Goal: Task Accomplishment & Management: Manage account settings

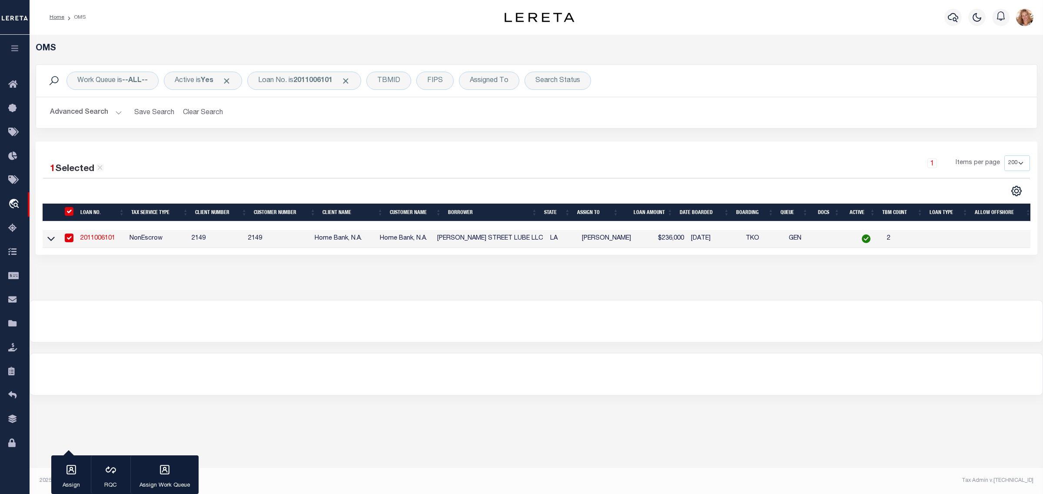
select select "200"
click at [17, 329] on icon at bounding box center [15, 324] width 14 height 11
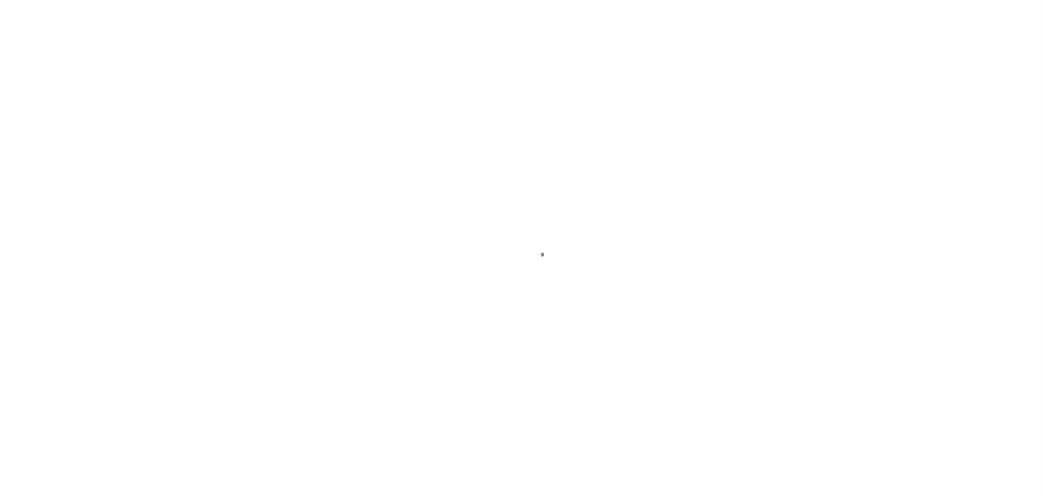
select select
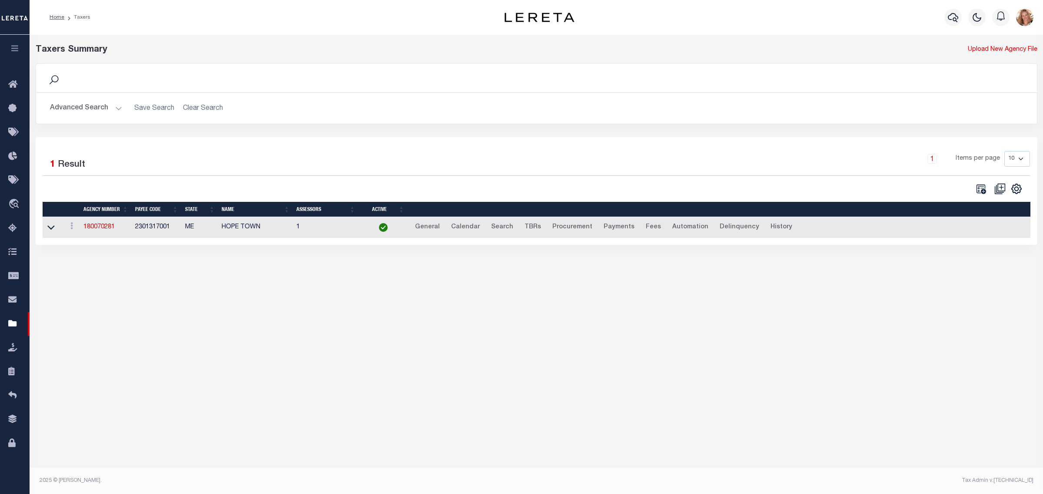
click at [71, 105] on button "Advanced Search" at bounding box center [86, 108] width 72 height 17
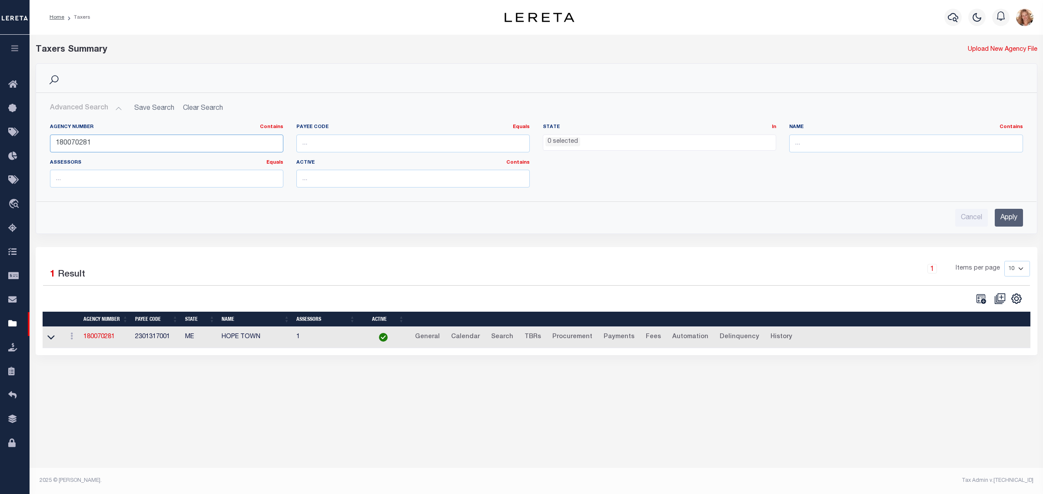
click at [189, 138] on input "180070281" at bounding box center [166, 144] width 233 height 18
click at [628, 138] on ul "0 selected" at bounding box center [659, 141] width 232 height 12
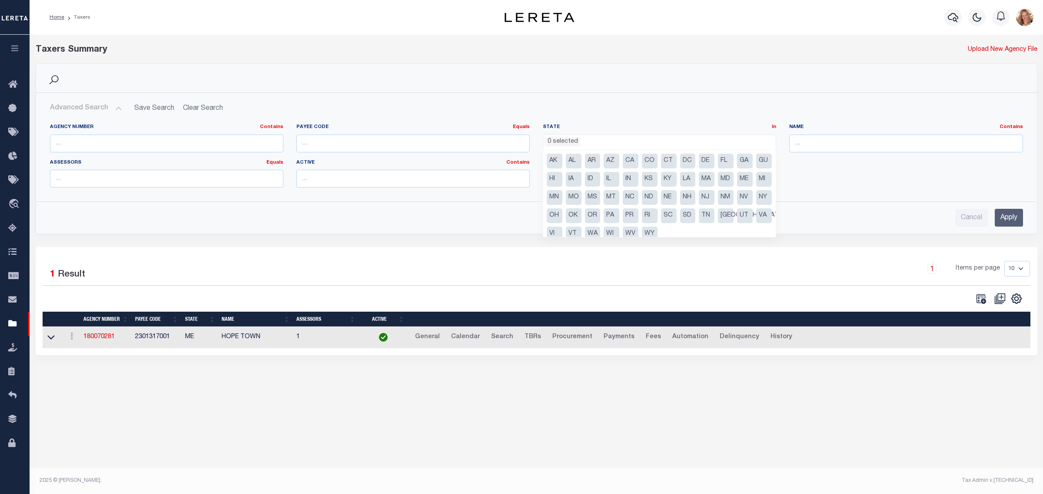
click at [718, 223] on li "[GEOGRAPHIC_DATA]" at bounding box center [726, 216] width 16 height 15
select select "[GEOGRAPHIC_DATA]"
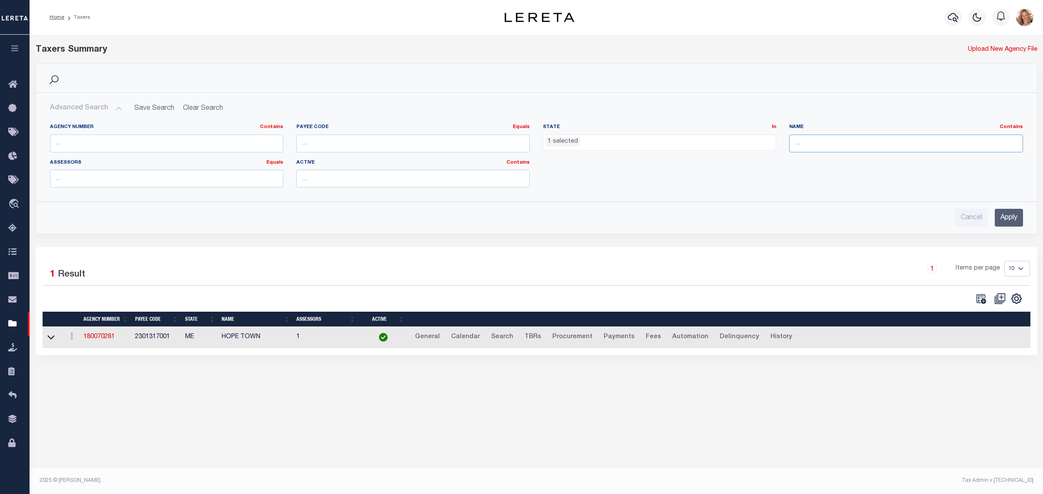
click at [809, 149] on input "text" at bounding box center [905, 144] width 233 height 18
type input "mitchell"
click at [1002, 223] on input "Apply" at bounding box center [1008, 218] width 28 height 18
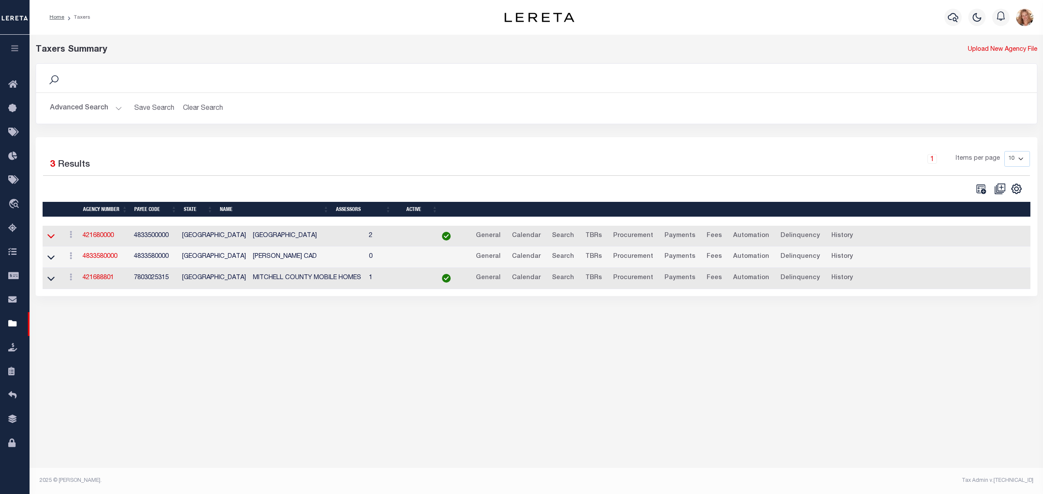
click at [53, 237] on icon at bounding box center [50, 237] width 7 height 4
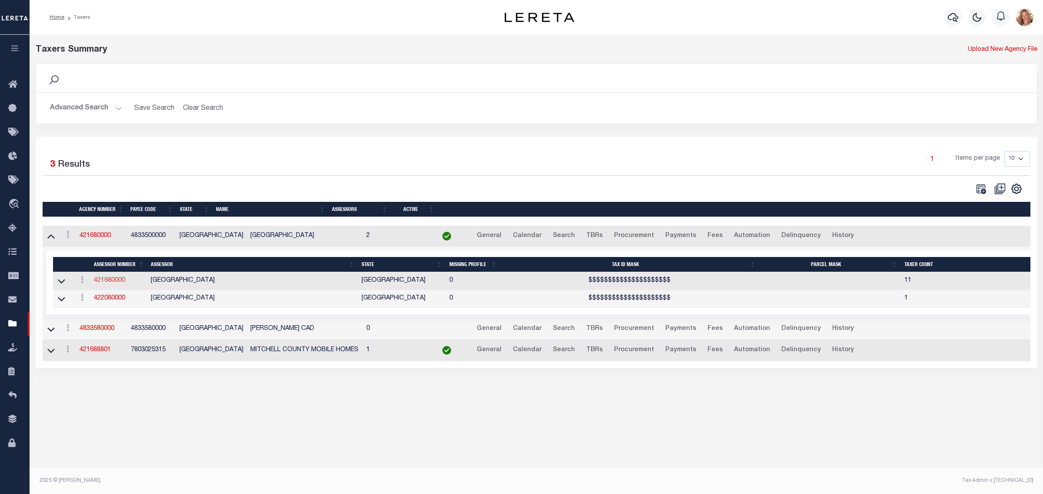
click at [99, 283] on link "421680000" at bounding box center [109, 281] width 31 height 6
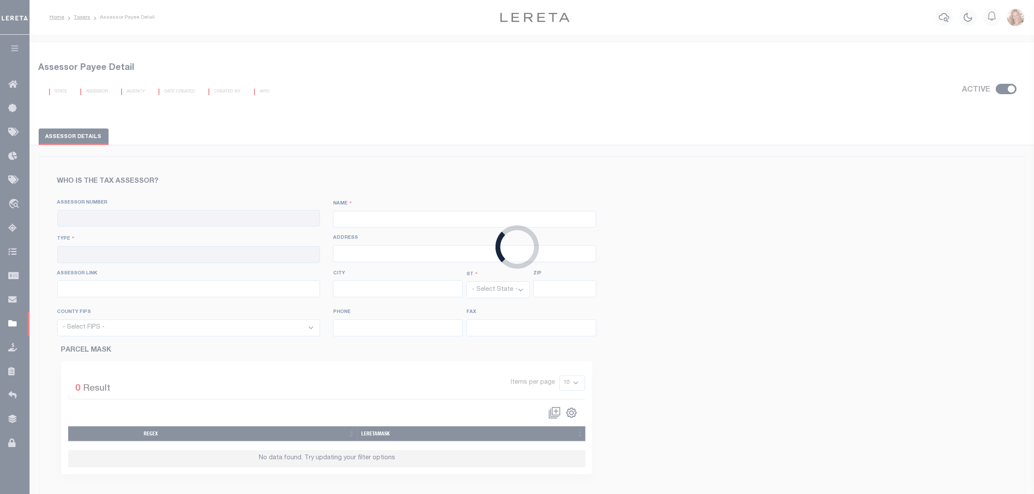
checkbox input "true"
type input "421680000"
type input "MITCHELL COUNTY"
type input "00 - County"
type input "438 East 2nd Street"
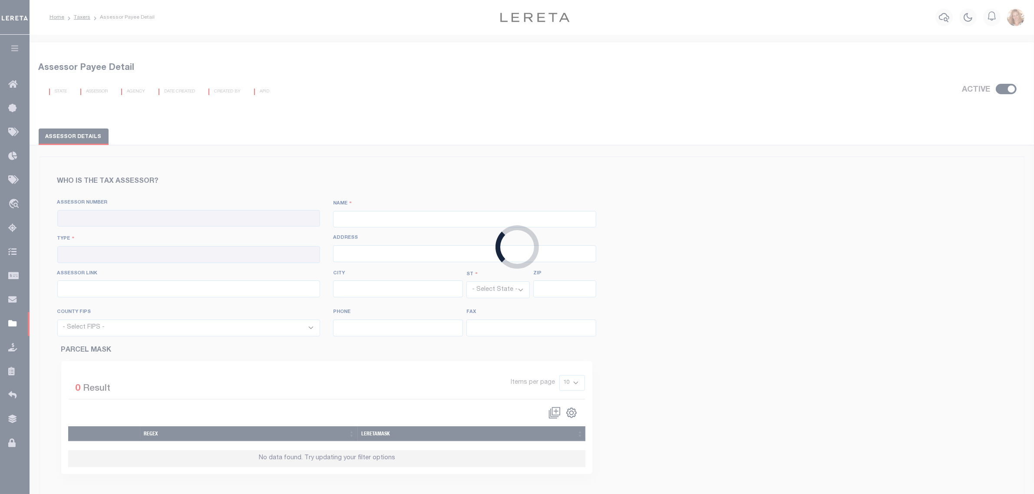
type input "https://esearch.mitchellcad.org/?_gl=1*1w5zs9x*_ga*MTcwMDUxNDI1My4xNzMxNTA5Nzkz…"
type input "Colorado City"
select select "[GEOGRAPHIC_DATA]"
type input "79512"
select select "48335"
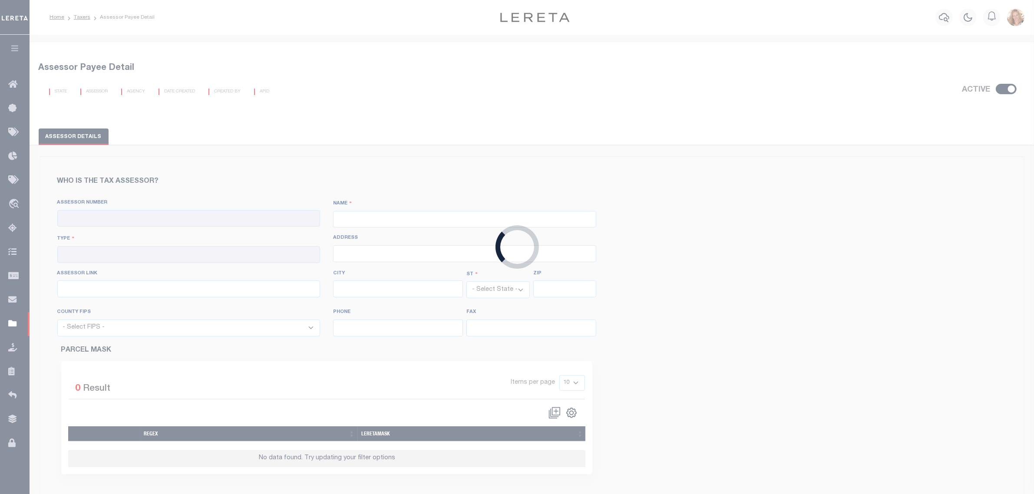
type input "325-728-2606"
type input "325-728-3963"
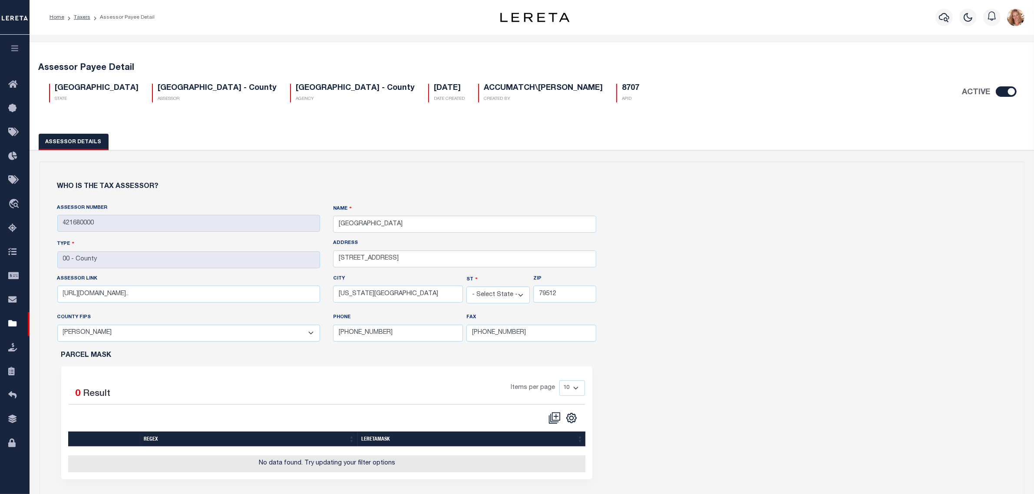
scroll to position [326, 0]
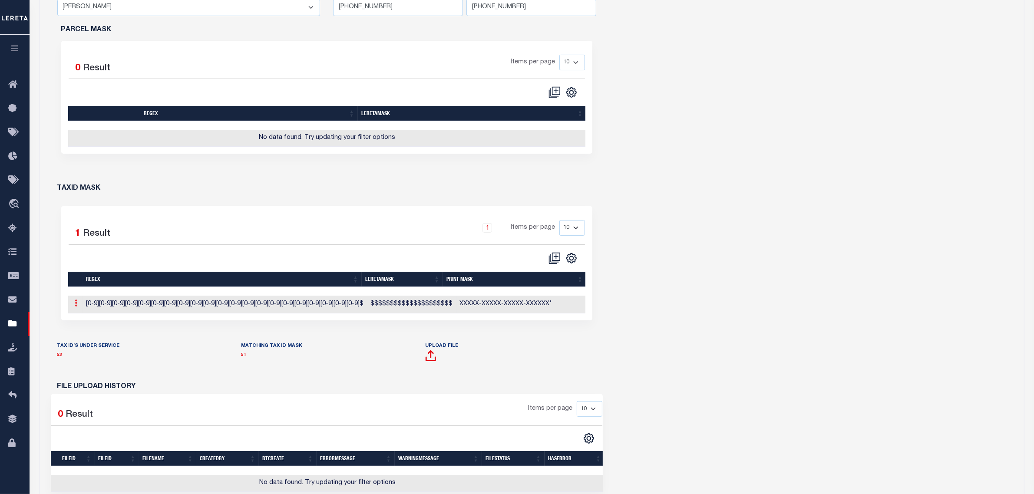
click at [74, 308] on link at bounding box center [77, 304] width 10 height 7
click at [81, 322] on link "Edit TaxID Mask" at bounding box center [106, 317] width 68 height 14
type input "$$$$$$$$$$$$$$$$$$$$$"
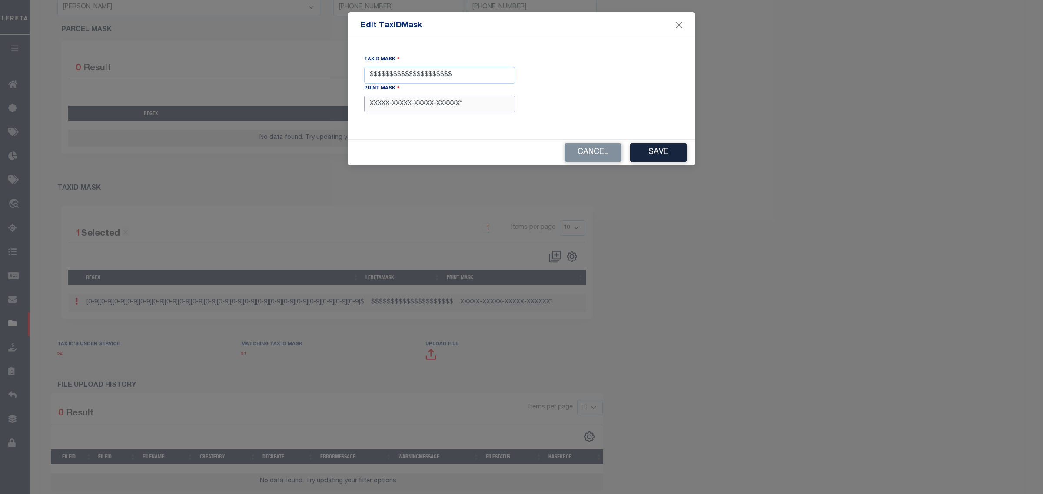
drag, startPoint x: 480, startPoint y: 113, endPoint x: 346, endPoint y: 111, distance: 134.2
click at [346, 111] on form "Edit TaxIDMask TaxID Mask $$$$$$$$$$$$$$$$$$$$$ Print Mask XXXXX-XXXXX-XXXXX-XX…" at bounding box center [521, 88] width 1043 height 153
paste input "XXXXXXXXXX"
type input "XXXXXXXXXXXXXXXXXXXXX*"
drag, startPoint x: 450, startPoint y: 74, endPoint x: 314, endPoint y: 72, distance: 136.9
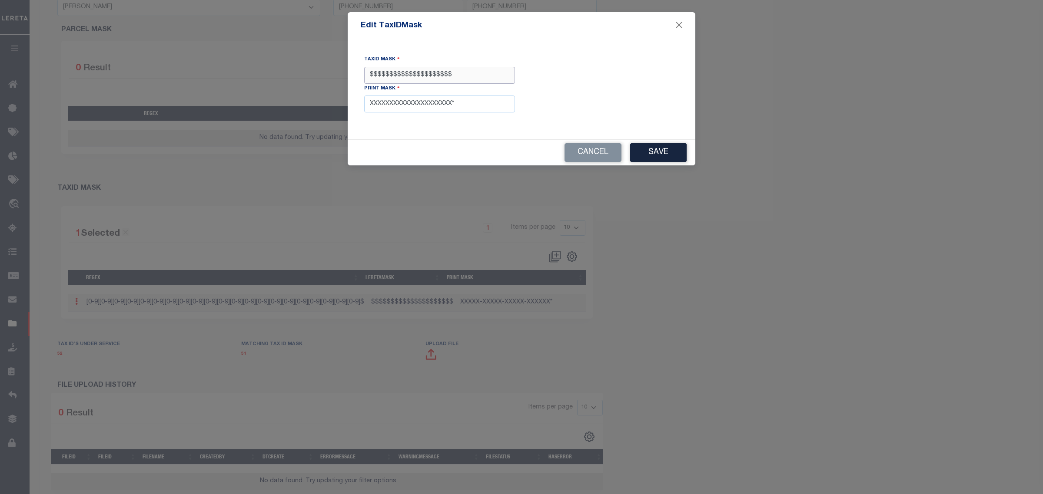
click at [331, 76] on form "Edit TaxIDMask TaxID Mask $$$$$$$$$$$$$$$$$$$$$ Print Mask XXXXXXXXXXXXXXXXXXXX…" at bounding box center [521, 88] width 1043 height 153
type input "$$$$$#"
click at [669, 155] on button "Save" at bounding box center [658, 152] width 56 height 19
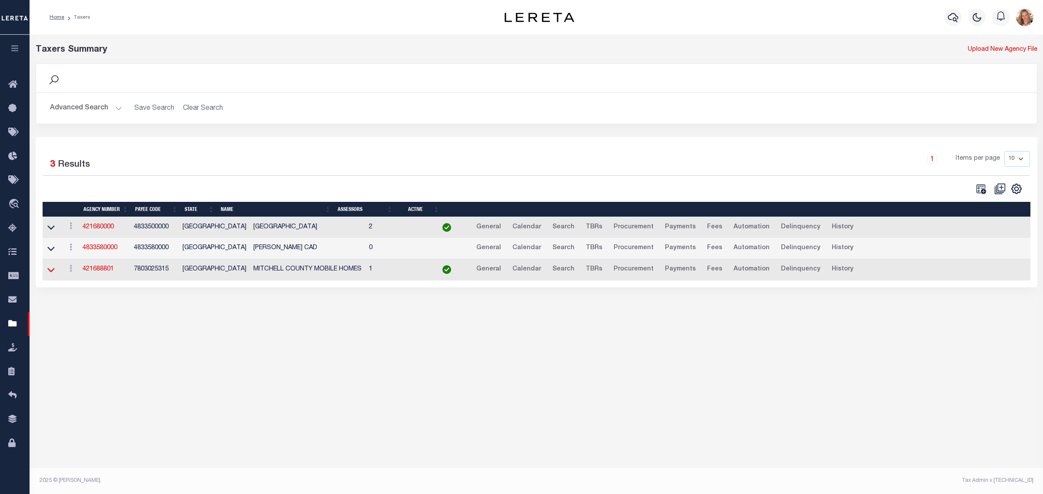
click at [52, 272] on icon at bounding box center [50, 270] width 7 height 4
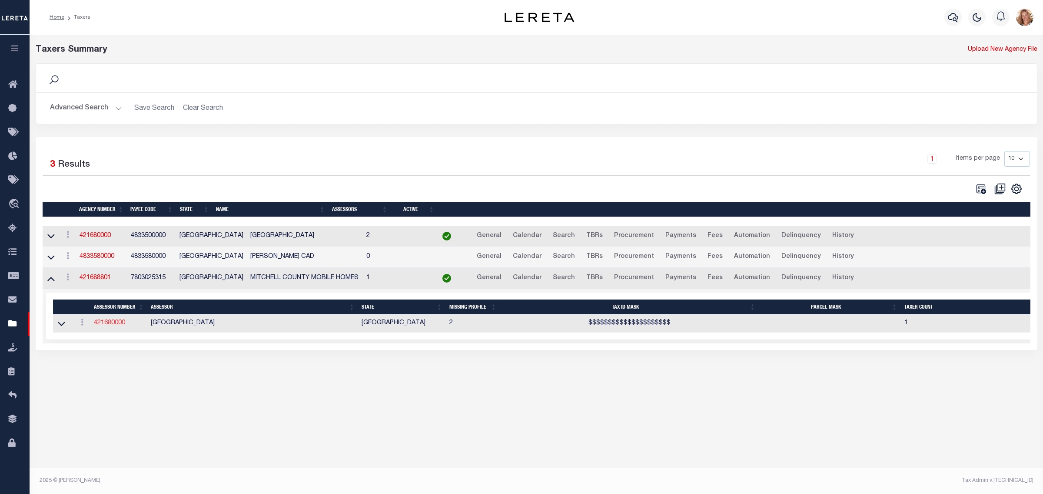
click at [112, 325] on link "421680000" at bounding box center [109, 323] width 31 height 6
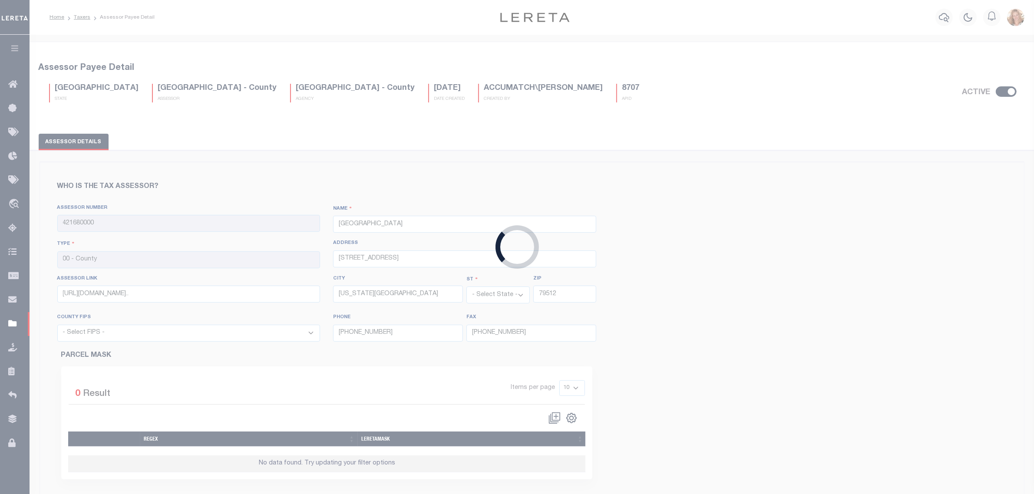
select select "48335"
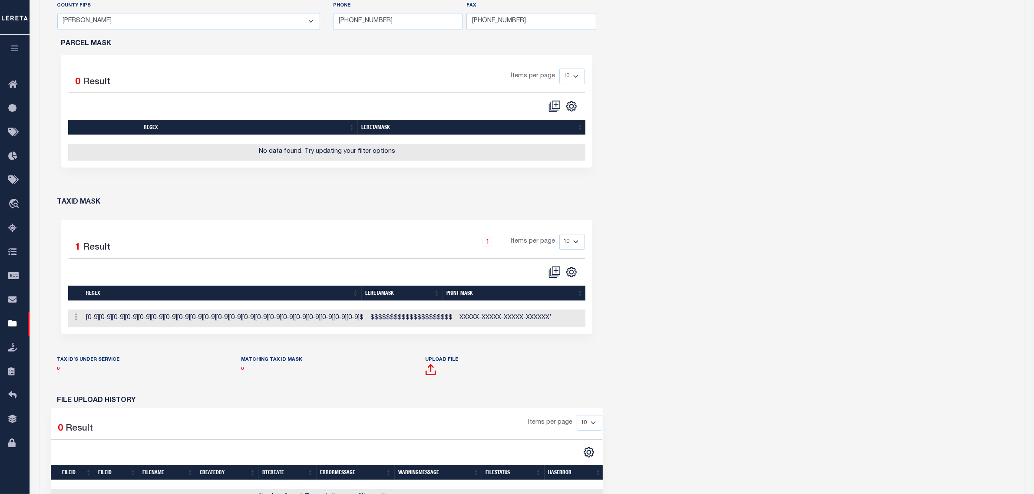
scroll to position [326, 0]
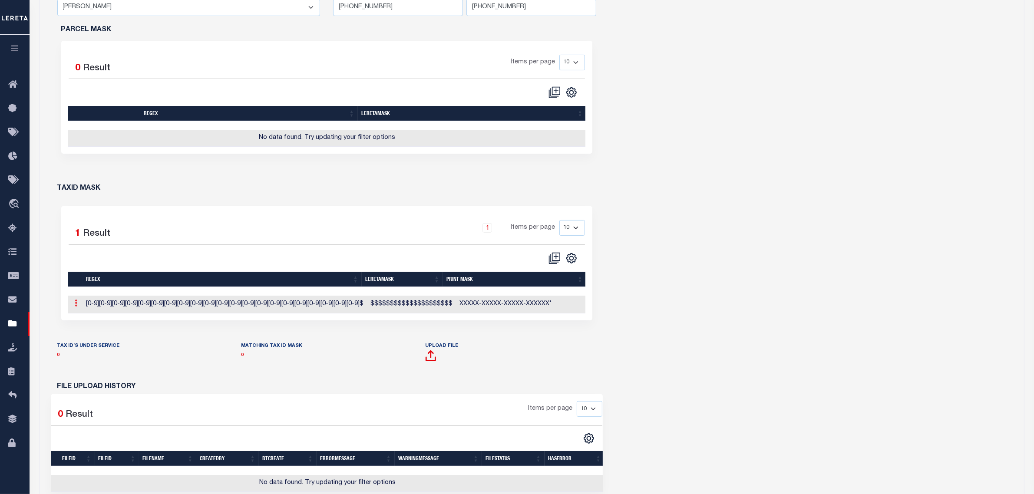
click at [74, 308] on link at bounding box center [77, 304] width 10 height 7
click at [83, 323] on link "Edit TaxID Mask" at bounding box center [106, 317] width 68 height 14
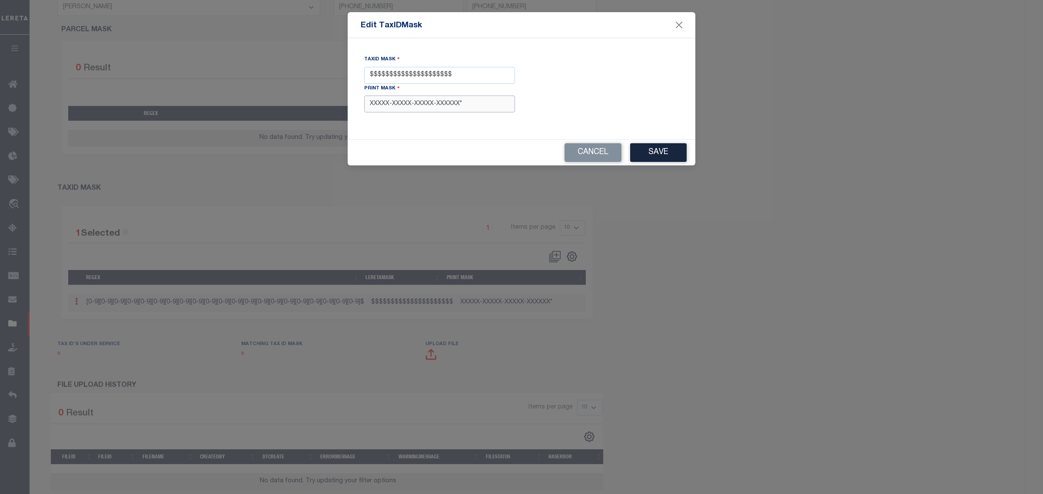
drag, startPoint x: 441, startPoint y: 108, endPoint x: 322, endPoint y: 108, distance: 119.0
click at [324, 108] on form "Edit TaxIDMask TaxID Mask $$$$$$$$$$$$$$$$$$$$$ Print Mask XXXXX-XXXXX-XXXXX-XX…" at bounding box center [521, 88] width 1043 height 153
paste input "XXXXXXXXXX"
type input "XXXXXXXXXXXXXXXXXXXXX*"
drag, startPoint x: 446, startPoint y: 75, endPoint x: 348, endPoint y: 79, distance: 98.3
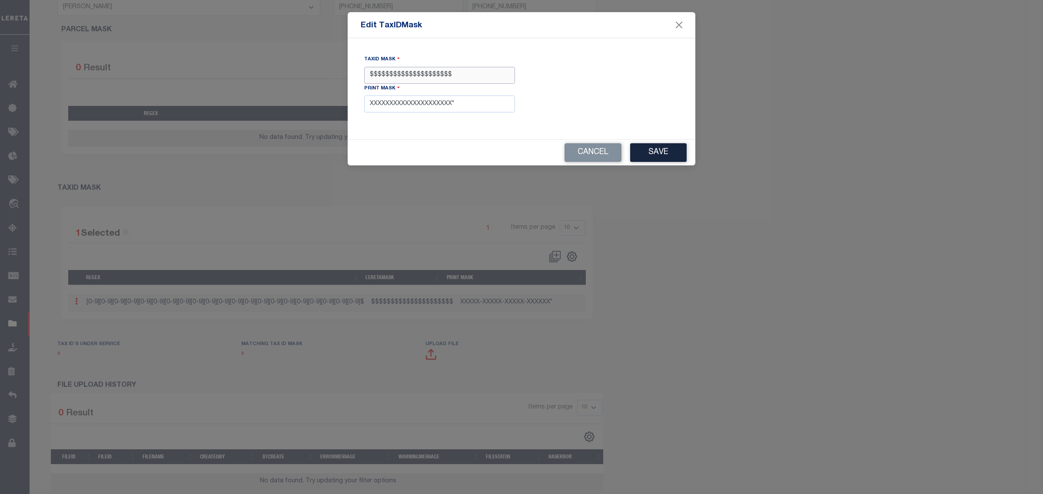
click at [349, 79] on div "TaxID Mask $$$$$$$$$$$$$$$$$$$$$ Print Mask XXXXXXXXXXXXXXXXXXXXX*" at bounding box center [522, 88] width 348 height 101
type input "$$$$$#"
click at [660, 148] on button "Save" at bounding box center [658, 152] width 56 height 19
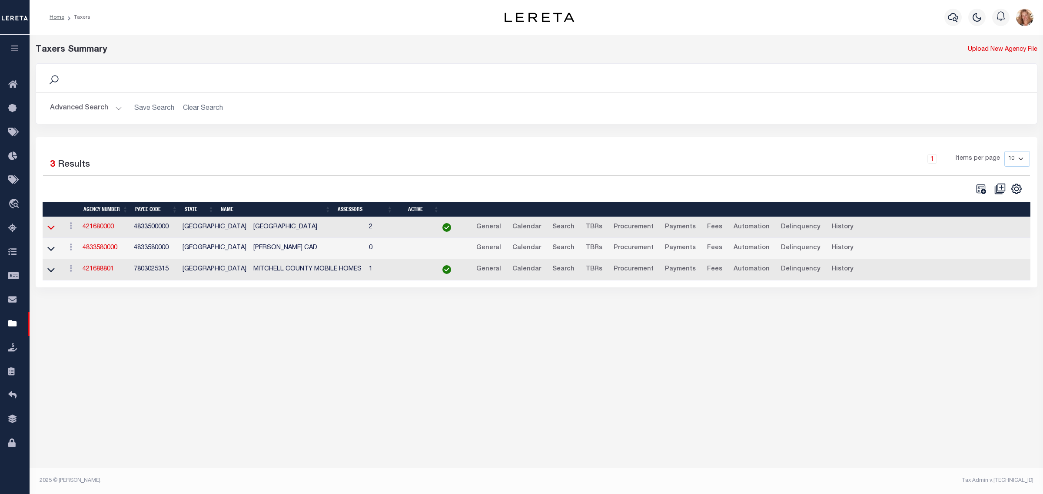
click at [53, 227] on icon at bounding box center [50, 227] width 7 height 9
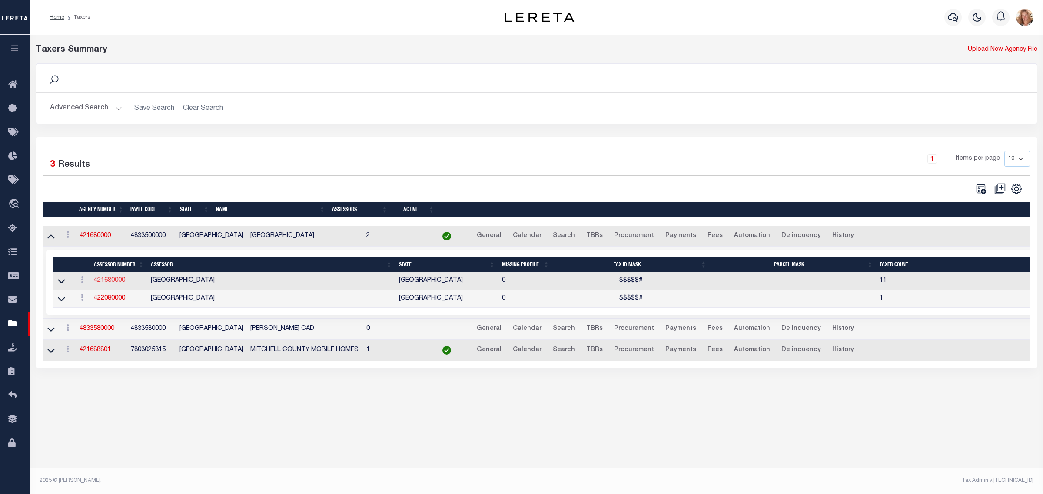
click at [117, 284] on link "421680000" at bounding box center [109, 281] width 31 height 6
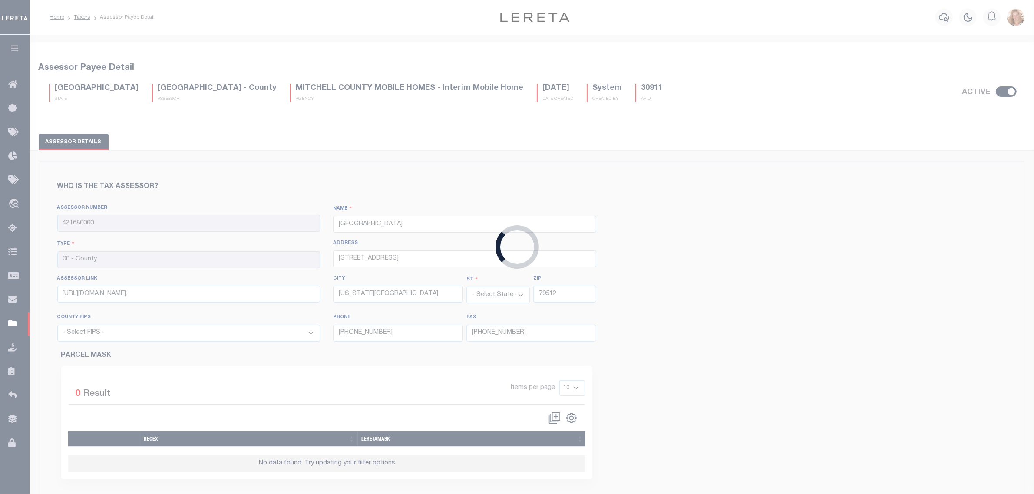
select select "48335"
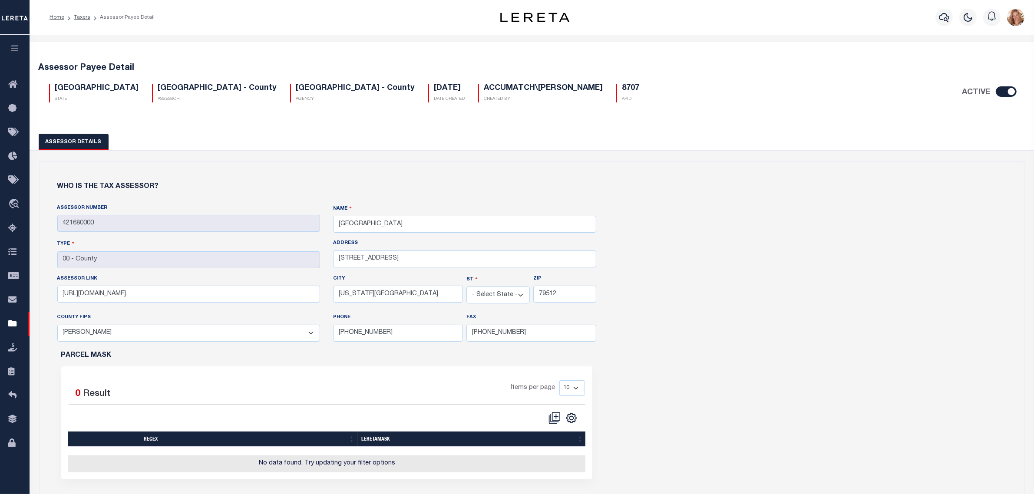
scroll to position [326, 0]
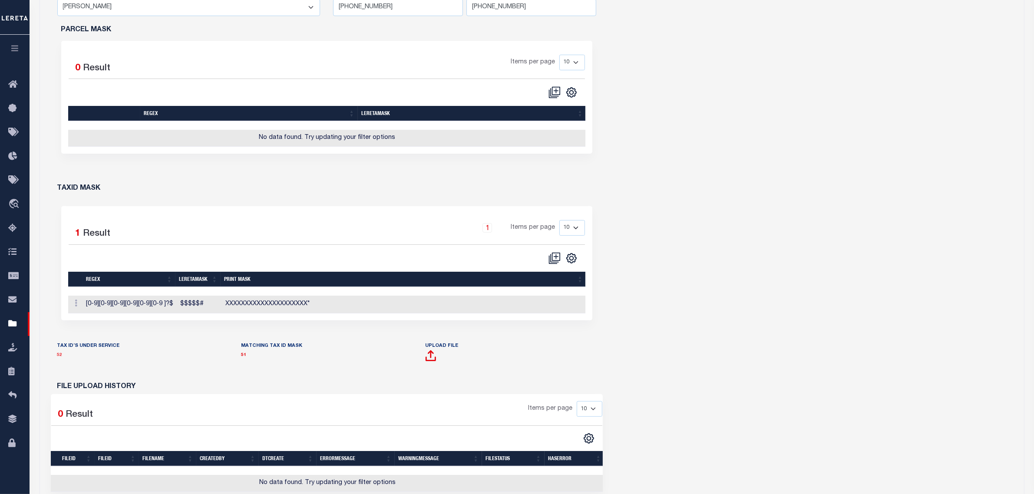
click at [58, 358] on link "52" at bounding box center [59, 355] width 5 height 4
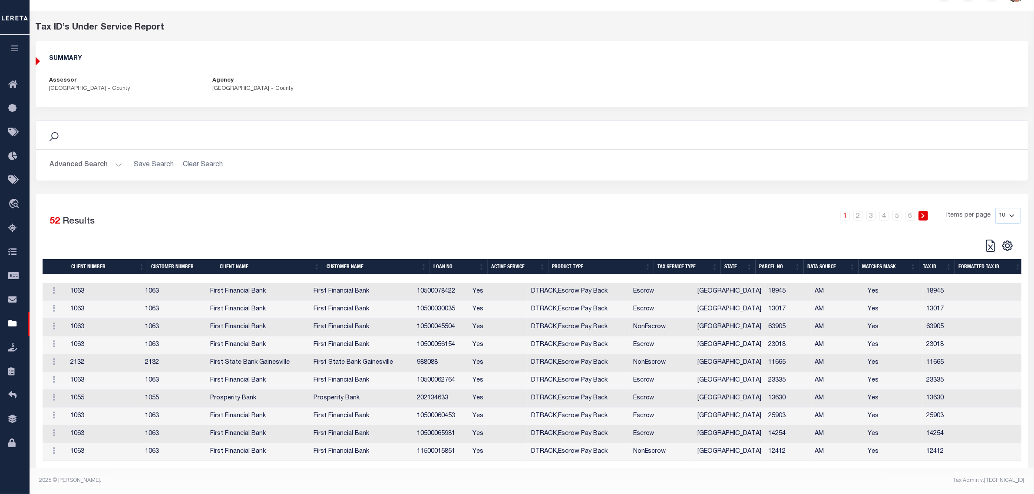
scroll to position [31, 0]
click at [1014, 212] on select "10 25 50 100" at bounding box center [1009, 216] width 26 height 16
select select "100"
click at [996, 208] on select "10 25 50 100" at bounding box center [1009, 216] width 26 height 16
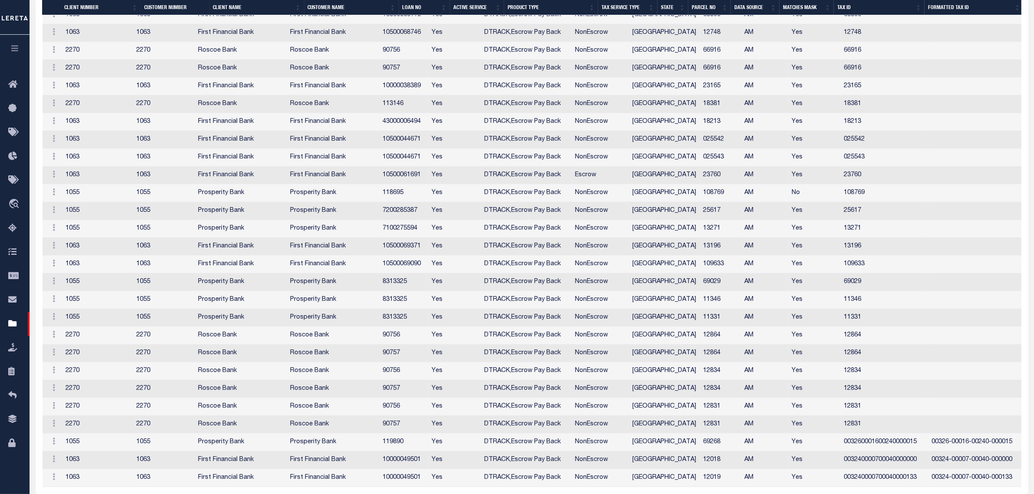
scroll to position [774, 0]
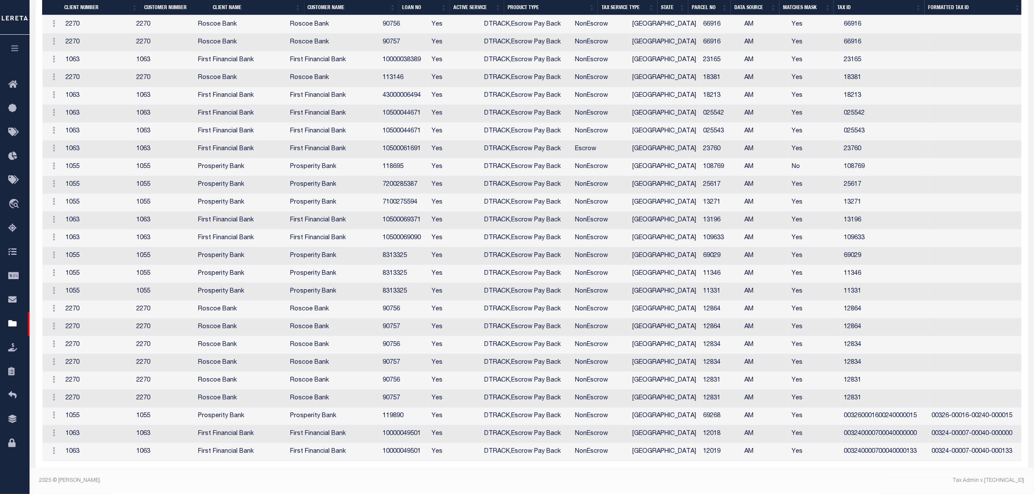
click at [700, 414] on td "69268" at bounding box center [720, 417] width 41 height 18
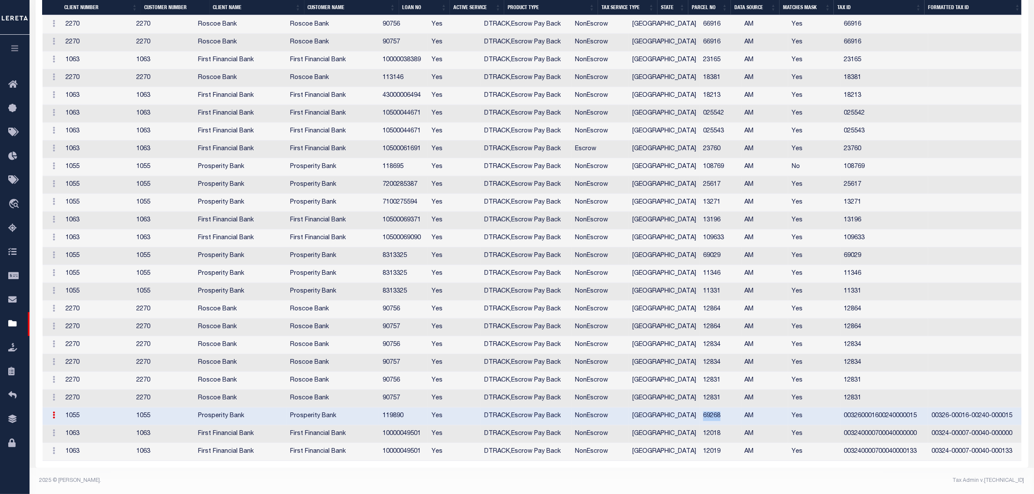
click at [700, 414] on td "69268" at bounding box center [720, 417] width 41 height 18
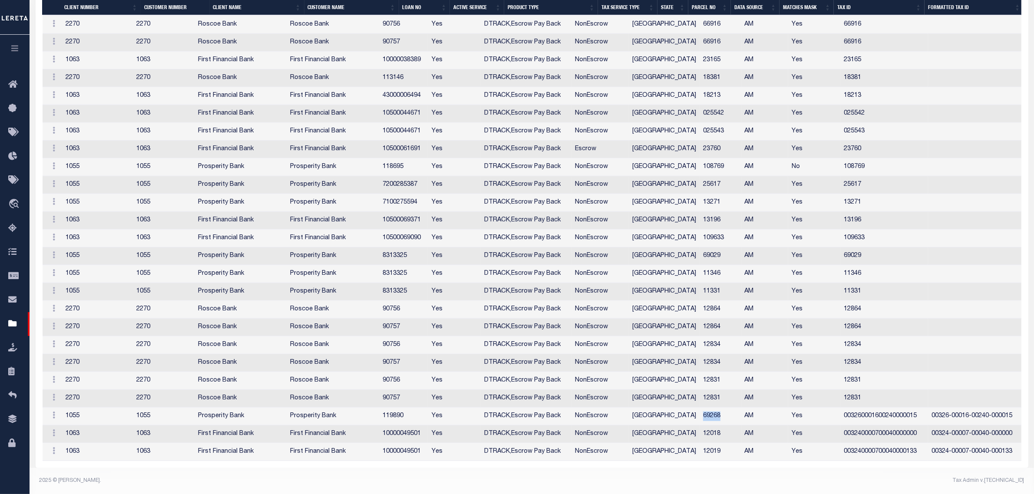
copy td "69268"
click at [54, 415] on icon at bounding box center [54, 415] width 3 height 7
click at [64, 447] on link "Edit Tax ID" at bounding box center [72, 444] width 53 height 14
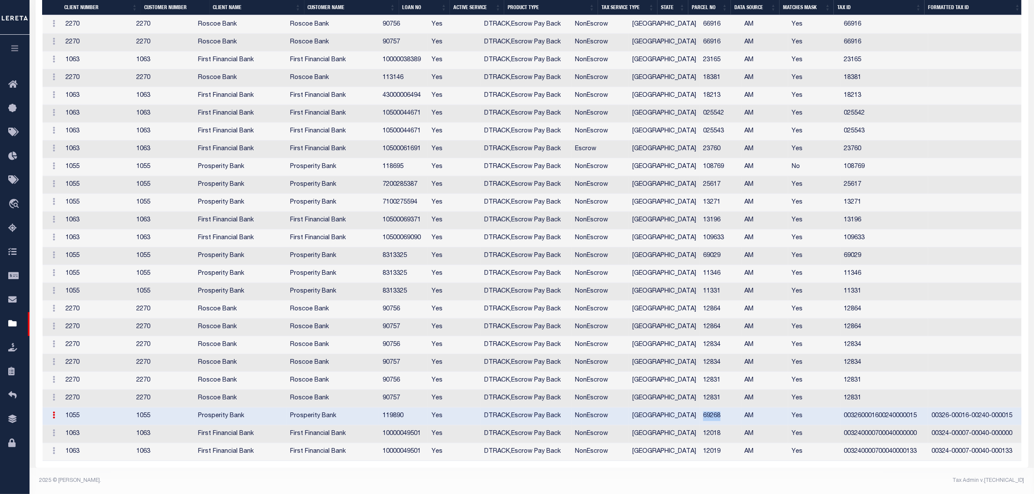
type input "003260001600240000015"
type textarea "$$$$$#"
type input "XXXXXXXXXXXXXXXXXXXXX*"
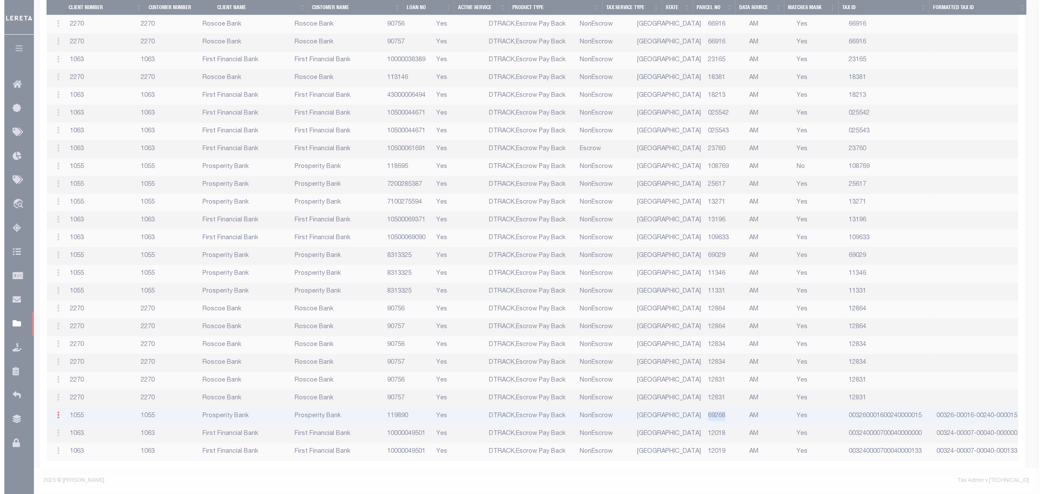
scroll to position [768, 0]
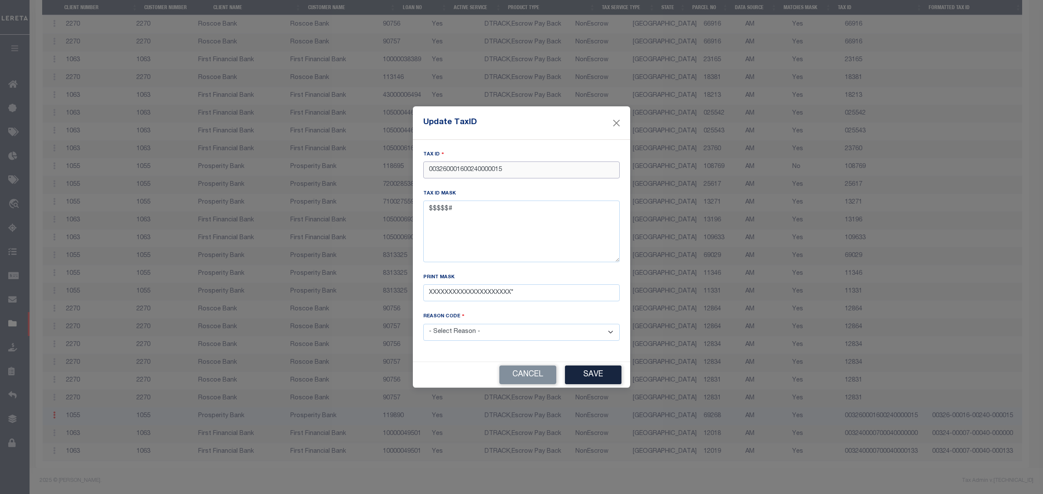
click at [479, 167] on input "003260001600240000015" at bounding box center [521, 170] width 196 height 17
paste input "69268"
type input "69268"
click at [470, 331] on select "- Select Reason - 099 - Other (Provide additional detail) ACT - Agency Changed …" at bounding box center [521, 332] width 196 height 17
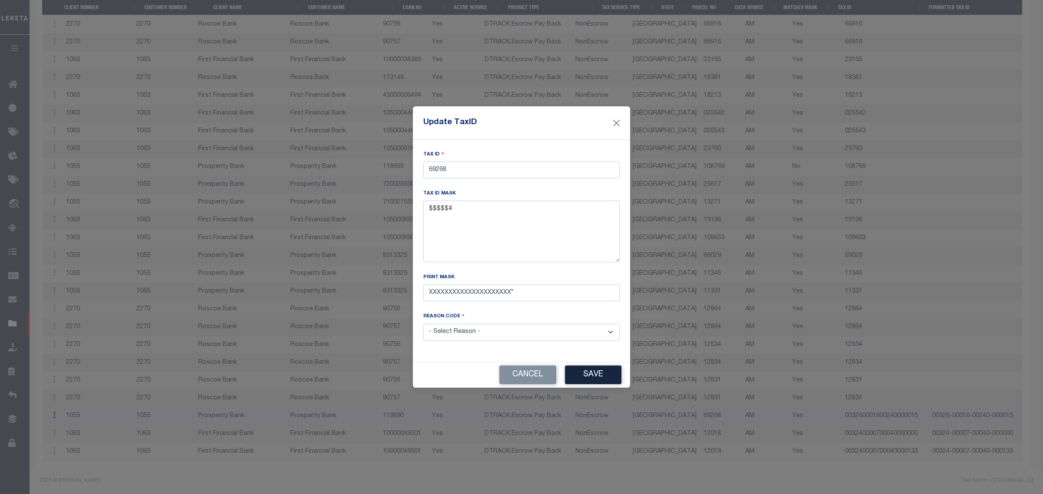
select select "ACT"
click at [423, 325] on select "- Select Reason - 099 - Other (Provide additional detail) ACT - Agency Changed …" at bounding box center [521, 332] width 196 height 17
click at [589, 377] on button "Save" at bounding box center [593, 375] width 56 height 19
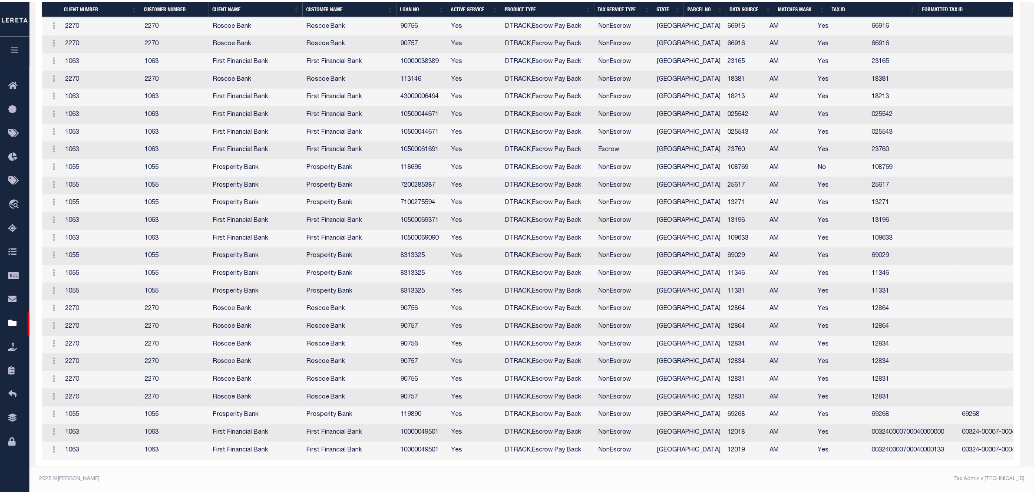
scroll to position [759, 0]
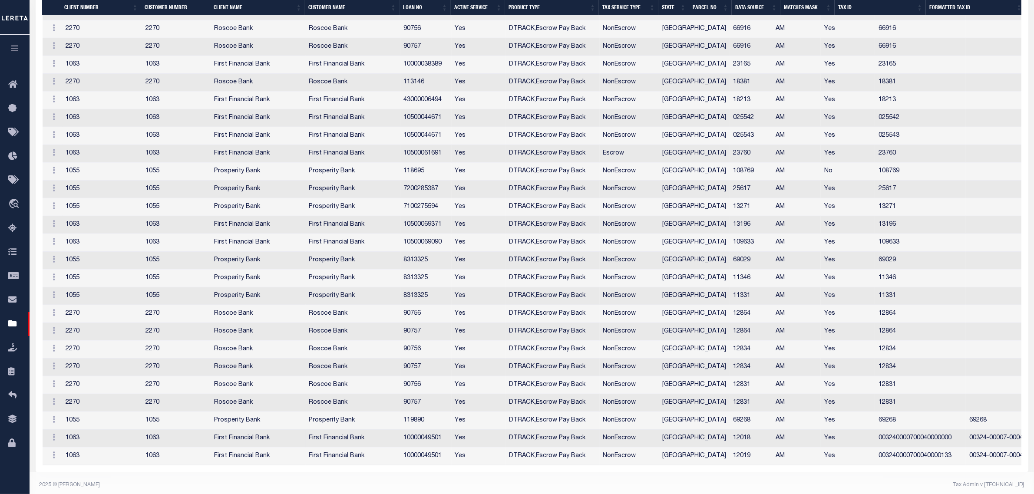
click at [730, 444] on td "12018" at bounding box center [751, 439] width 43 height 18
click at [730, 444] on td "12018" at bounding box center [751, 441] width 43 height 18
copy td "12018"
click at [51, 444] on link at bounding box center [53, 440] width 11 height 7
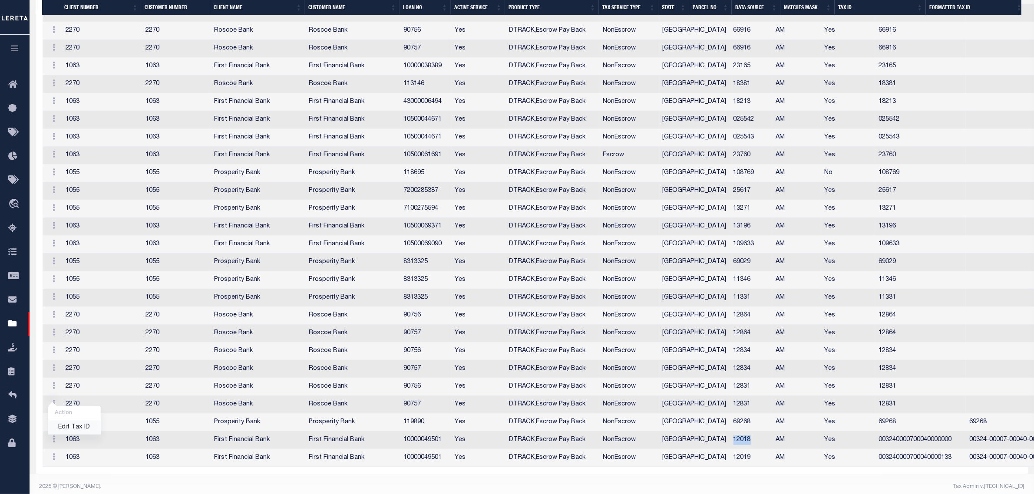
click at [59, 426] on link "Edit Tax ID" at bounding box center [74, 428] width 53 height 14
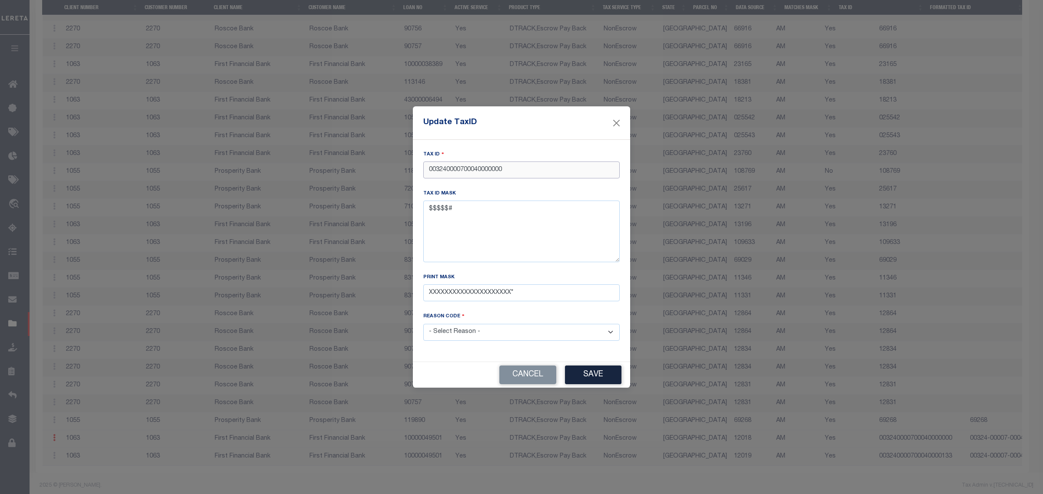
click at [491, 168] on input "003240000700040000000" at bounding box center [521, 170] width 196 height 17
paste input "12018"
type input "12018"
click at [480, 337] on select "- Select Reason - 099 - Other (Provide additional detail) ACT - Agency Changed …" at bounding box center [521, 332] width 196 height 17
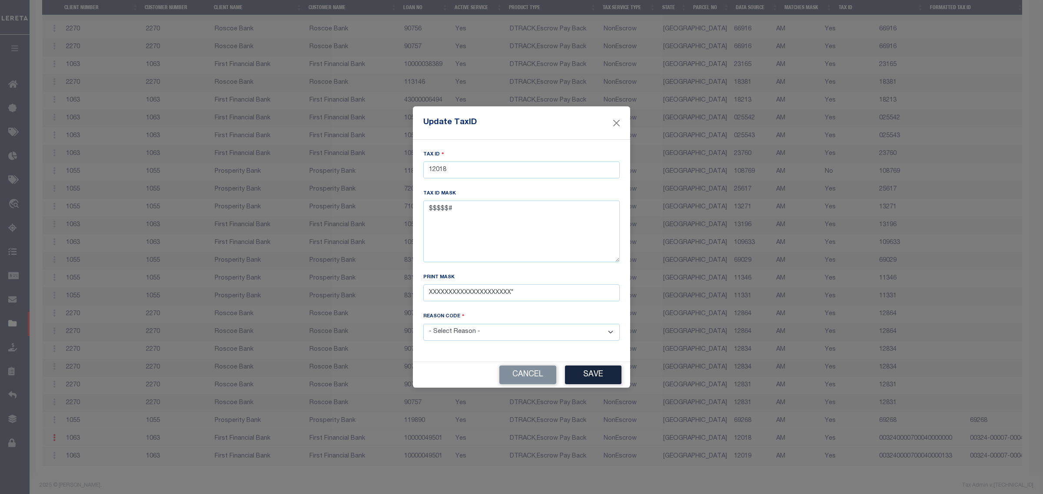
select select "ACT"
click at [423, 325] on select "- Select Reason - 099 - Other (Provide additional detail) ACT - Agency Changed …" at bounding box center [521, 332] width 196 height 17
click at [581, 374] on button "Save" at bounding box center [593, 375] width 56 height 19
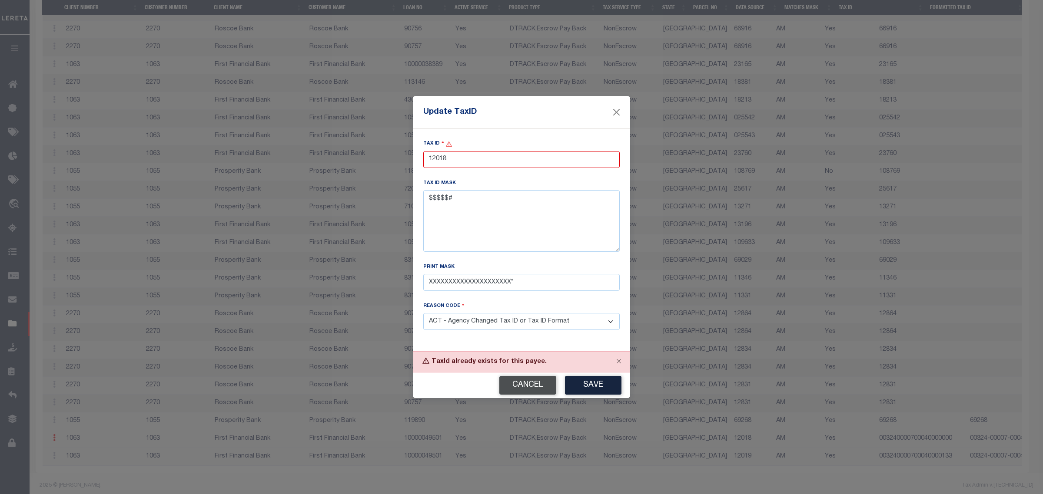
click at [537, 390] on button "Cancel" at bounding box center [527, 385] width 57 height 19
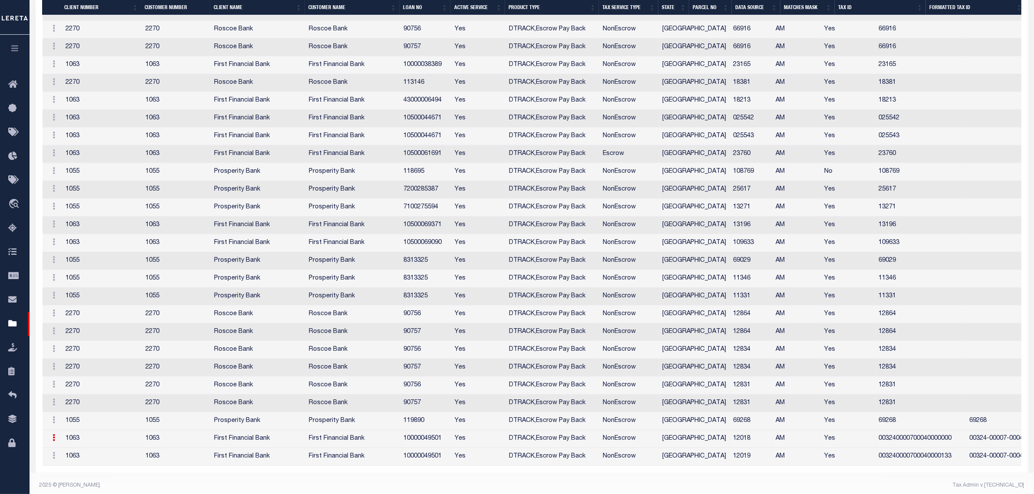
click at [730, 463] on td "12019" at bounding box center [751, 457] width 43 height 18
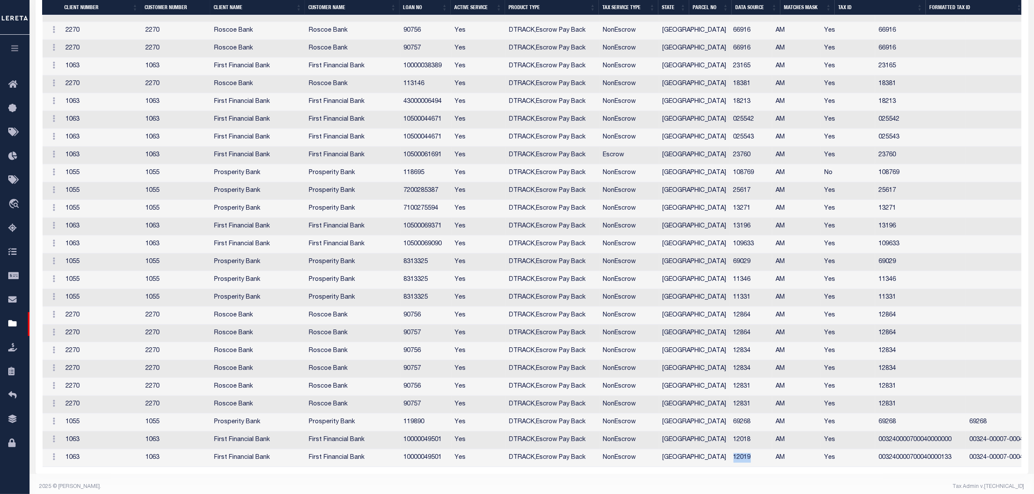
copy td "12019"
click at [56, 460] on link at bounding box center [53, 458] width 11 height 7
click at [61, 444] on link "Edit Tax ID" at bounding box center [74, 446] width 53 height 14
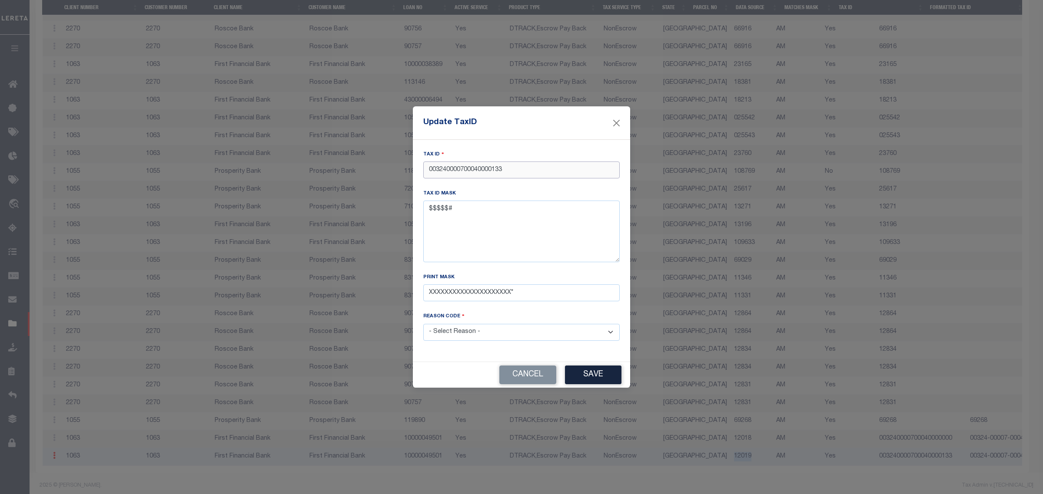
click at [447, 169] on input "003240000700040000133" at bounding box center [521, 170] width 196 height 17
paste input "12019"
type input "12019"
click at [468, 332] on select "- Select Reason - 099 - Other (Provide additional detail) ACT - Agency Changed …" at bounding box center [521, 332] width 196 height 17
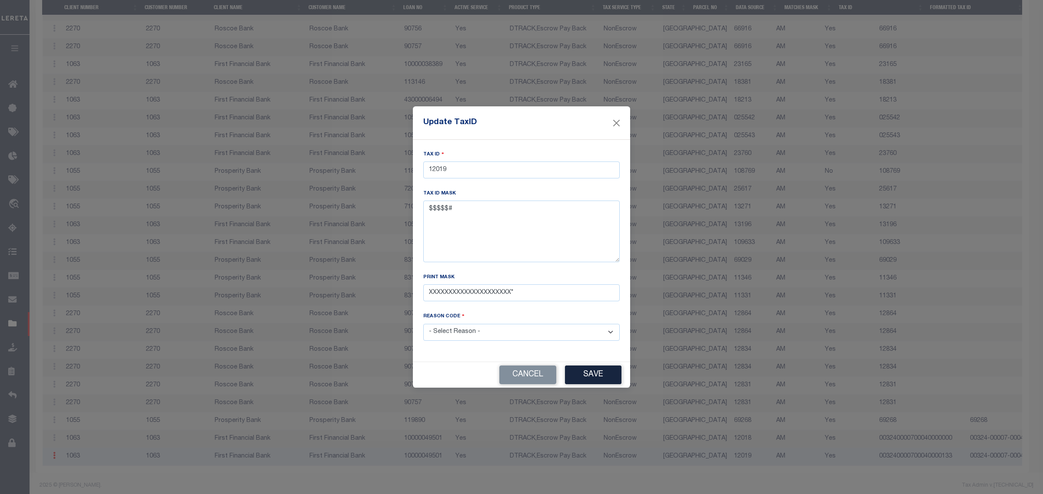
select select "ACT"
click at [423, 325] on select "- Select Reason - 099 - Other (Provide additional detail) ACT - Agency Changed …" at bounding box center [521, 332] width 196 height 17
drag, startPoint x: 584, startPoint y: 377, endPoint x: 566, endPoint y: 472, distance: 97.4
click at [585, 381] on button "Save" at bounding box center [593, 375] width 56 height 19
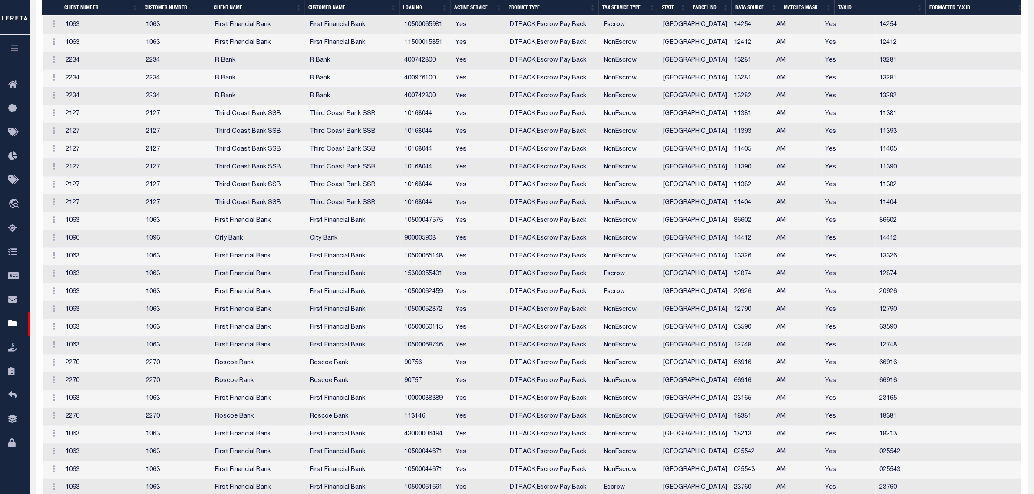
scroll to position [106, 0]
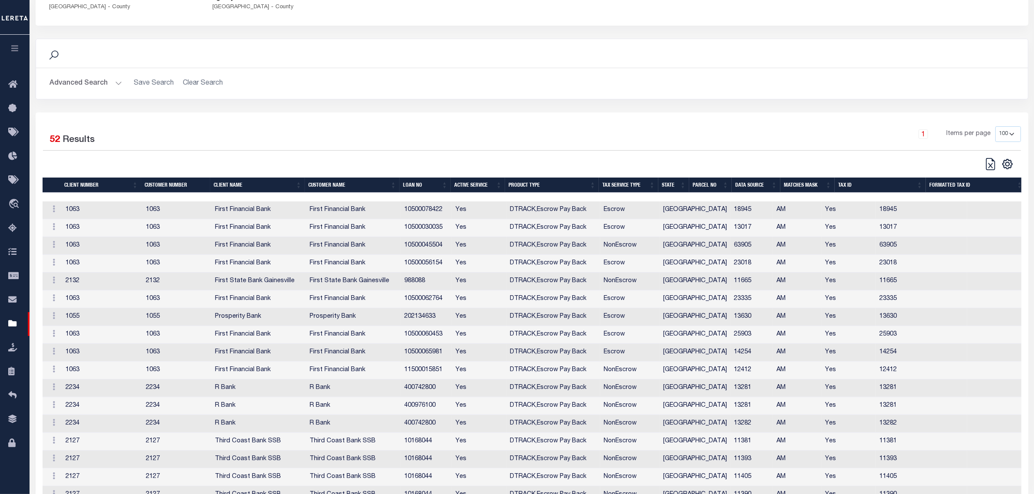
click at [863, 188] on th "TAX ID" at bounding box center [880, 185] width 91 height 15
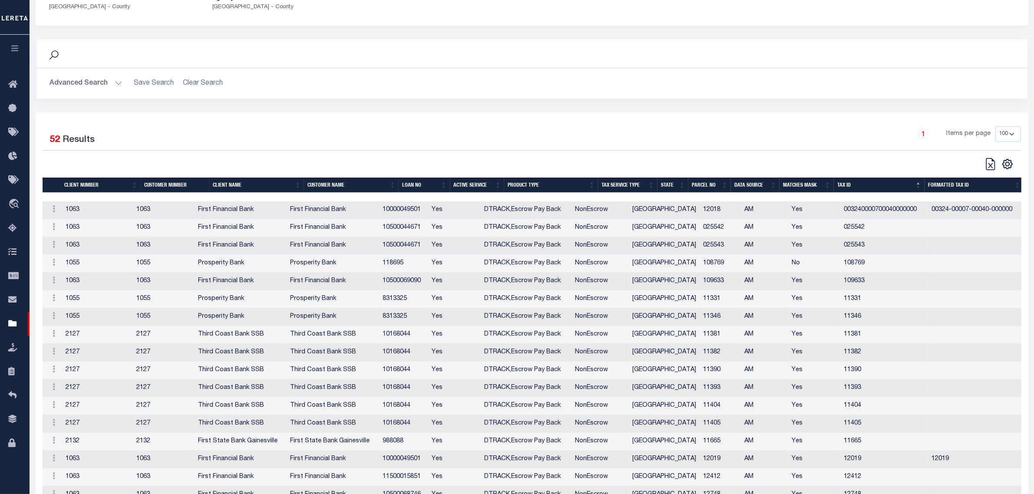
click at [423, 231] on td "10500044671" at bounding box center [404, 228] width 50 height 18
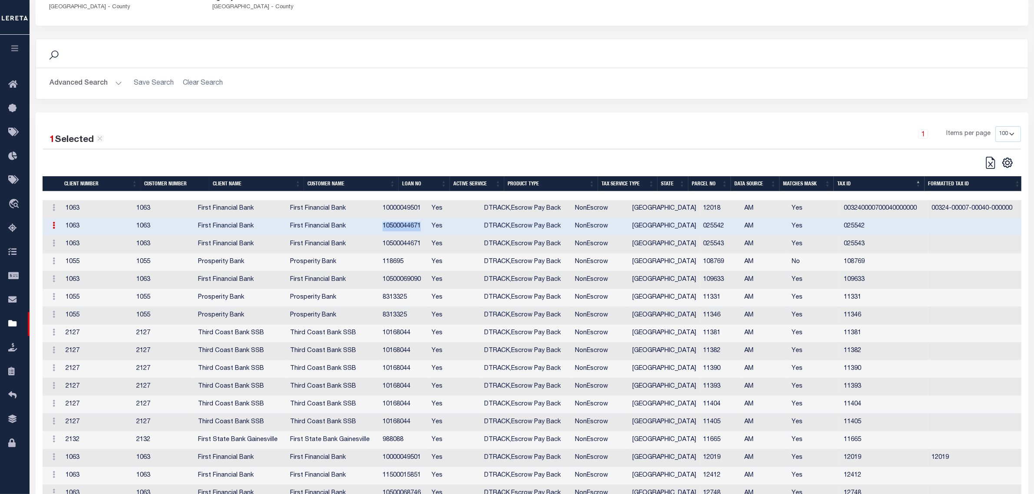
click at [423, 231] on td "10500044671" at bounding box center [404, 227] width 50 height 18
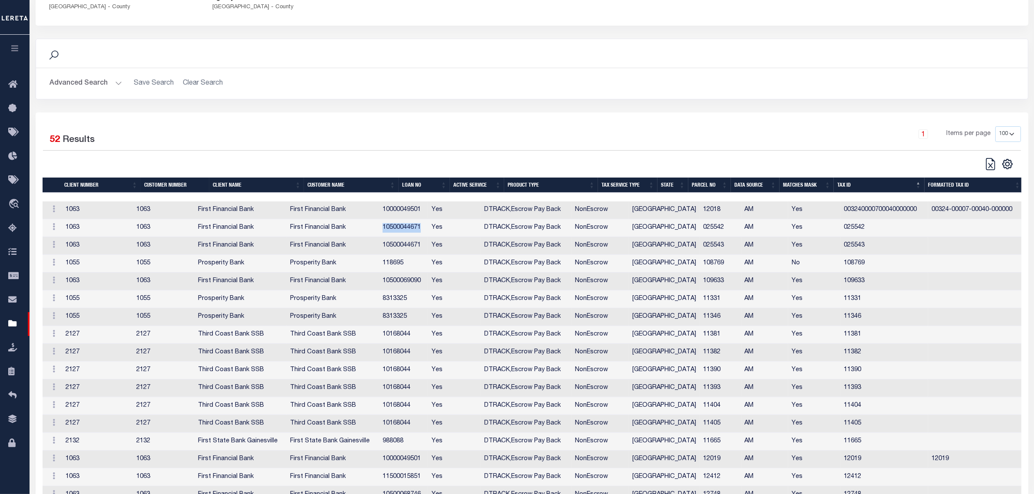
copy td "10500044671"
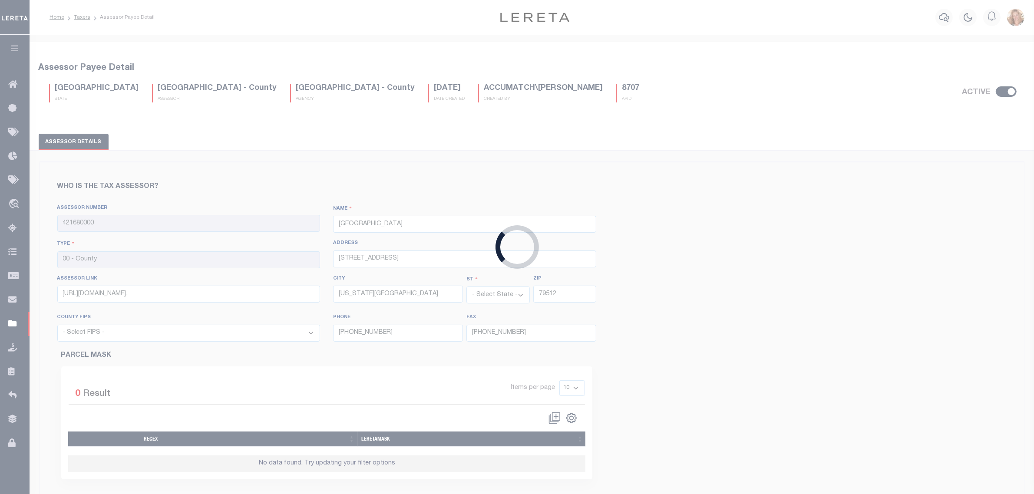
select select "48335"
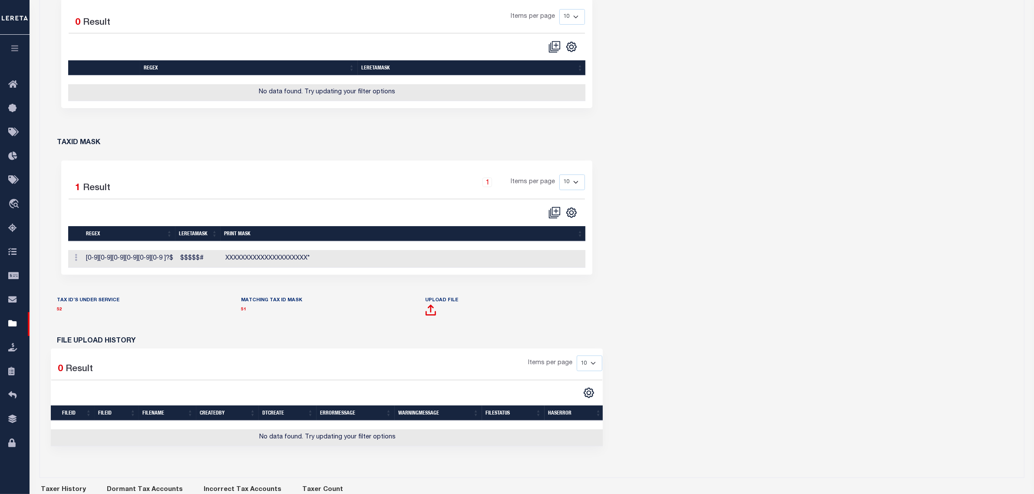
scroll to position [380, 0]
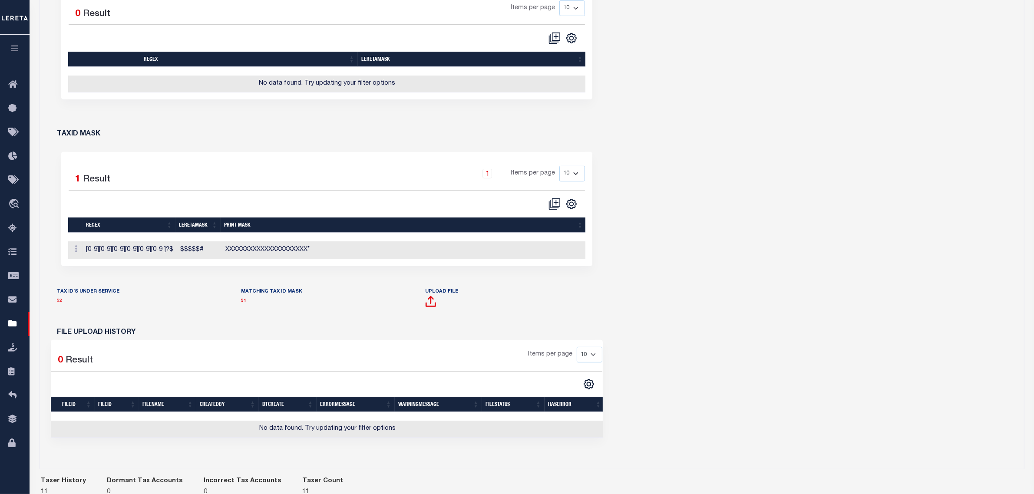
click at [61, 303] on link "52" at bounding box center [59, 301] width 5 height 4
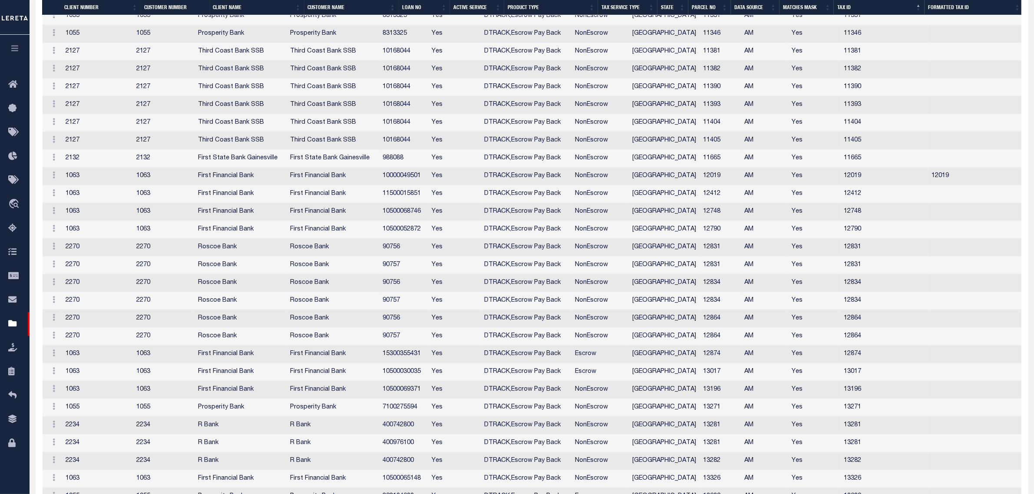
scroll to position [303, 0]
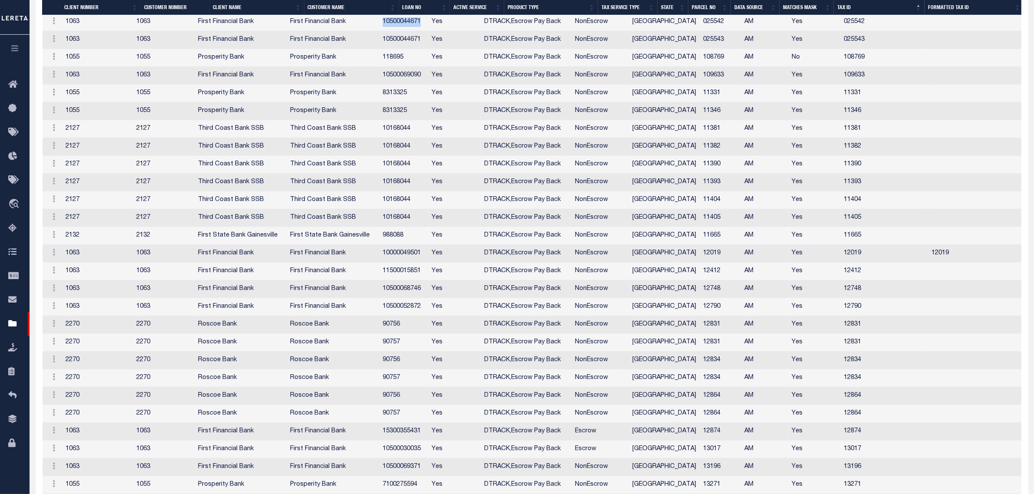
select select "100"
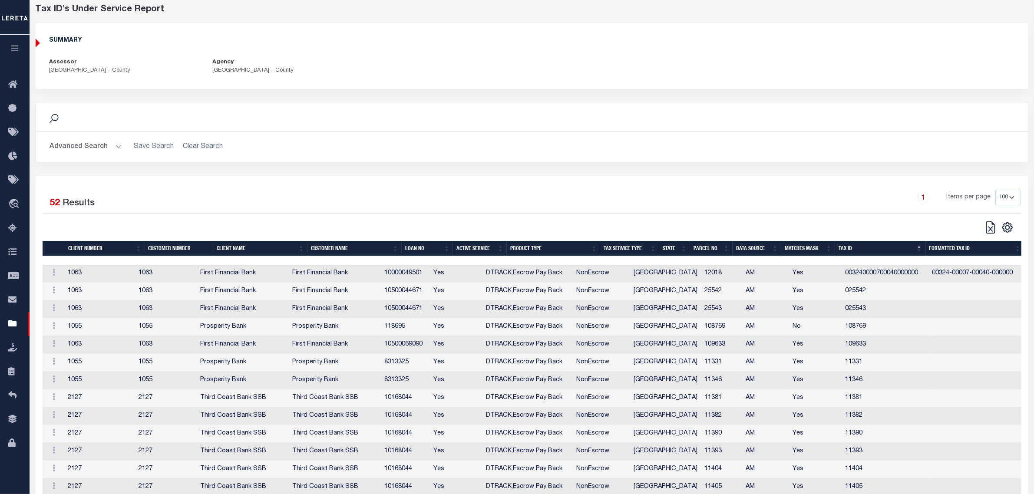
scroll to position [31, 0]
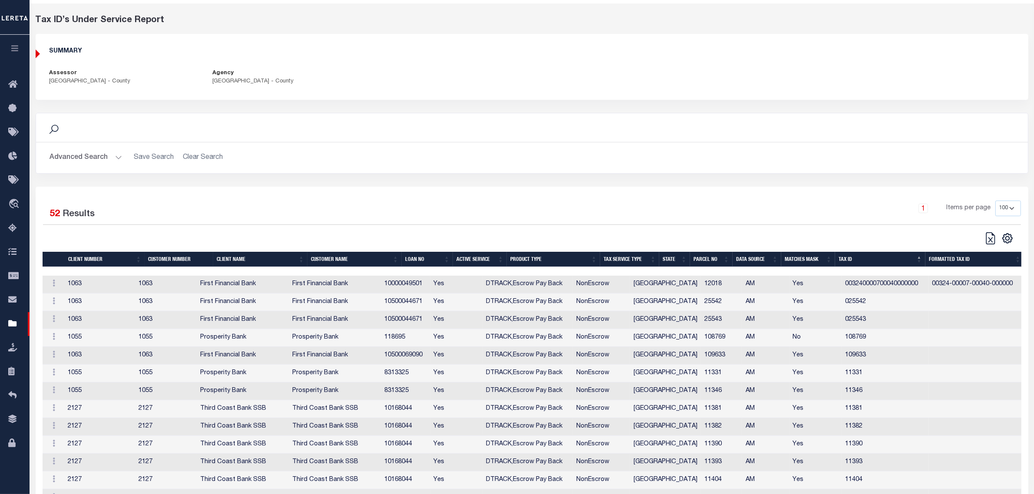
click at [702, 307] on td "25542" at bounding box center [721, 303] width 41 height 18
copy td "25542"
click at [53, 301] on icon at bounding box center [54, 301] width 3 height 7
click at [60, 329] on link "Edit Tax ID" at bounding box center [72, 329] width 53 height 14
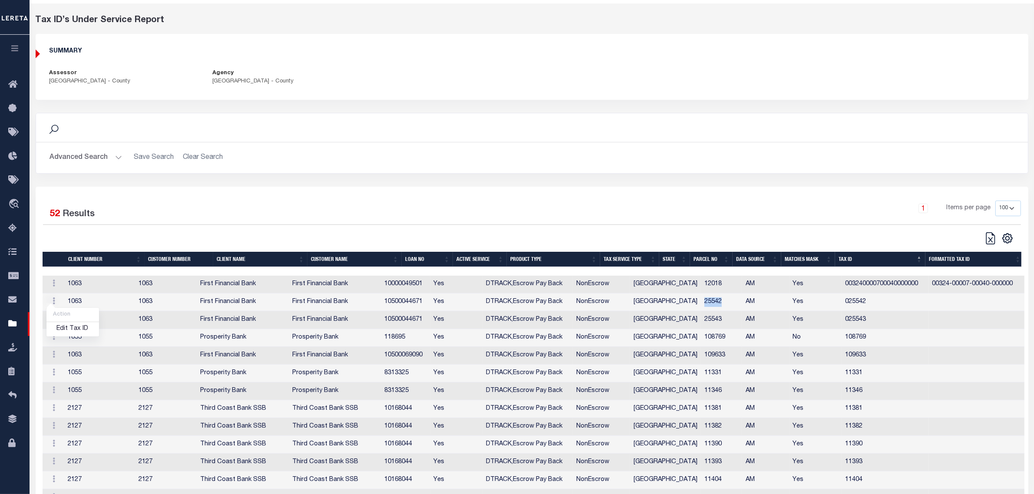
type input "025542"
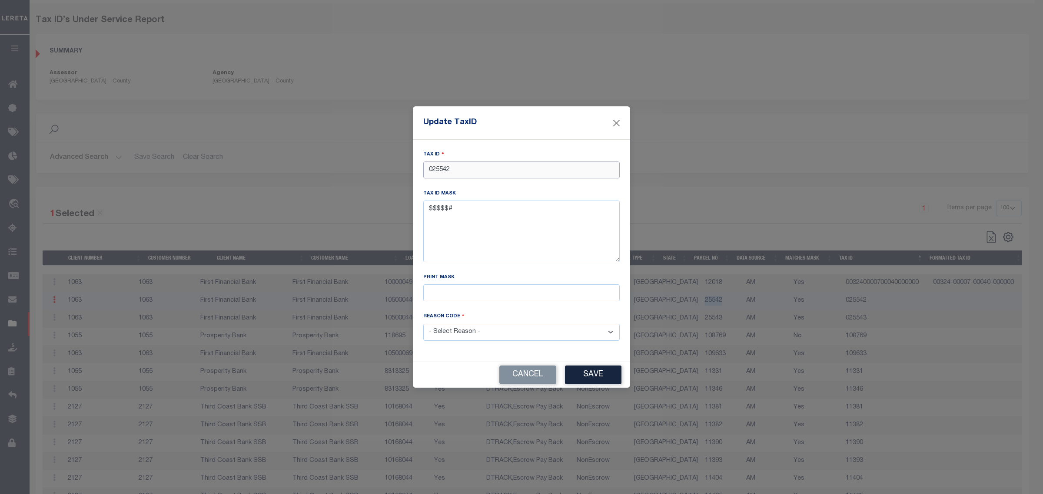
click at [476, 166] on input "025542" at bounding box center [521, 170] width 196 height 17
paste input
type input "25542"
click at [476, 331] on select "- Select Reason - 099 - Other (Provide additional detail) ACT - Agency Changed …" at bounding box center [521, 332] width 196 height 17
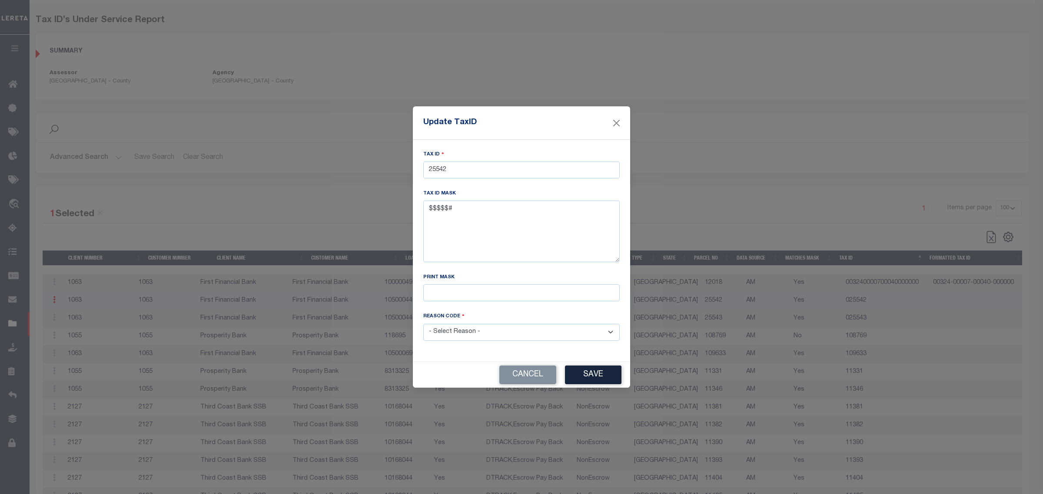
select select "ACT"
click at [423, 325] on select "- Select Reason - 099 - Other (Provide additional detail) ACT - Agency Changed …" at bounding box center [521, 332] width 196 height 17
click at [598, 376] on button "Save" at bounding box center [593, 375] width 56 height 19
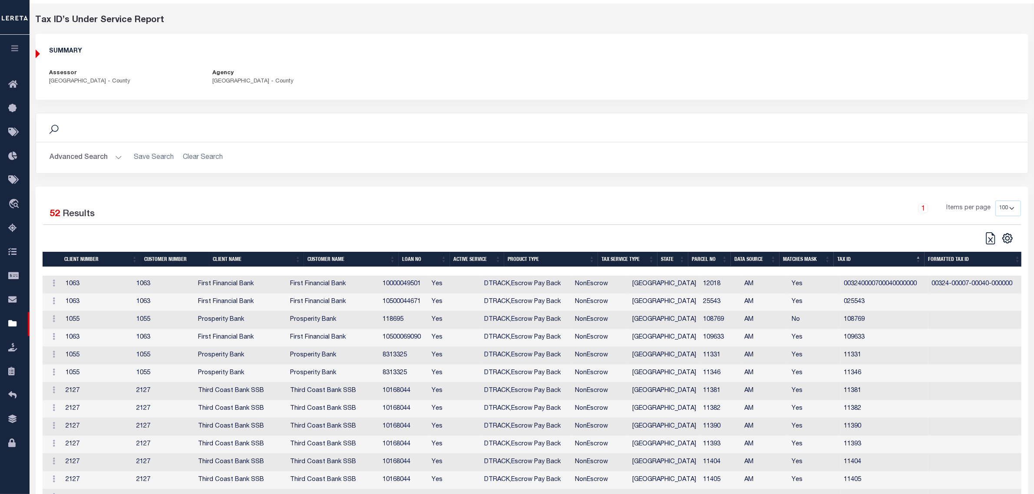
click at [700, 305] on td "25543" at bounding box center [720, 303] width 41 height 18
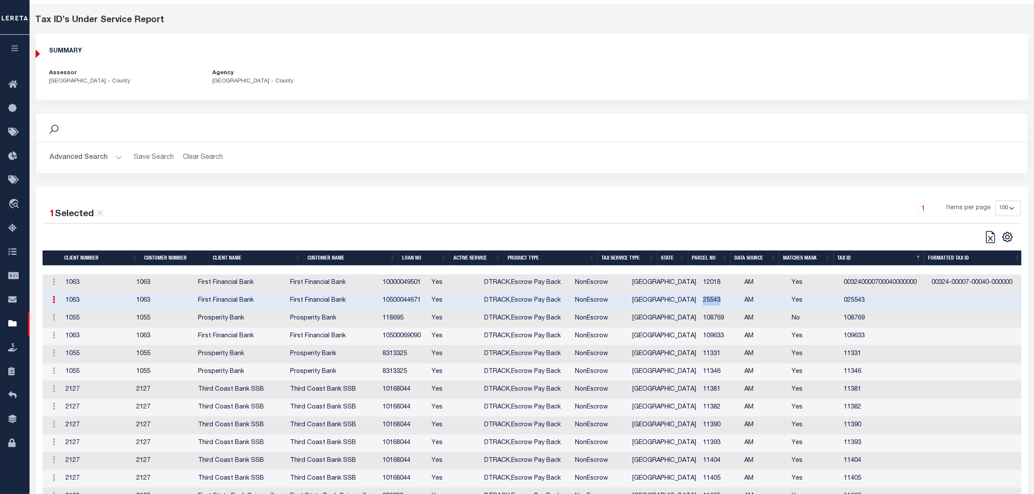
click at [700, 305] on td "25543" at bounding box center [720, 301] width 41 height 18
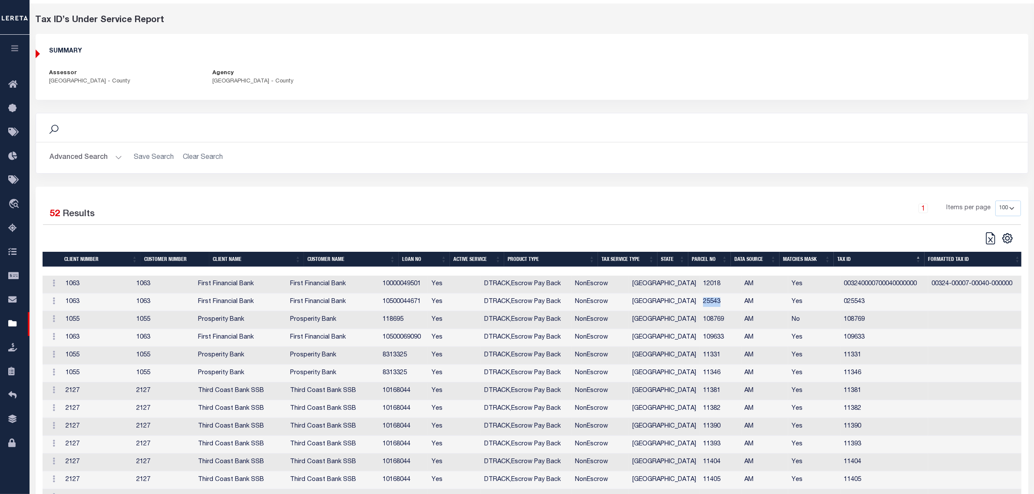
copy td "25543"
click at [54, 305] on icon at bounding box center [54, 301] width 3 height 7
click at [62, 328] on link "Edit Tax ID" at bounding box center [72, 329] width 53 height 14
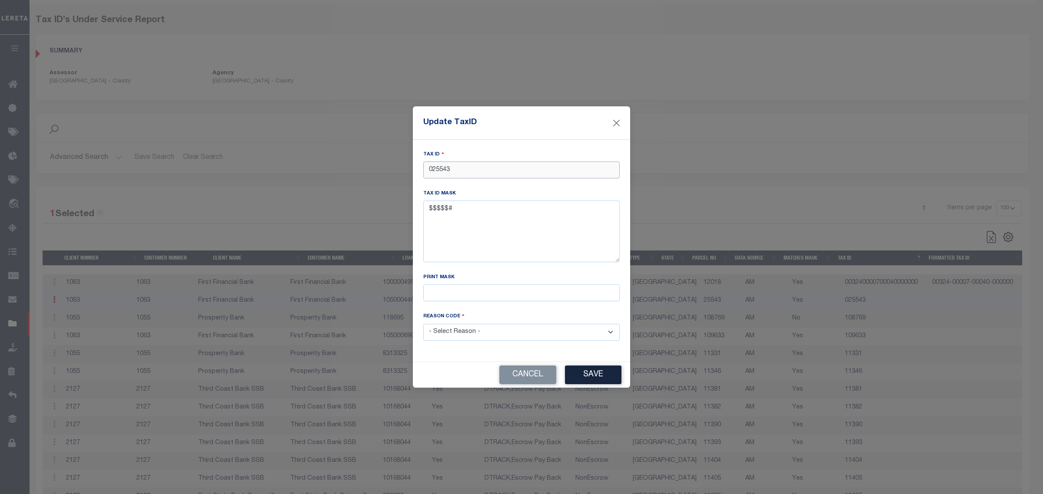
click at [504, 170] on input "025543" at bounding box center [521, 170] width 196 height 17
paste input
type input "25543"
click at [502, 333] on select "- Select Reason - 099 - Other (Provide additional detail) ACT - Agency Changed …" at bounding box center [521, 332] width 196 height 17
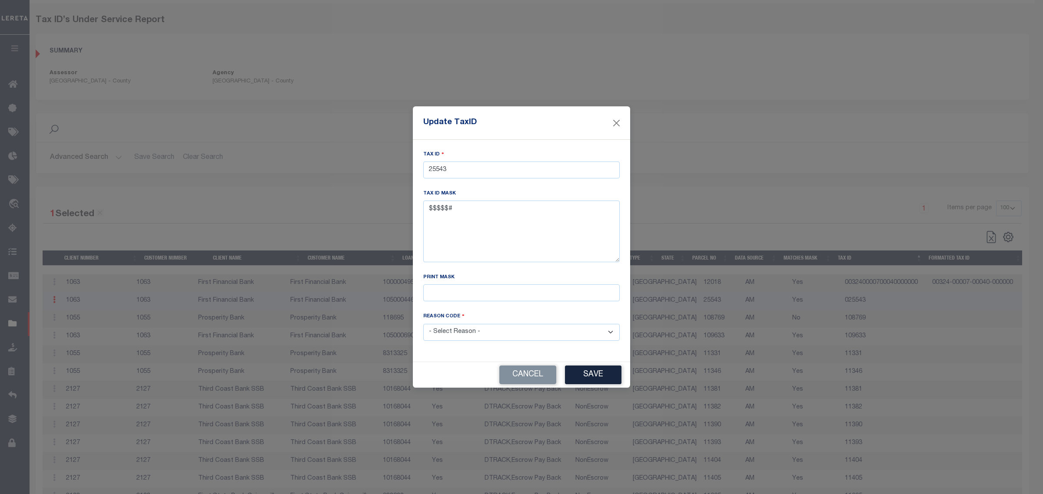
select select "ACT"
click at [423, 325] on select "- Select Reason - 099 - Other (Provide additional detail) ACT - Agency Changed …" at bounding box center [521, 332] width 196 height 17
click at [583, 379] on button "Save" at bounding box center [593, 375] width 56 height 19
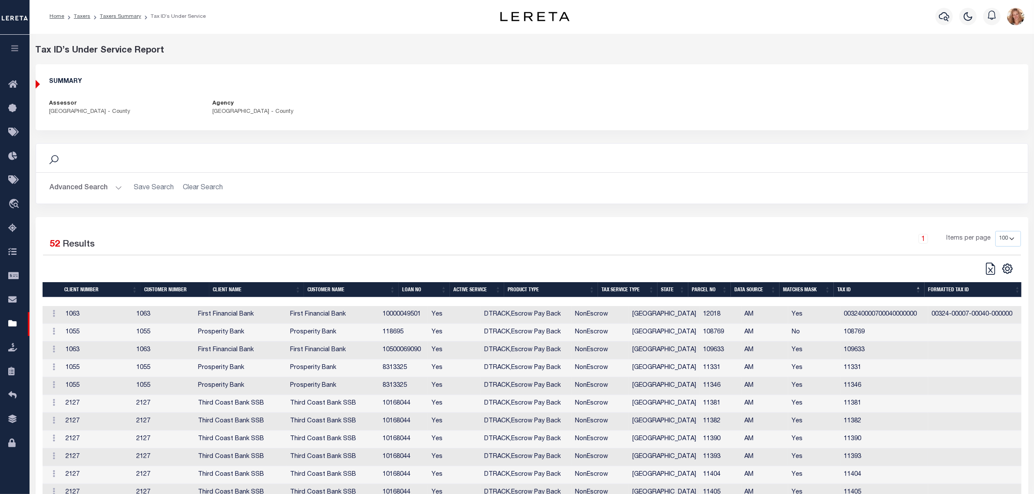
scroll to position [0, 0]
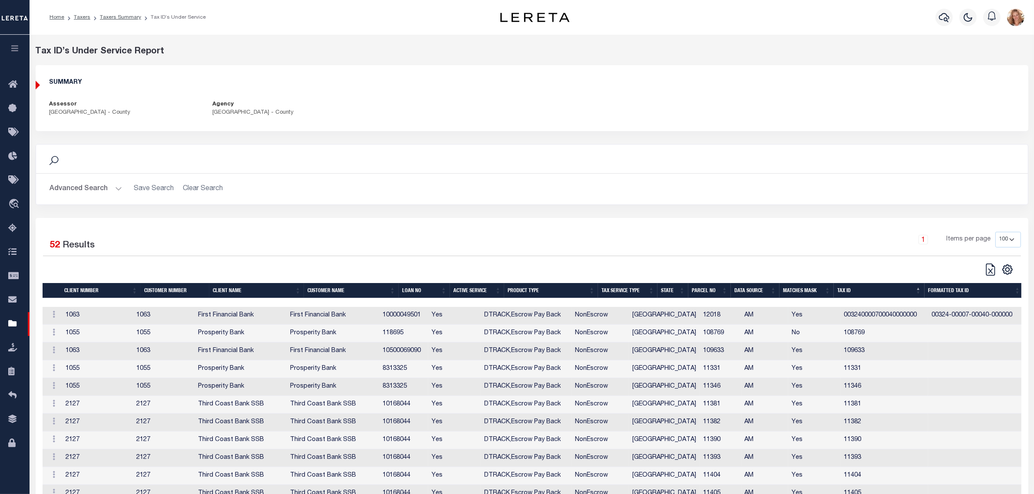
click at [429, 318] on td "10000049501" at bounding box center [404, 316] width 50 height 18
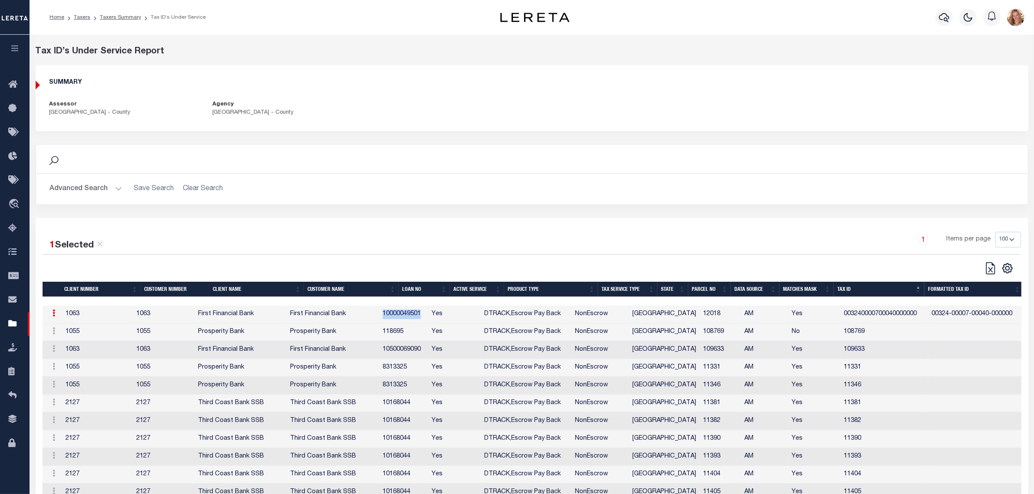
click at [429, 318] on td "10000049501" at bounding box center [404, 315] width 50 height 18
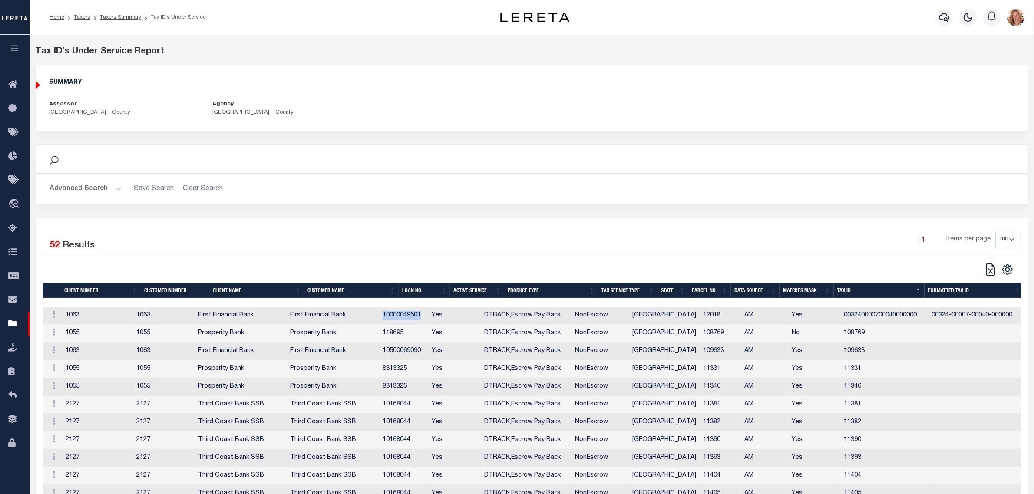
copy td "10000049501"
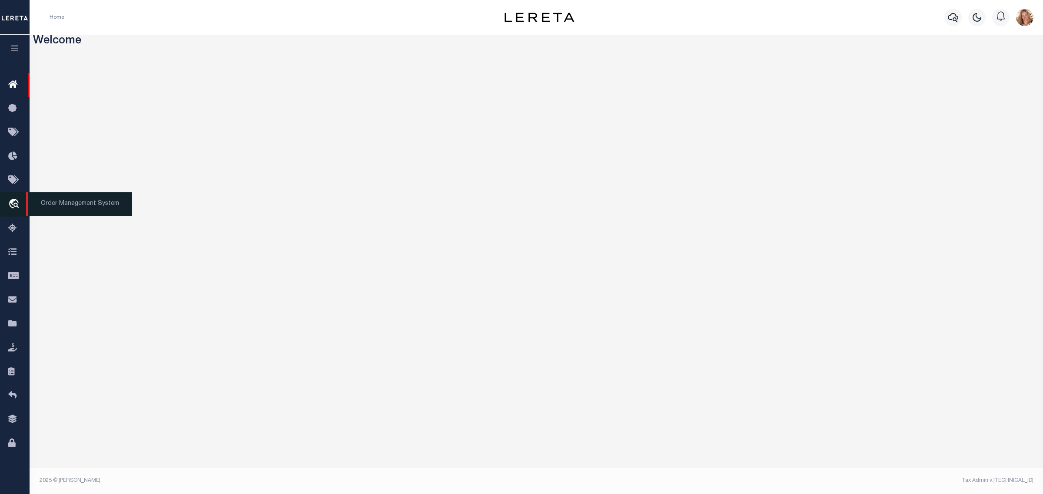
click at [16, 212] on link "travel_explore Order Management System" at bounding box center [15, 204] width 30 height 24
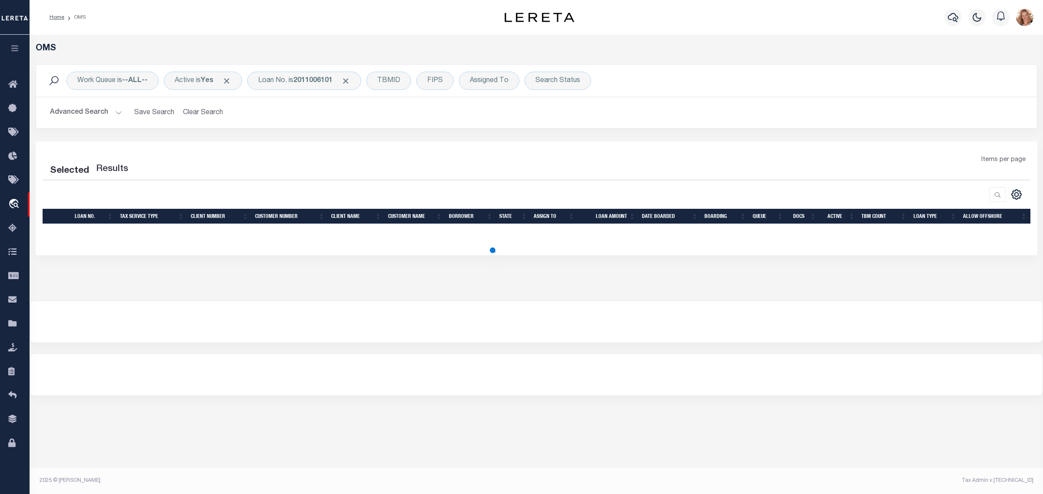
select select "200"
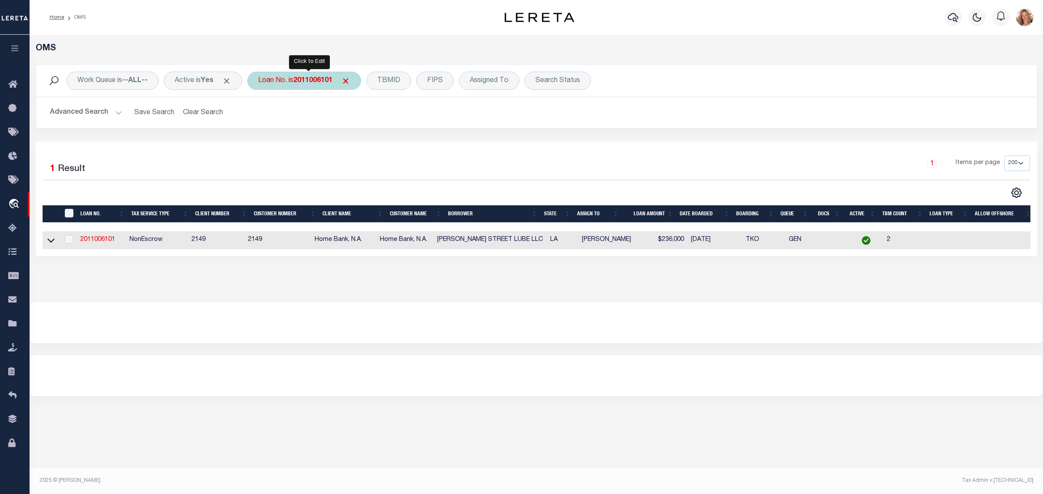
click at [293, 76] on div "Loan No. is 2011006101" at bounding box center [304, 81] width 114 height 18
type input "10500044671"
click at [374, 148] on input "Apply" at bounding box center [374, 142] width 26 height 14
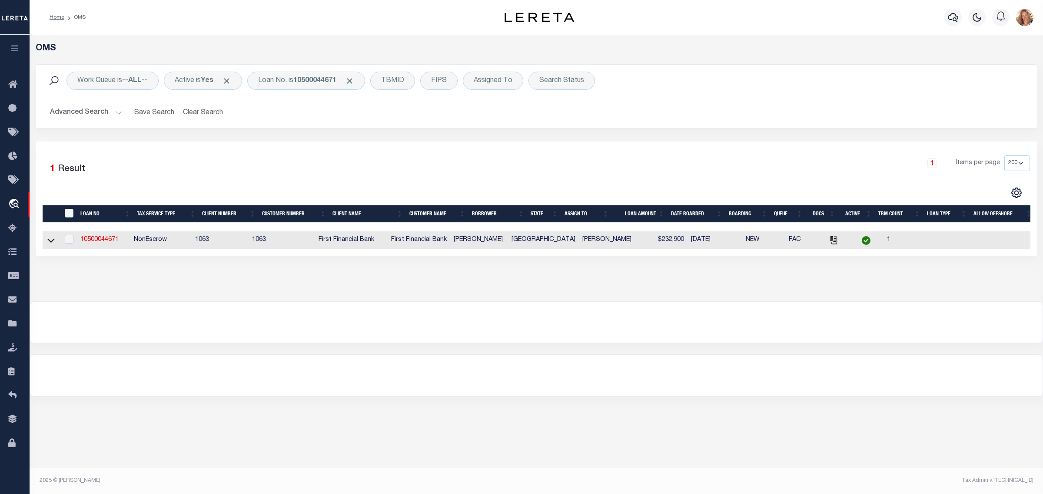
click at [87, 242] on link "10500044671" at bounding box center [99, 240] width 38 height 6
type input "10500044671"
type input "Lexi R Hopper"
select select
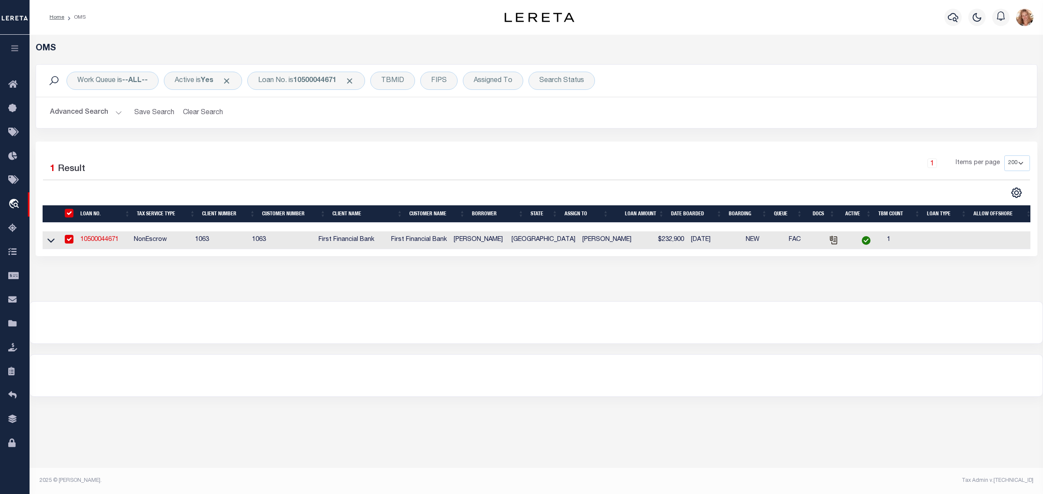
select select "400"
select select "NonEscrow"
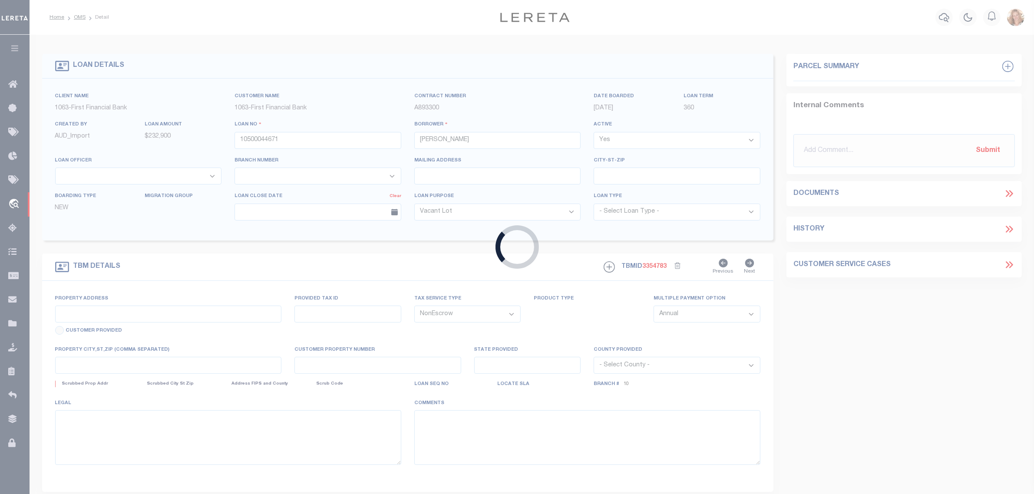
select select "4477"
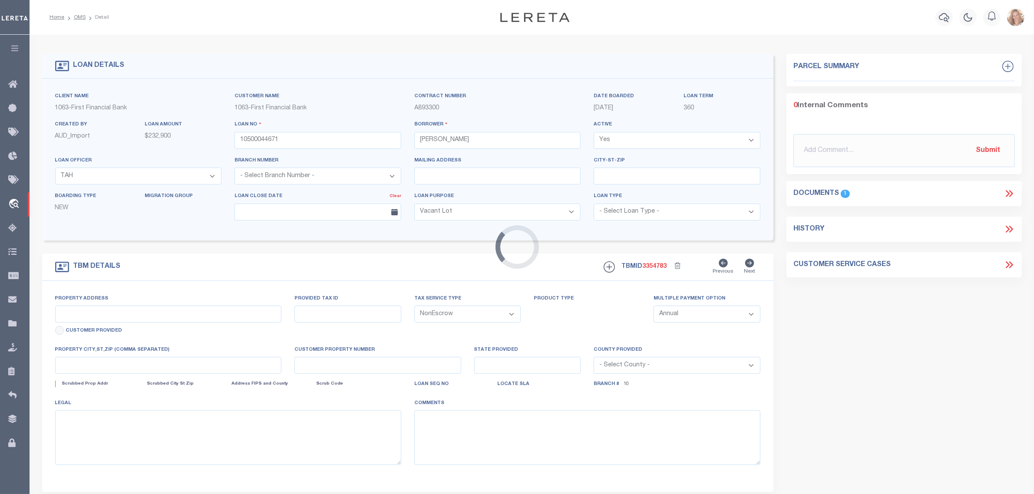
select select "497"
type input "2696 & 2700 LAKE COUNTY ROAD 2"
select select
type input "COLORADO CITY TX 795120000"
type input "[GEOGRAPHIC_DATA]"
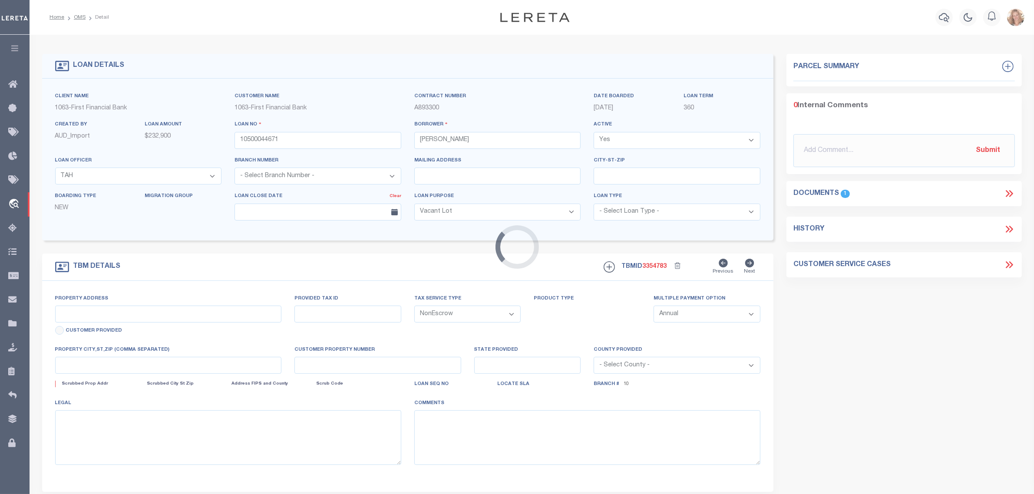
type textarea "LOTS 29 & 30 DAUGHTREY"
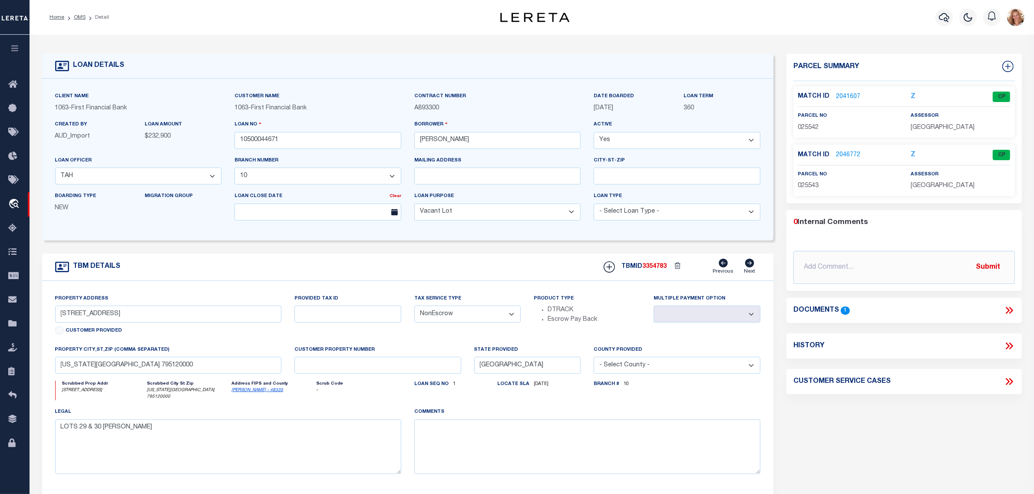
click at [846, 94] on link "2041607" at bounding box center [848, 97] width 24 height 9
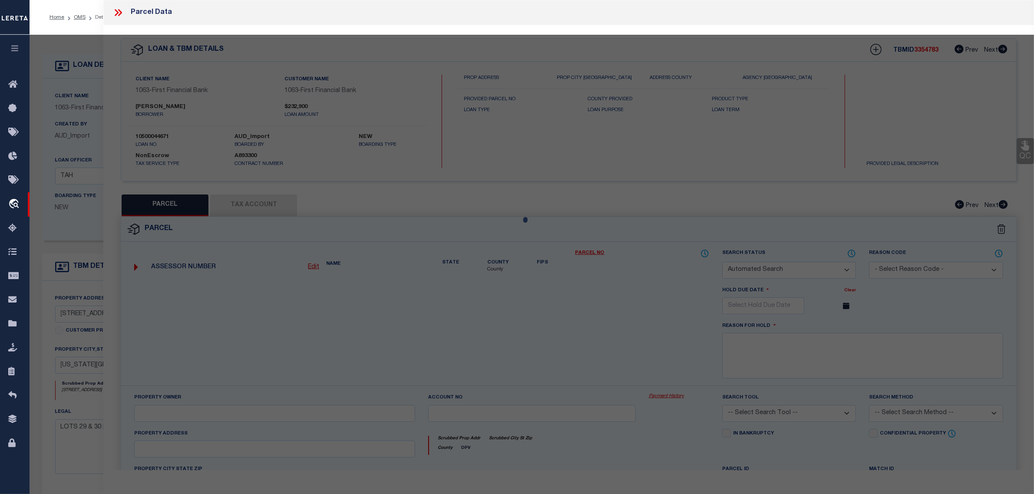
checkbox input "false"
select select "CP"
type input "MATHIS, RICHARD"
select select
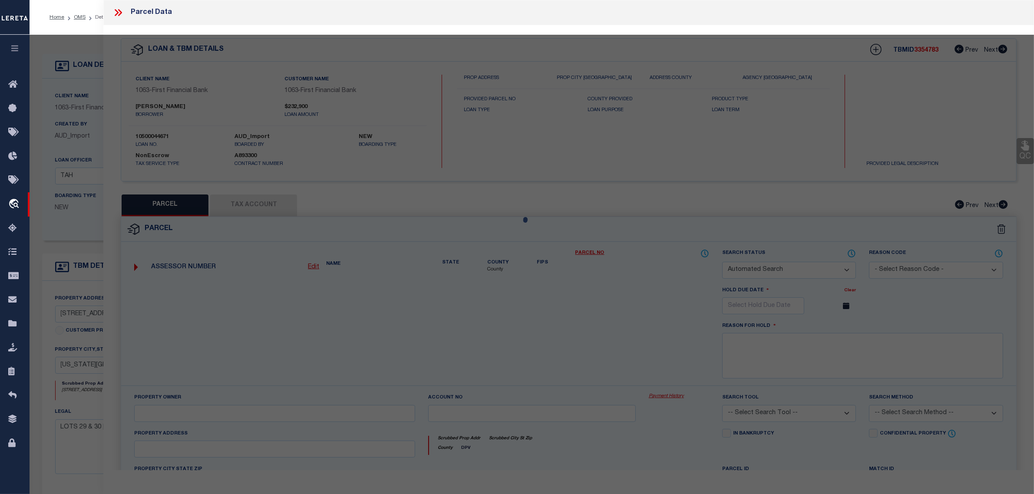
type input "2696 LCR 252"
type input "COLORADO CITY, TX 79512"
type textarea "DAUGHTREY-I LT 29"
type textarea "No match for the given address. Please provide a complete legal description."
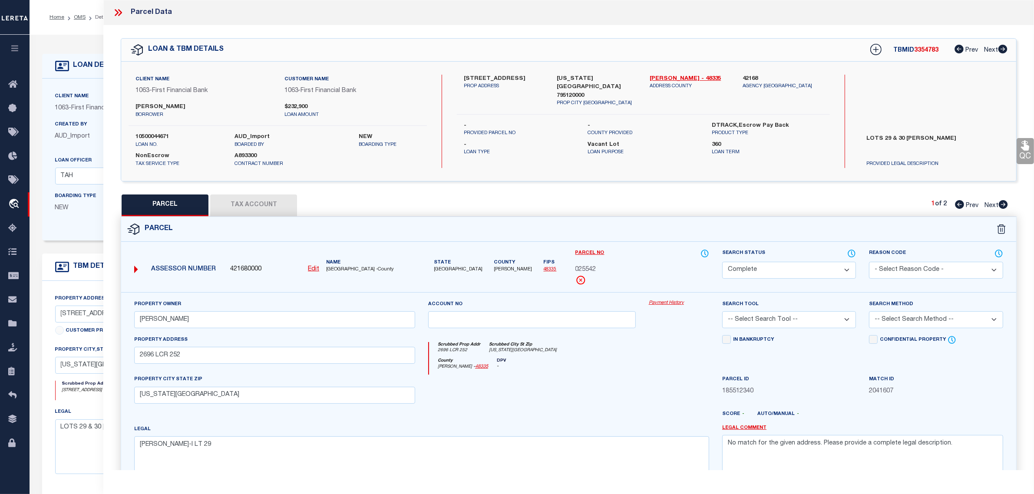
click at [314, 266] on u "Edit" at bounding box center [313, 269] width 11 height 6
type input "421680000"
type input "025542"
select select "CP"
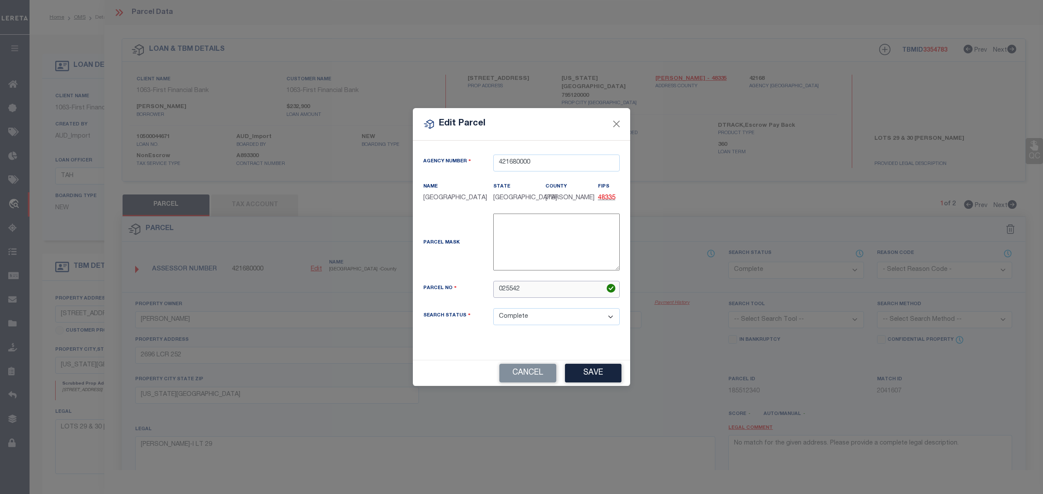
click at [495, 295] on input "025542" at bounding box center [556, 289] width 126 height 17
type input "25542"
click at [591, 383] on button "Save" at bounding box center [593, 373] width 56 height 19
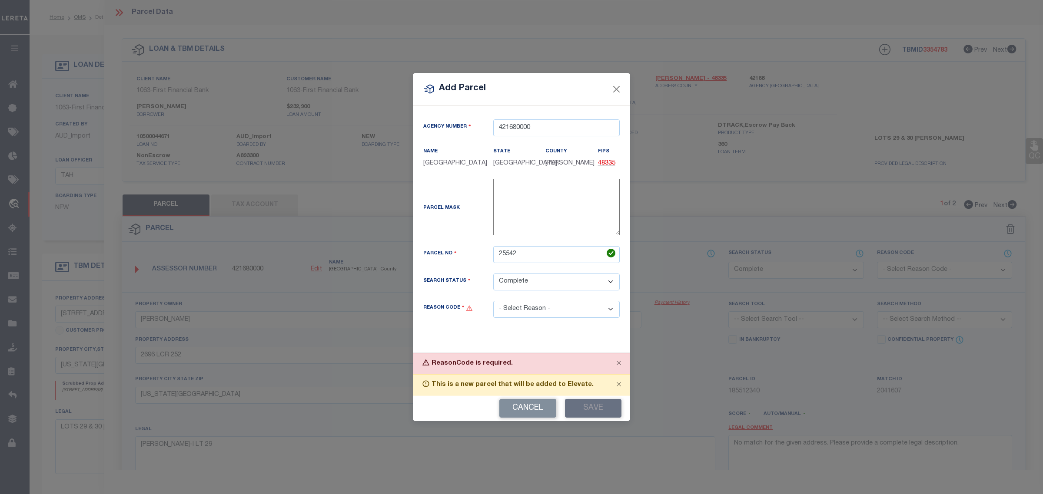
click at [528, 318] on select "- Select Reason - 099 - Other (Provide additional detail) ACT - Agency Changed …" at bounding box center [556, 309] width 126 height 17
select select "ACT"
click at [493, 307] on select "- Select Reason - 099 - Other (Provide additional detail) ACT - Agency Changed …" at bounding box center [556, 309] width 126 height 17
click at [597, 411] on button "Save" at bounding box center [593, 408] width 56 height 19
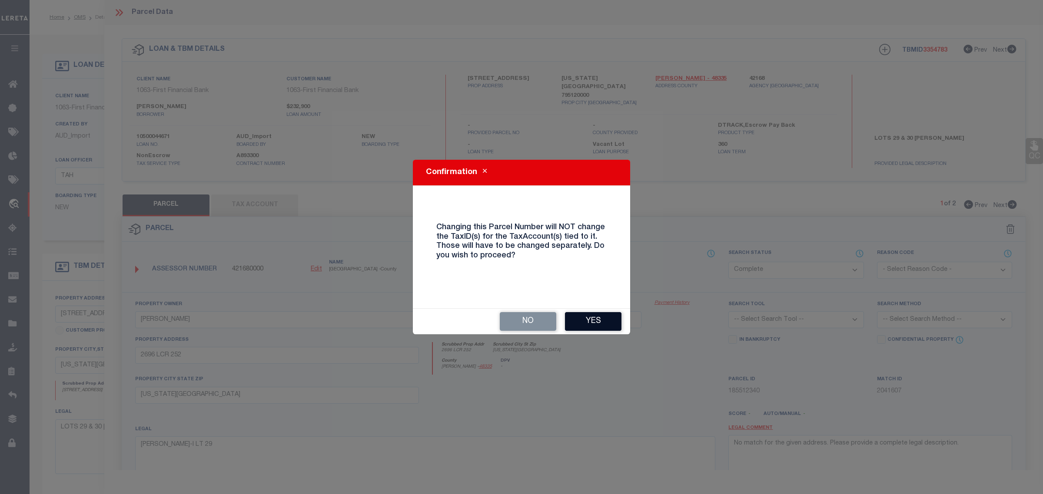
click at [590, 316] on button "Yes" at bounding box center [593, 321] width 56 height 19
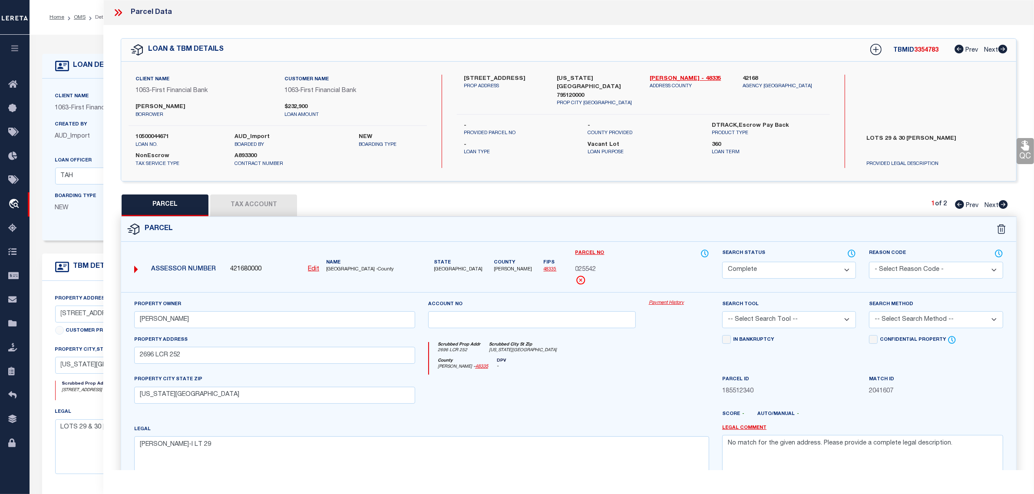
select select "CP"
checkbox input "false"
select select "ACT"
type input "MATHIS, RICHARD"
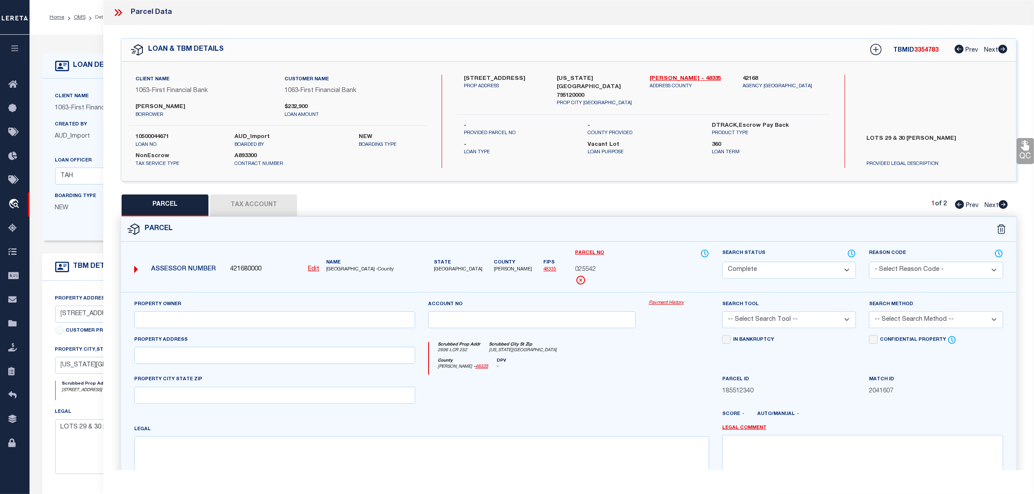
select select
type input "2696 LCR 252"
type input "COLORADO CITY, TX 79512"
type textarea "DAUGHTREY-I LT 29"
type textarea "No match for the given address. Please provide a complete legal description."
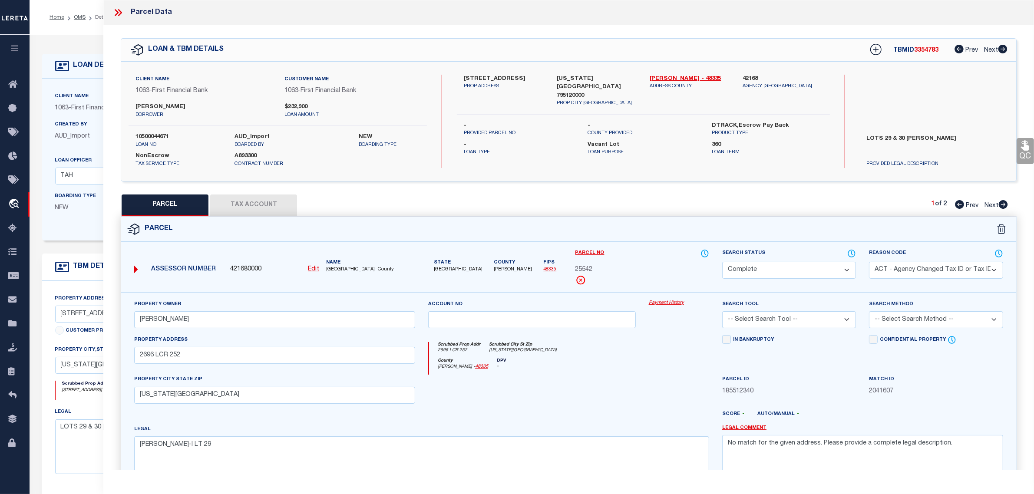
click at [987, 203] on span "Next" at bounding box center [992, 206] width 14 height 6
select select "AS"
select select
checkbox input "false"
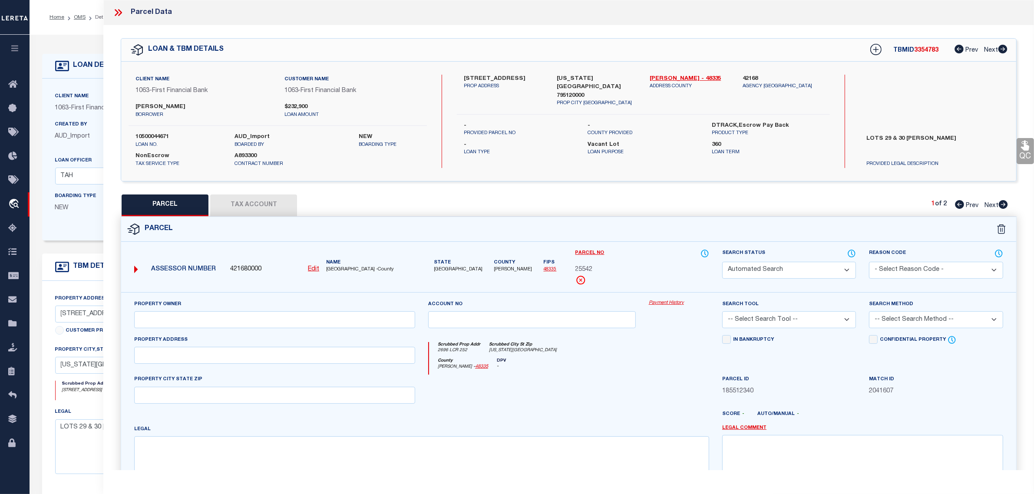
select select "CP"
type input "MATHIS, RICHARD"
select select
type input "2700 LCR 252"
type input "COLORADO CITY, TX 79512"
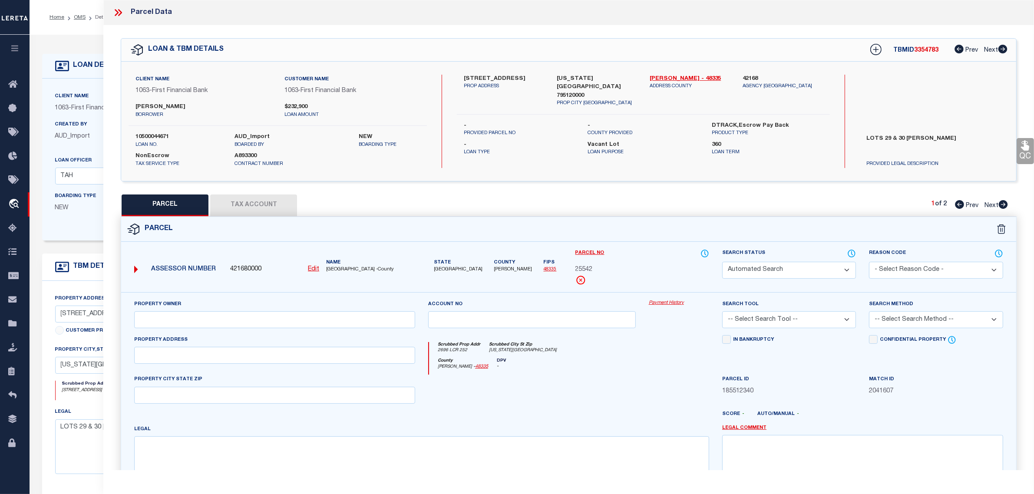
type textarea "DAUGHTREY-I LT 30"
click at [315, 269] on u "Edit" at bounding box center [313, 269] width 11 height 6
type input "025543"
select select "CP"
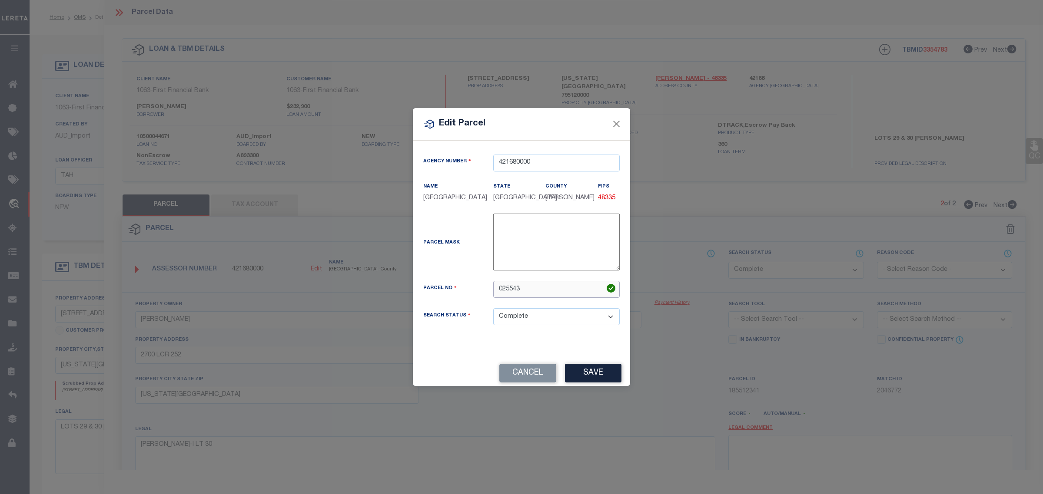
click at [498, 293] on input "025543" at bounding box center [556, 289] width 126 height 17
type input "25543"
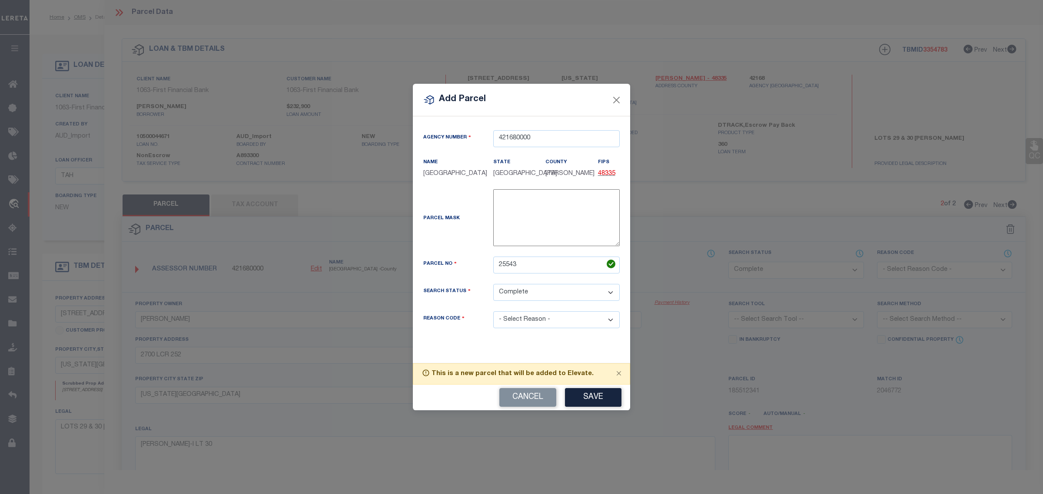
click at [538, 328] on select "- Select Reason - 099 - Other (Provide additional detail) ACT - Agency Changed …" at bounding box center [556, 319] width 126 height 17
select select "ACT"
click at [493, 317] on select "- Select Reason - 099 - Other (Provide additional detail) ACT - Agency Changed …" at bounding box center [556, 319] width 126 height 17
click at [576, 404] on button "Save" at bounding box center [593, 397] width 56 height 19
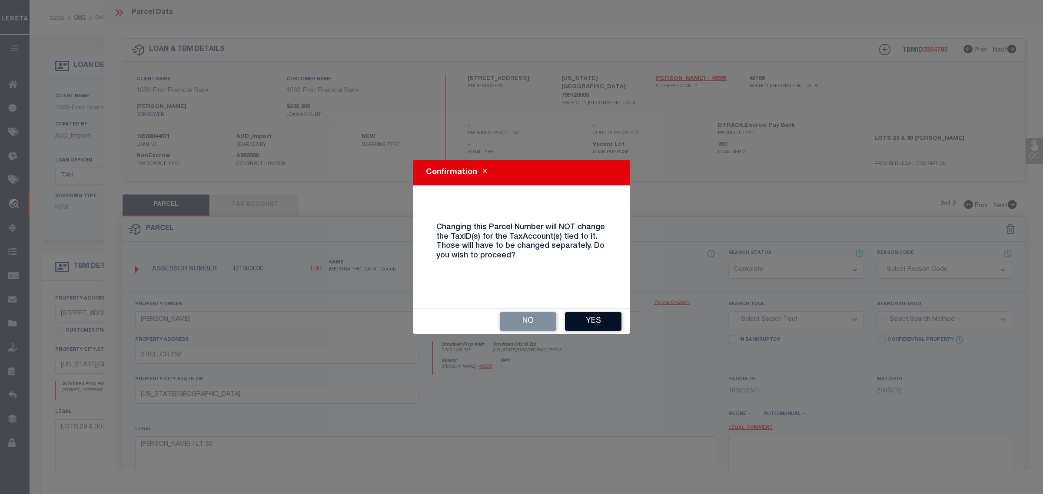
click at [576, 320] on button "Yes" at bounding box center [593, 321] width 56 height 19
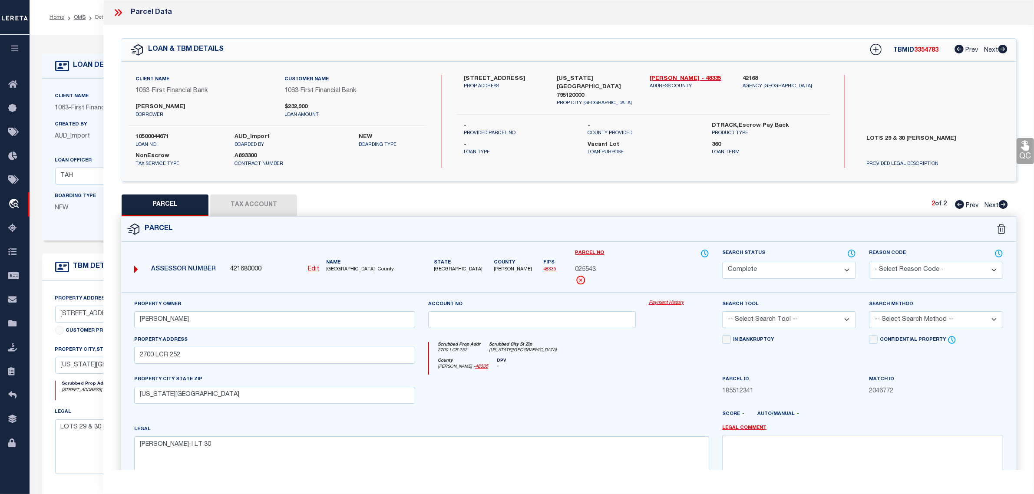
select select "CP"
checkbox input "false"
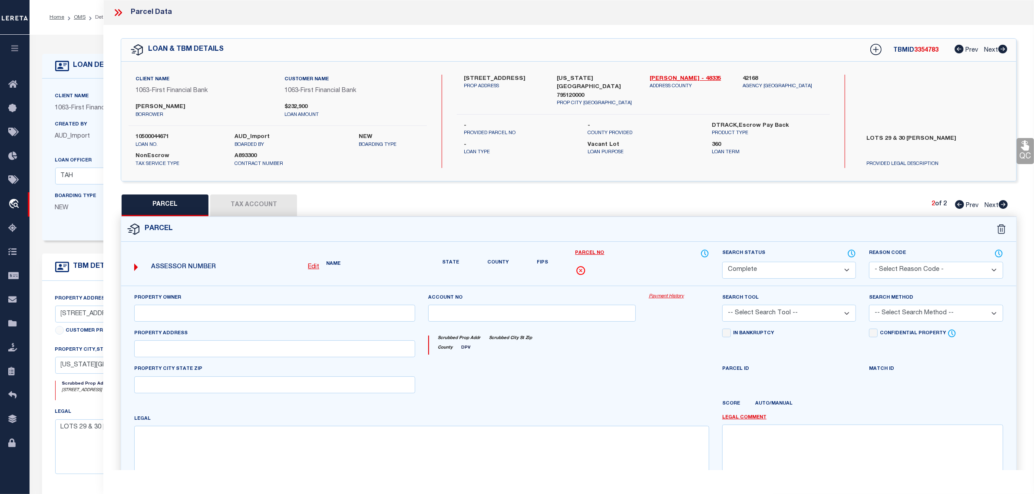
select select "ACT"
type input "MATHIS, RICHARD"
select select
type input "2700 LCR 252"
type input "COLORADO CITY, TX 79512"
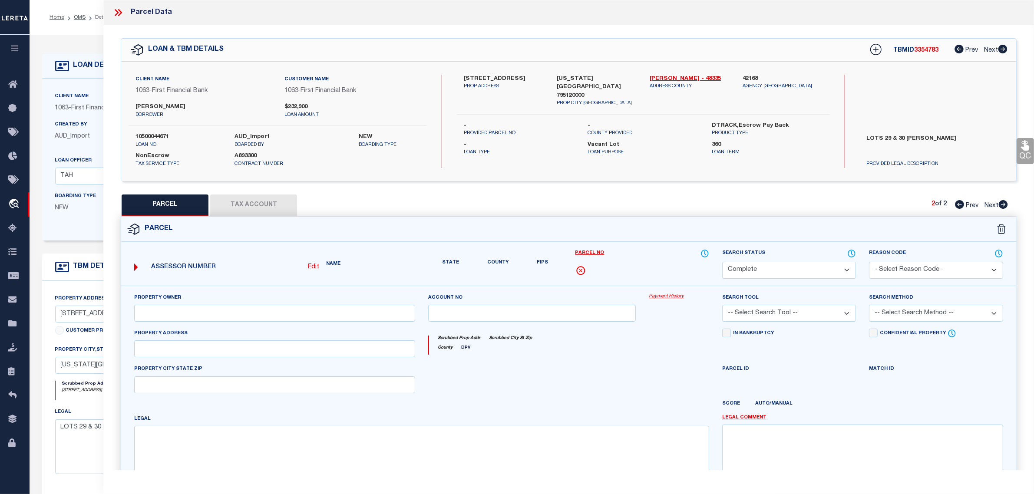
type textarea "DAUGHTREY-I LT 30"
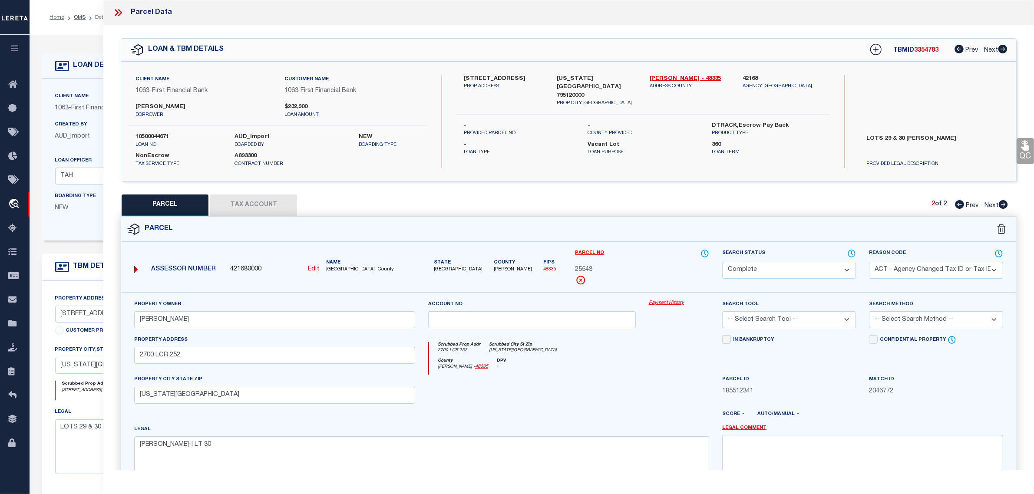
click at [255, 205] on button "Tax Account" at bounding box center [253, 206] width 87 height 22
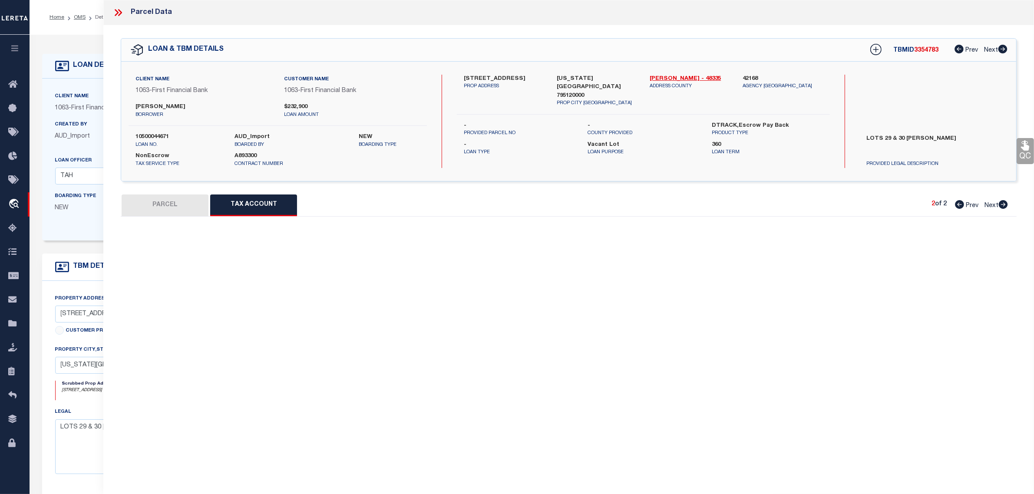
select select "100"
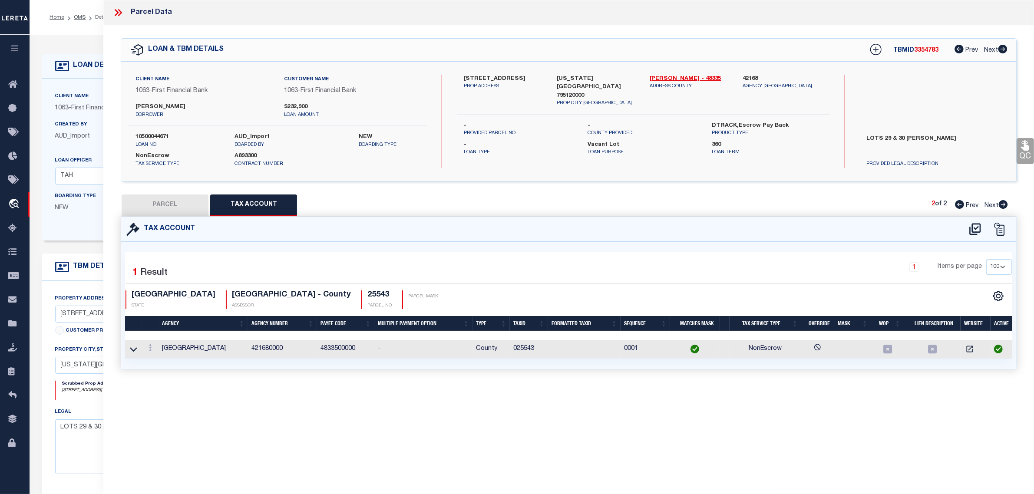
click at [169, 206] on button "PARCEL" at bounding box center [165, 206] width 87 height 22
select select "AS"
select select
checkbox input "false"
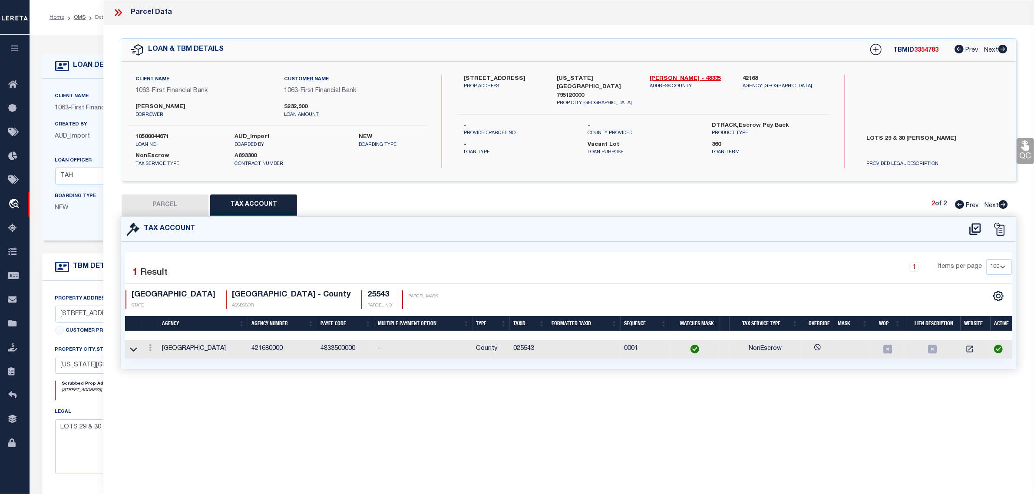
select select "CP"
select select "ACT"
type input "MATHIS, RICHARD"
select select
type input "2700 LCR 252"
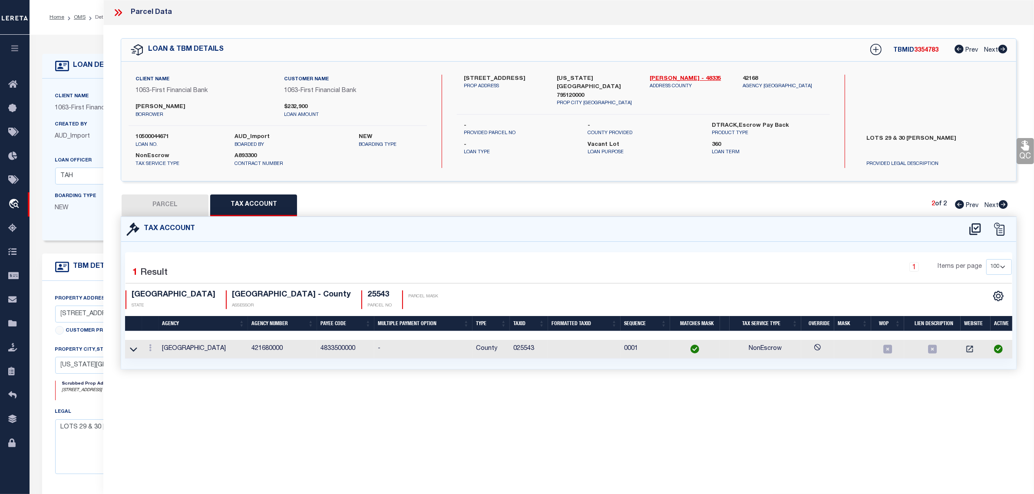
type input "COLORADO CITY, TX 79512"
type textarea "DAUGHTREY-I LT 30"
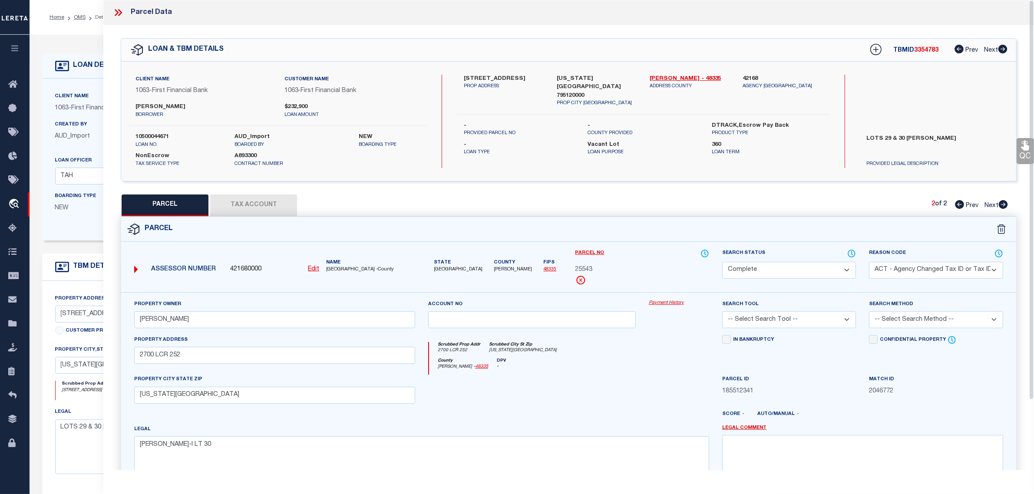
click at [70, 156] on div "Created By AUD_Import LOAN AMOUNT $232,900" at bounding box center [139, 138] width 180 height 36
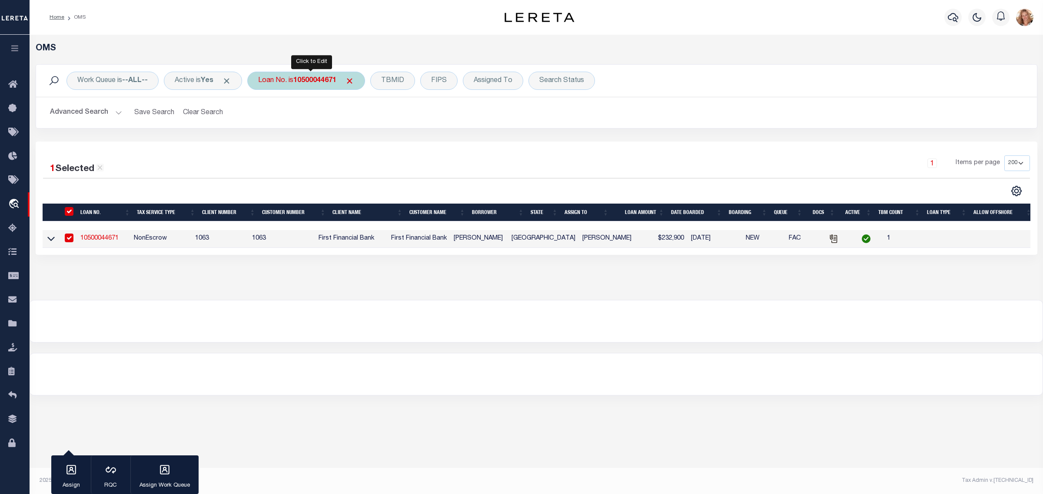
click at [287, 81] on div "Loan No. is 10500044671" at bounding box center [306, 81] width 118 height 18
type input "10000049501"
click at [379, 147] on input "Apply" at bounding box center [374, 142] width 26 height 14
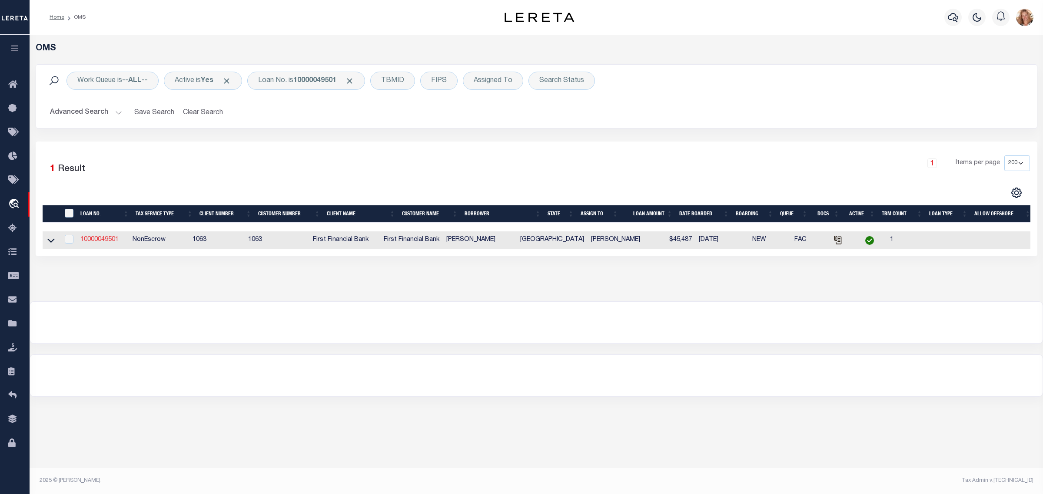
click at [98, 240] on link "10000049501" at bounding box center [99, 240] width 38 height 6
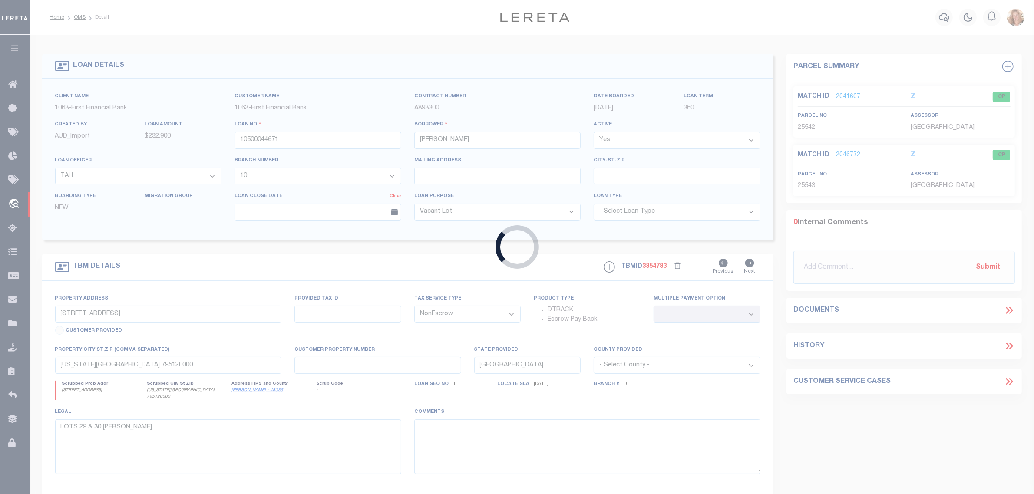
type input "10000049501"
type input "John Scott Etheredge"
select select "100"
type input "CR 466 & FM 1982"
select select
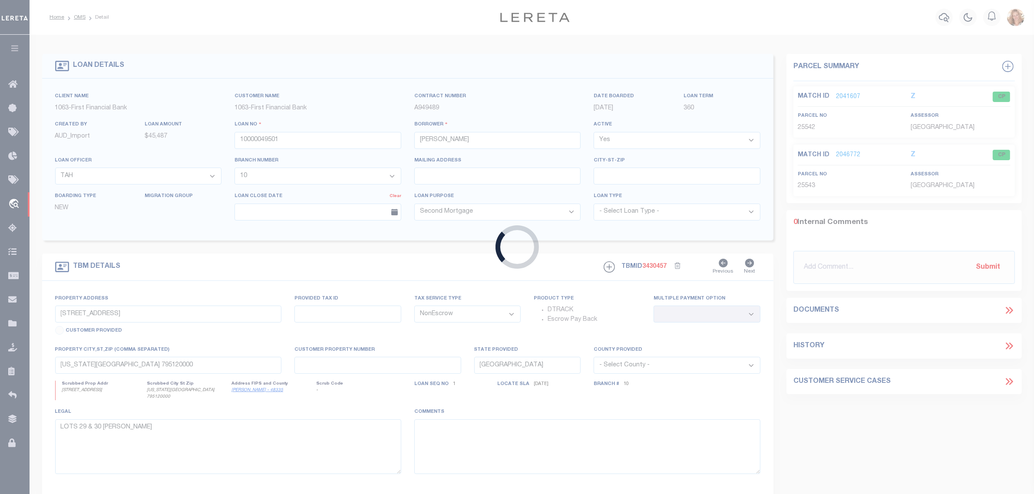
type input "Roscoe TX 79545"
select select "4477"
select select "497"
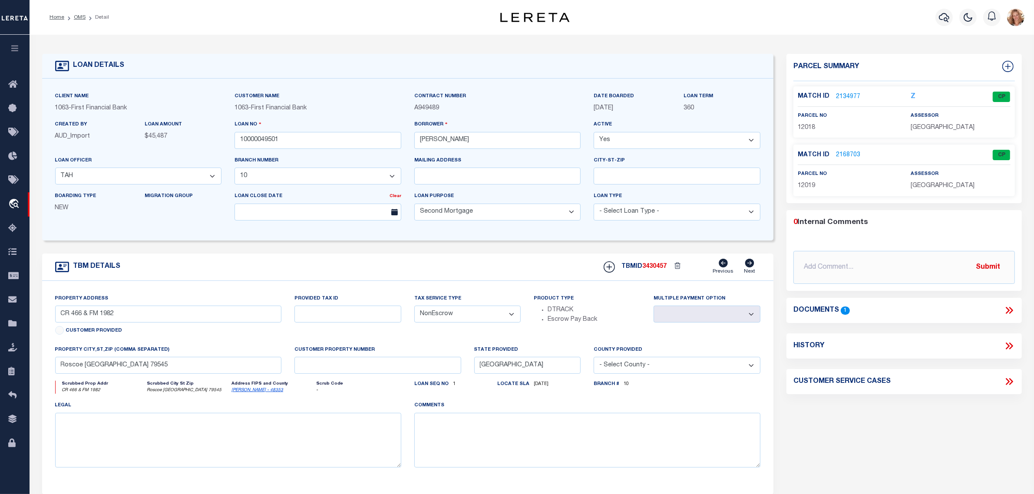
click at [852, 94] on link "2134977" at bounding box center [848, 97] width 24 height 9
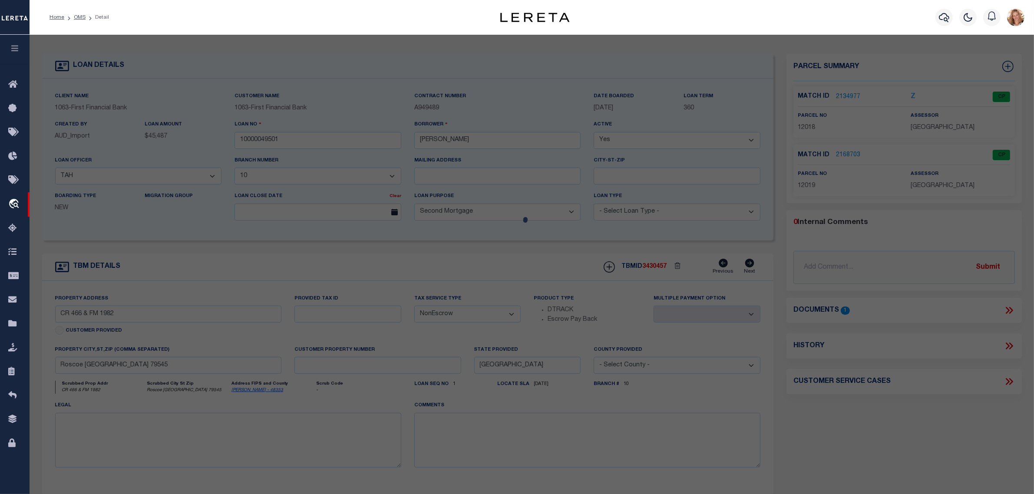
select select "AS"
select select
checkbox input "false"
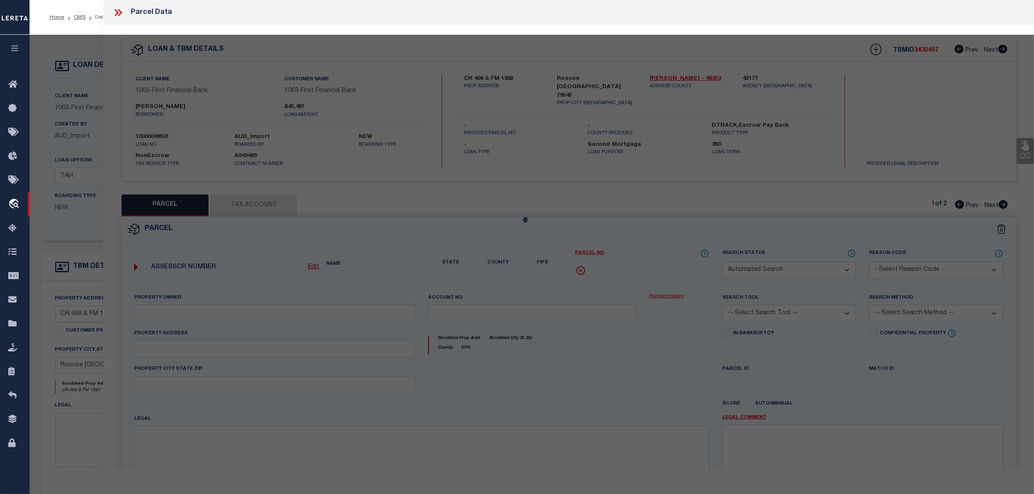
select select "CP"
type input "ETHEREDGE JOHN SCOTT"
select select "AGW"
select select "LEG"
type input "CR 466 & FM 1982"
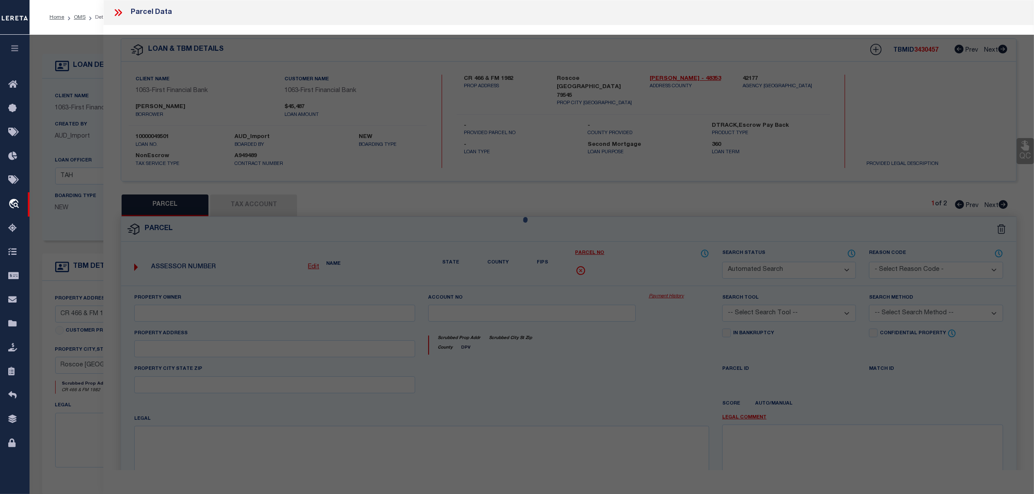
type input "TX"
type textarea "ABST 351 BLK 24 T&P SEC 7 SE/4 157.0 ACRES"
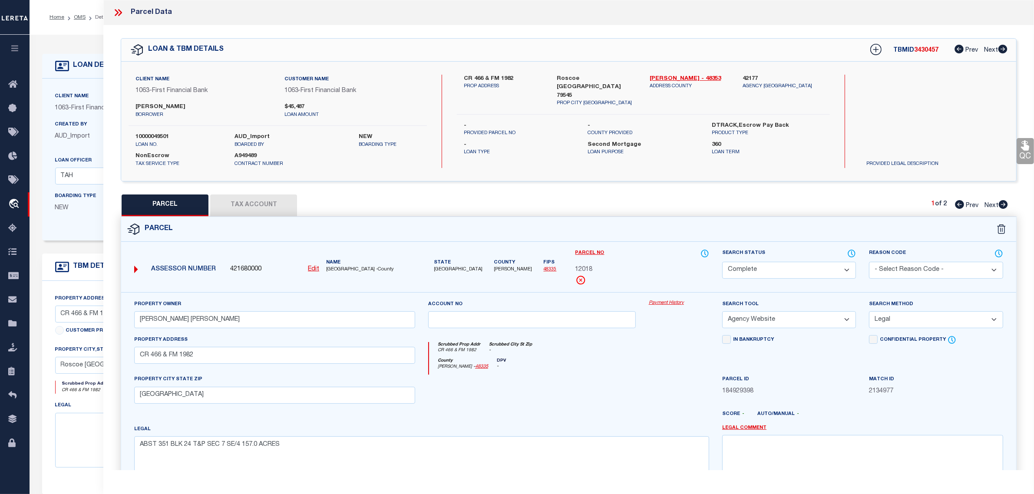
click at [583, 270] on span "12018" at bounding box center [584, 270] width 17 height 10
click at [311, 270] on u "Edit" at bounding box center [313, 269] width 11 height 6
type input "12018"
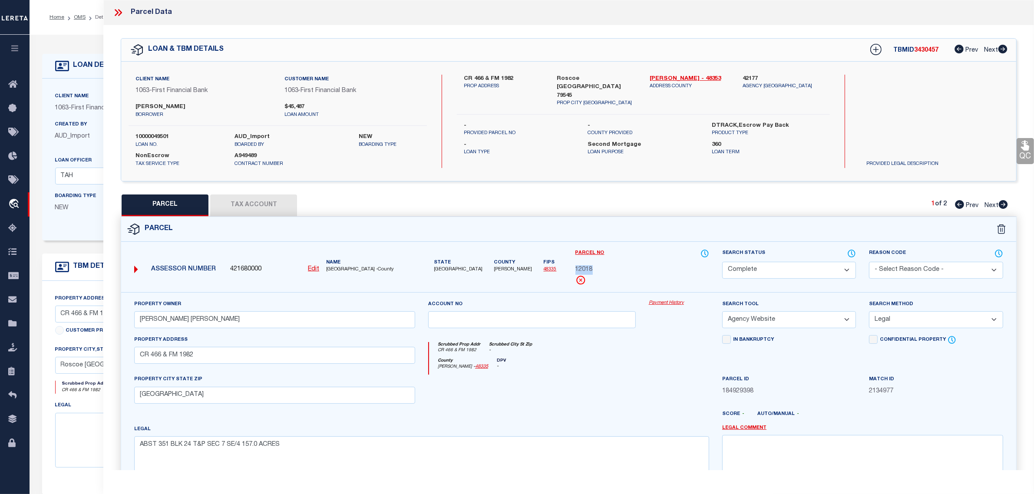
select select "CP"
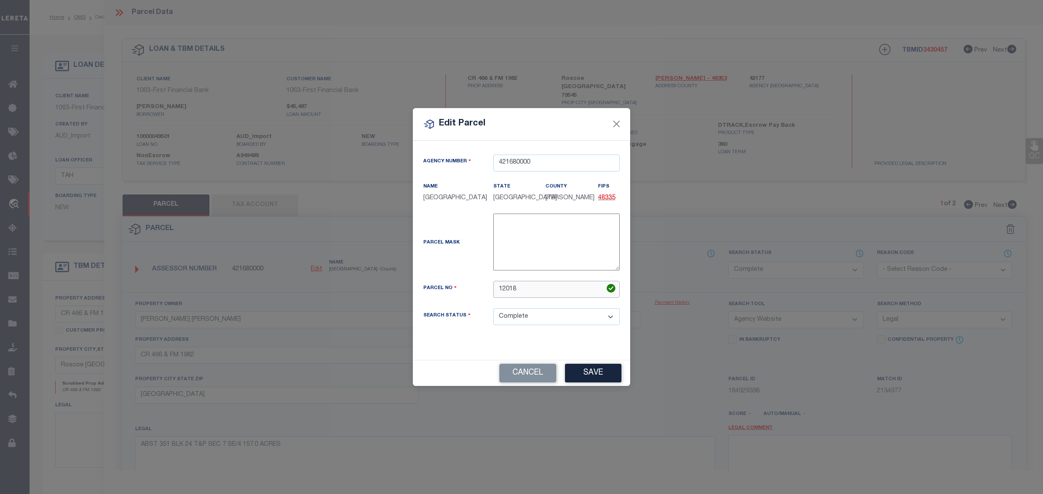
click at [526, 296] on input "12018" at bounding box center [556, 289] width 126 height 17
click at [523, 372] on button "Cancel" at bounding box center [527, 373] width 57 height 19
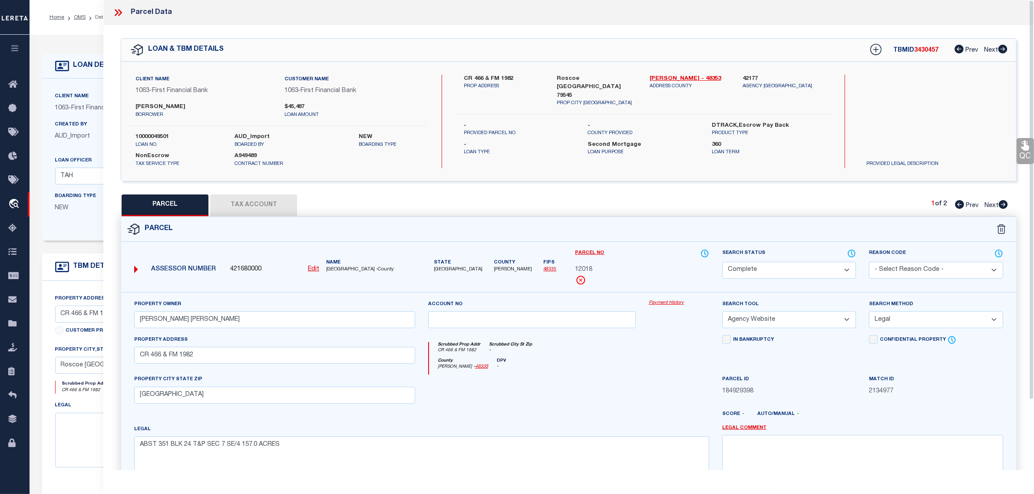
click at [266, 208] on button "Tax Account" at bounding box center [253, 206] width 87 height 22
select select "100"
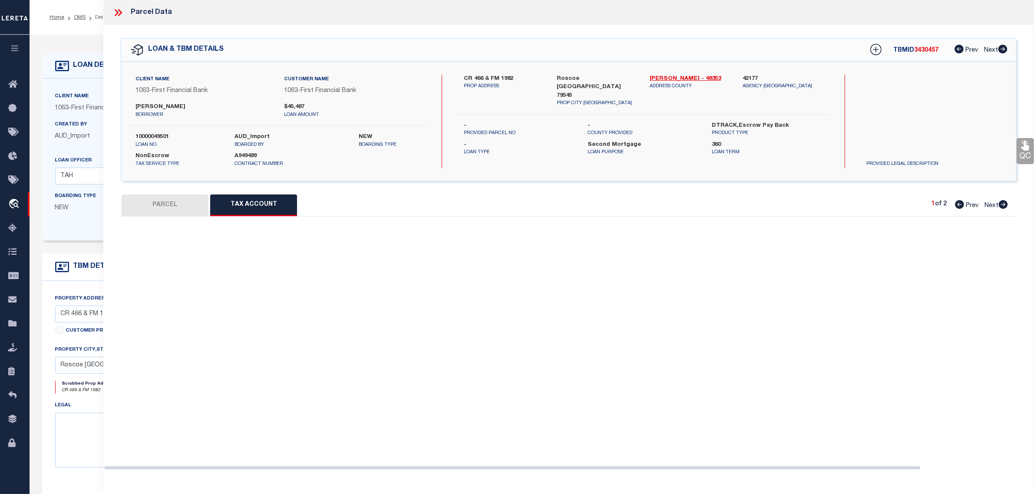
select select "100"
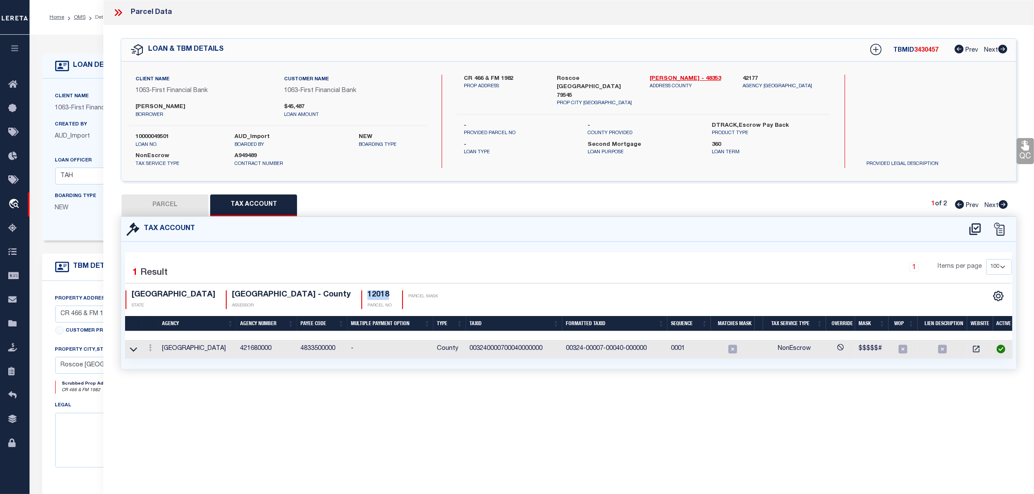
drag, startPoint x: 287, startPoint y: 296, endPoint x: 308, endPoint y: 296, distance: 20.9
click at [368, 296] on h4 "12018" at bounding box center [380, 296] width 24 height 10
copy h4 "12018"
click at [152, 350] on link at bounding box center [151, 349] width 10 height 7
click at [160, 358] on link at bounding box center [162, 362] width 32 height 14
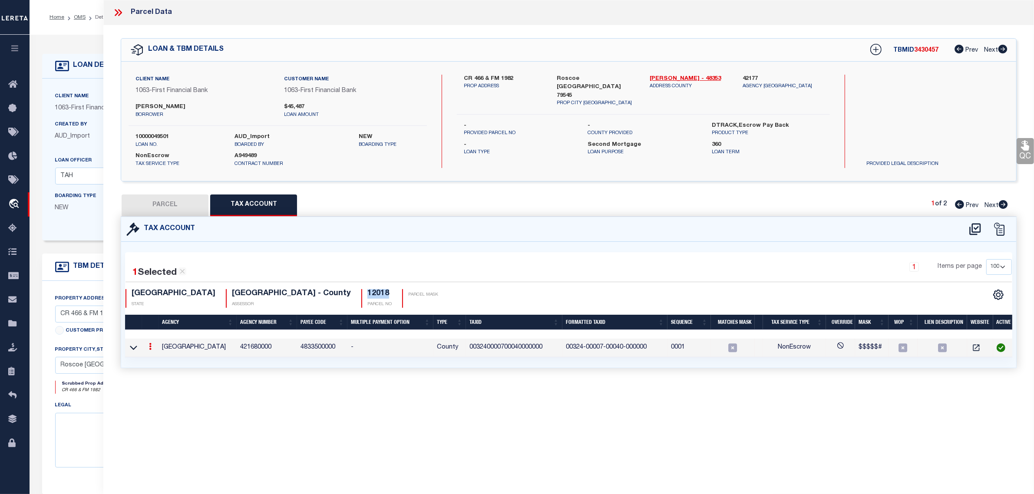
type input "003240000700040000000"
type textarea "$$$$$#"
checkbox input "true"
type input "XXXXXXXXXXXXXXXXXXXXX*"
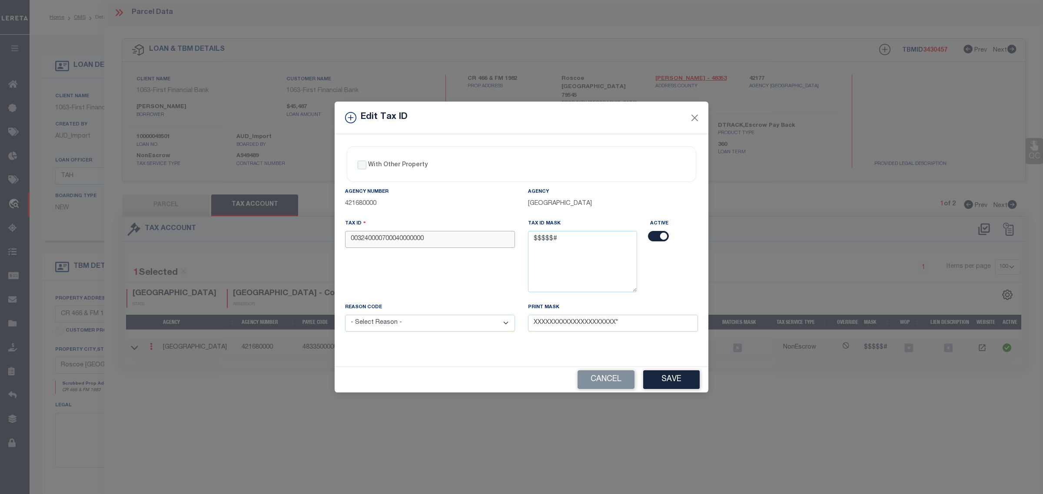
click at [370, 240] on input "003240000700040000000" at bounding box center [430, 239] width 170 height 17
paste input "12018"
type input "12018"
click at [448, 326] on select "- Select Reason - 099 - Other (Provide additional detail) ACT - Agency Changed …" at bounding box center [430, 323] width 170 height 17
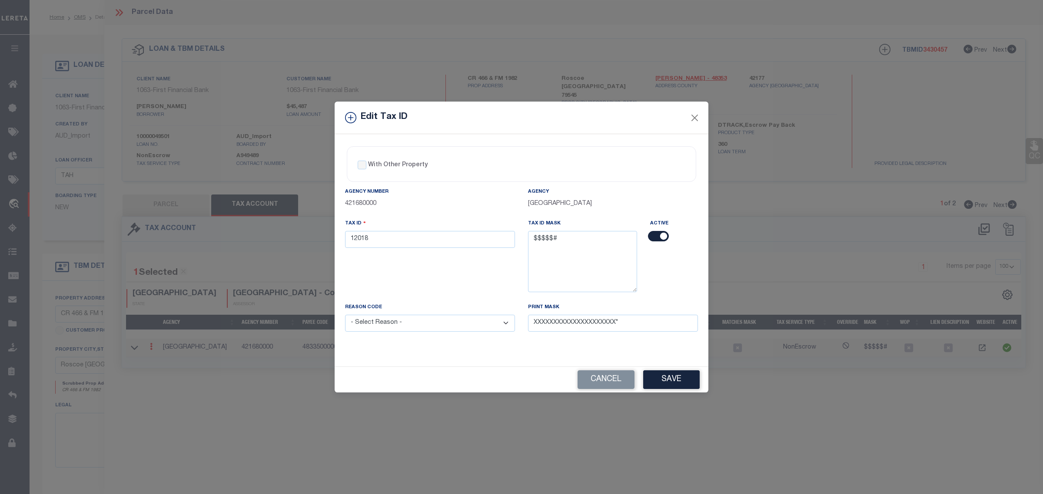
select select "ACT"
click at [345, 316] on select "- Select Reason - 099 - Other (Provide additional detail) ACT - Agency Changed …" at bounding box center [430, 323] width 170 height 17
click at [427, 357] on div "With Other Property With Other Property Type Temporary Permanent Parent Parcel …" at bounding box center [522, 250] width 374 height 232
click at [654, 387] on button "Save" at bounding box center [671, 380] width 56 height 19
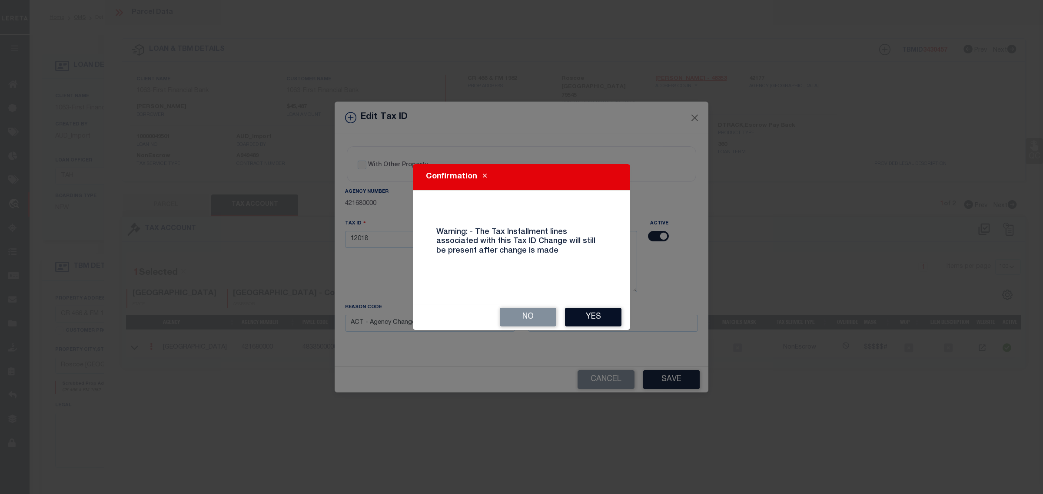
click at [589, 314] on button "Yes" at bounding box center [593, 317] width 56 height 19
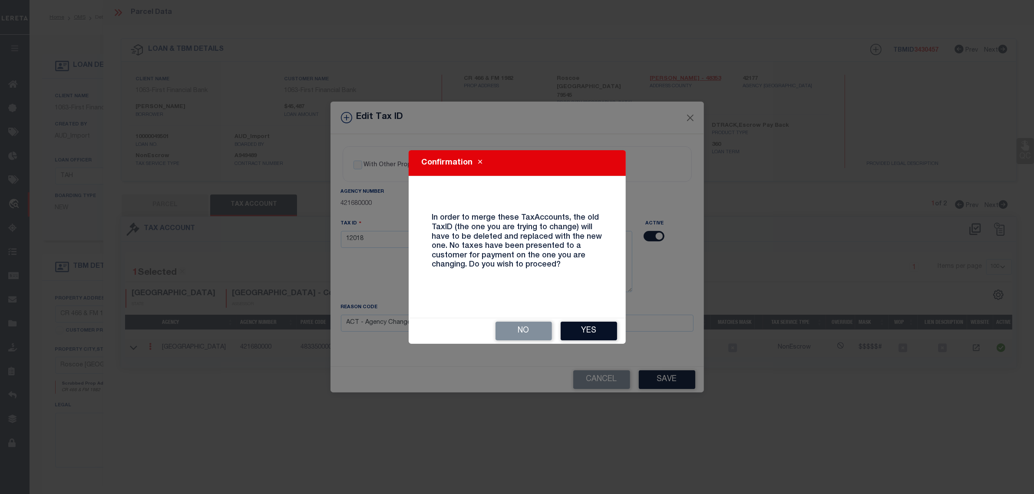
click at [591, 336] on button "Yes" at bounding box center [589, 331] width 56 height 19
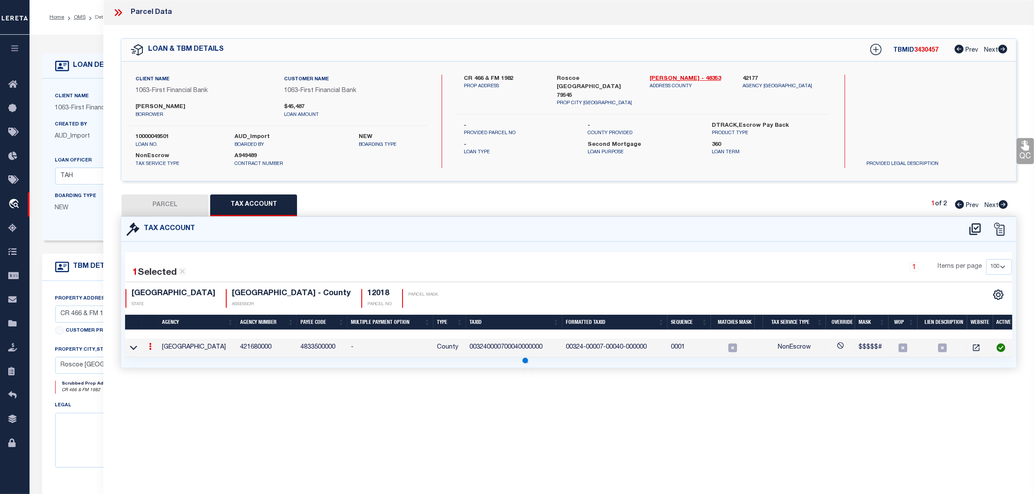
select select
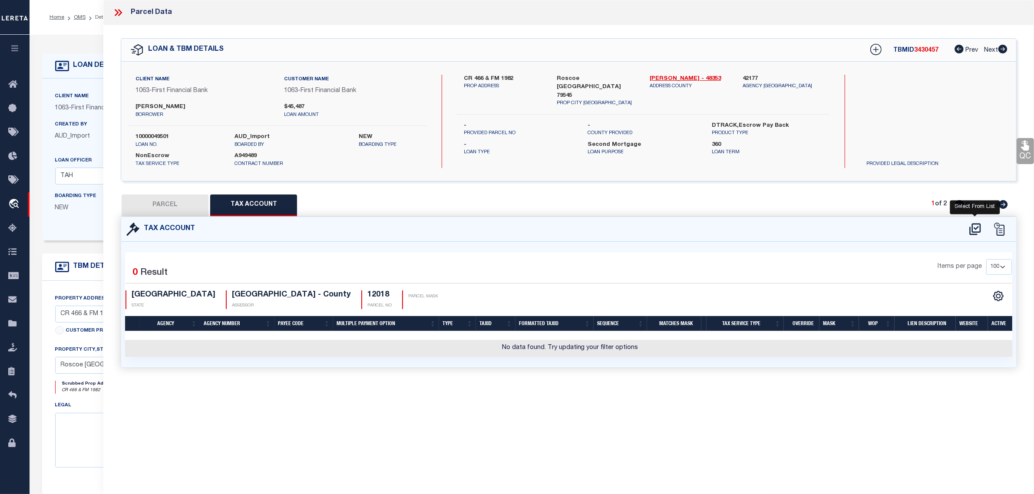
click at [976, 227] on icon at bounding box center [975, 229] width 14 height 14
select select "100"
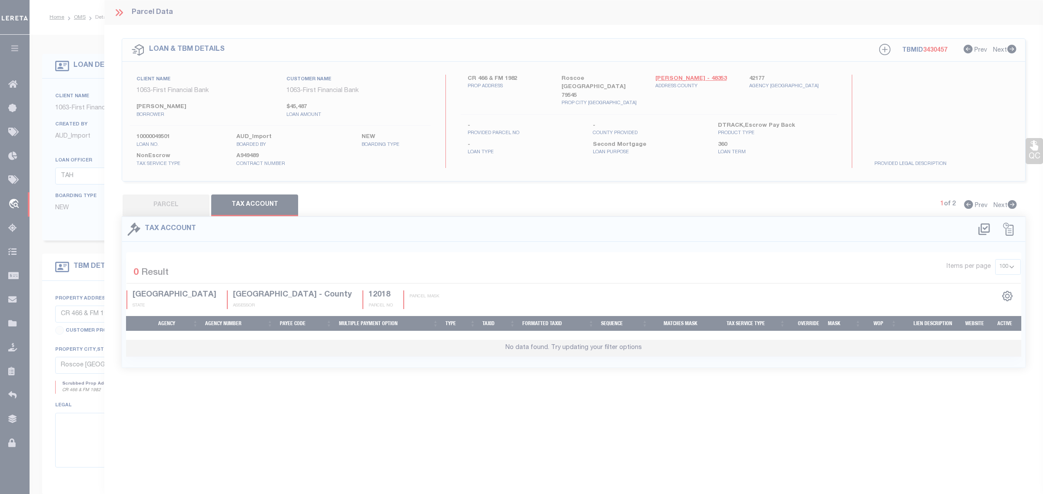
select select "100"
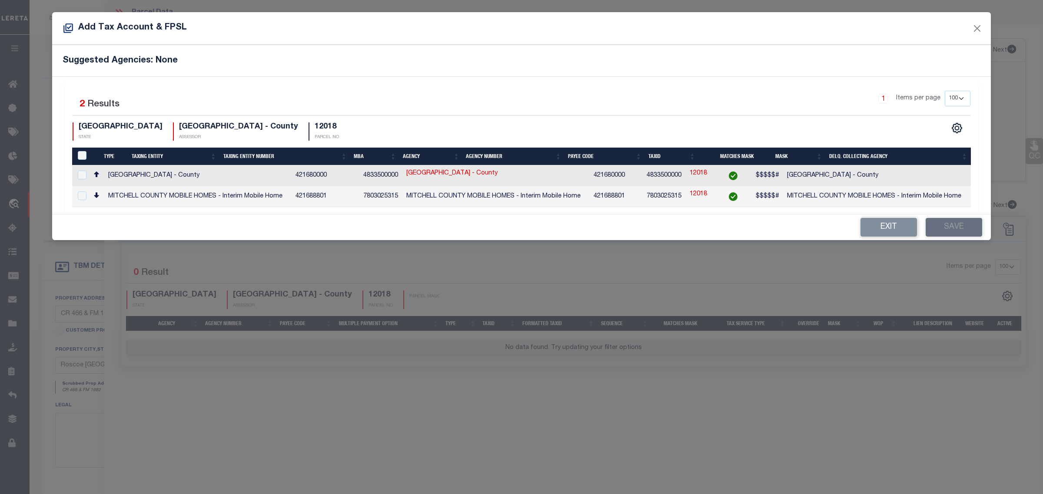
click at [839, 172] on td "MITCHELL COUNTY - County" at bounding box center [876, 176] width 187 height 21
checkbox input "true"
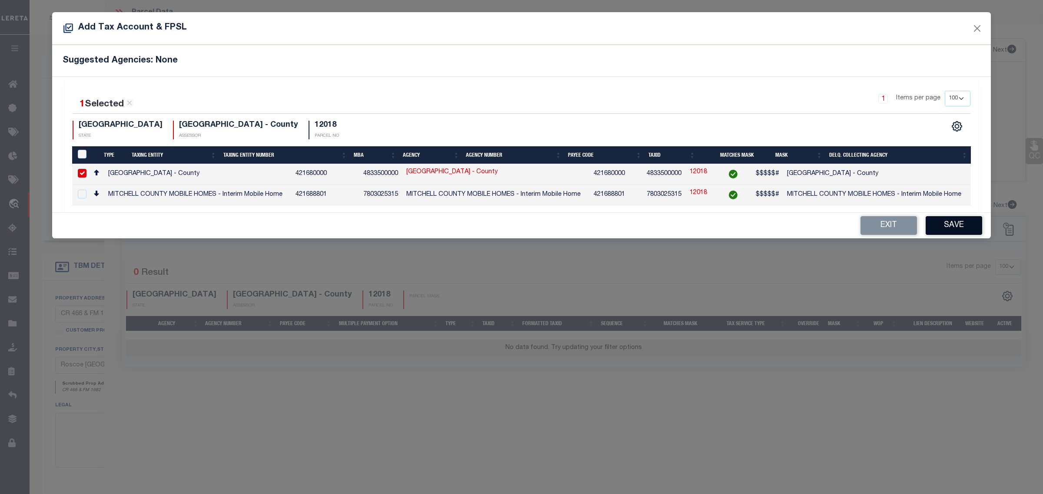
click at [960, 219] on button "Save" at bounding box center [953, 225] width 56 height 19
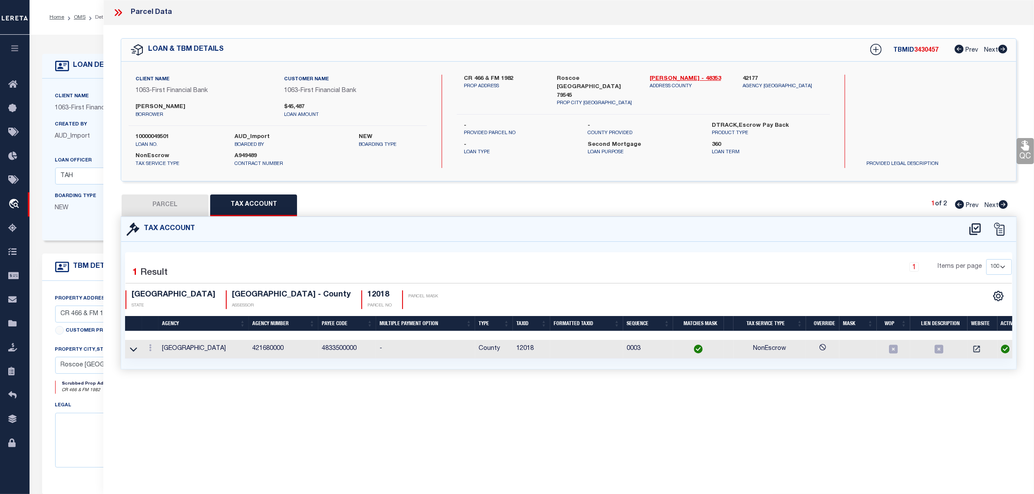
click at [183, 207] on button "PARCEL" at bounding box center [165, 206] width 87 height 22
select select "AS"
select select
checkbox input "false"
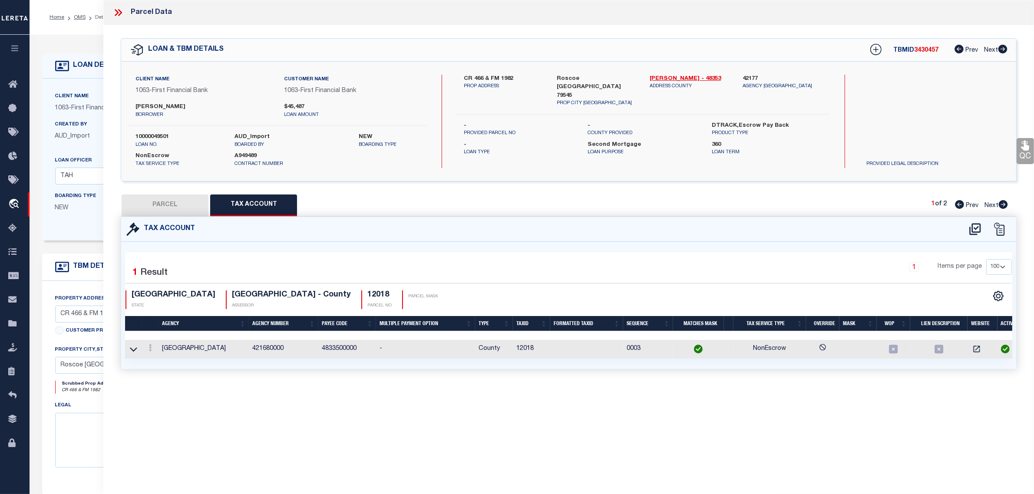
checkbox input "false"
select select "CP"
type input "ETHEREDGE JOHN SCOTT"
select select "AGW"
select select "LEG"
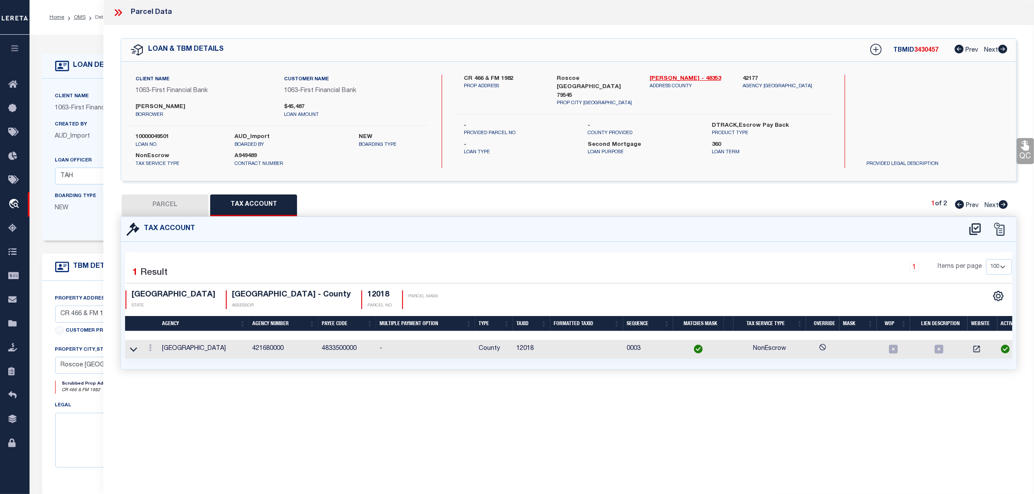
type input "CR 466 & FM 1982"
type input "TX"
type textarea "ABST 351 BLK 24 T&P SEC 7 SE/4 157.0 ACRES"
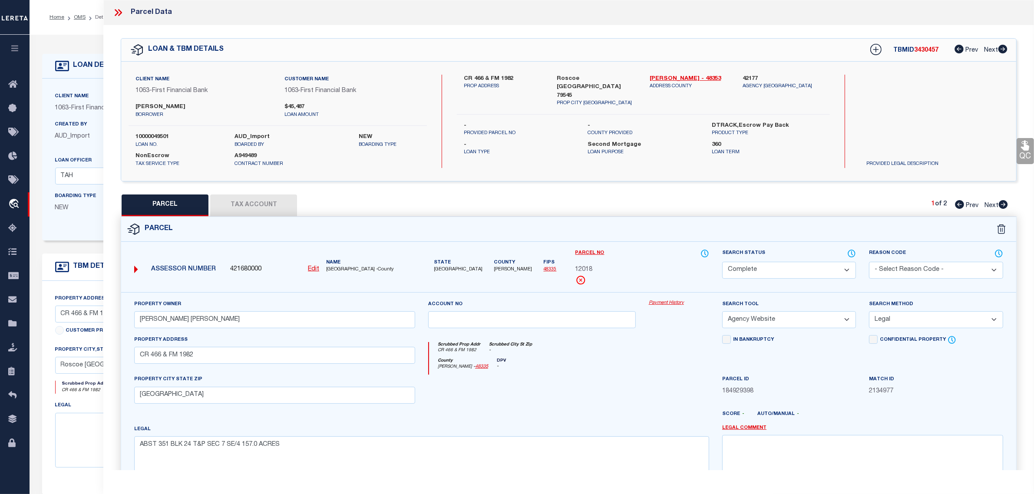
click at [656, 303] on link "Payment History" at bounding box center [679, 303] width 60 height 7
click at [76, 225] on div "Boarding Type NEW Migration Group" at bounding box center [139, 210] width 180 height 36
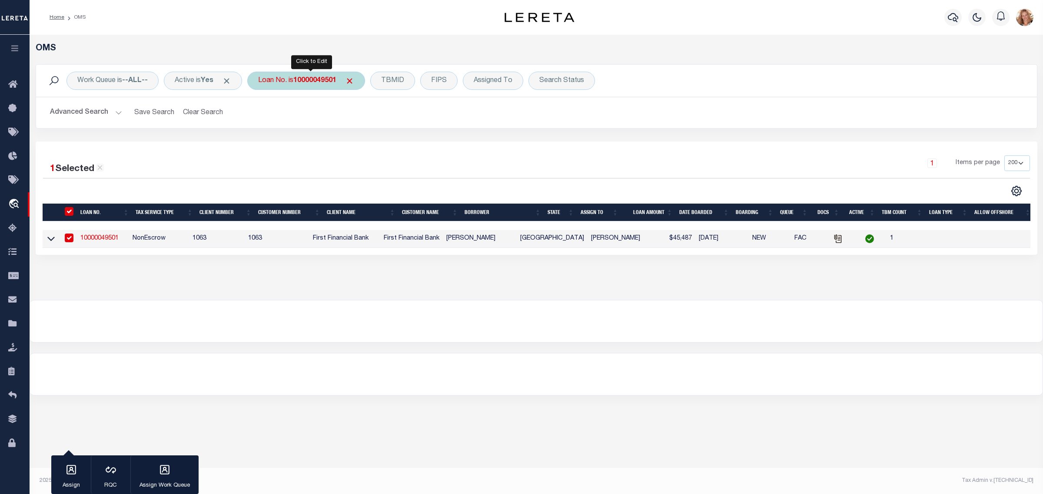
click at [278, 78] on div "Loan No. is 10000049501" at bounding box center [306, 81] width 118 height 18
type input "80253131"
click at [377, 142] on input "Apply" at bounding box center [374, 142] width 26 height 14
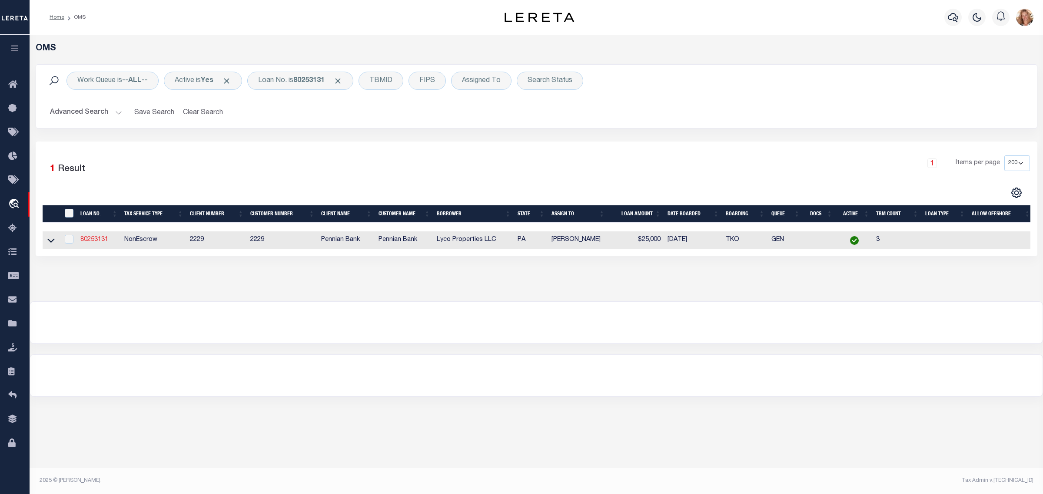
click at [95, 243] on link "80253131" at bounding box center [94, 240] width 28 height 6
type input "80253131"
type input "Lyco Properties LLC"
select select
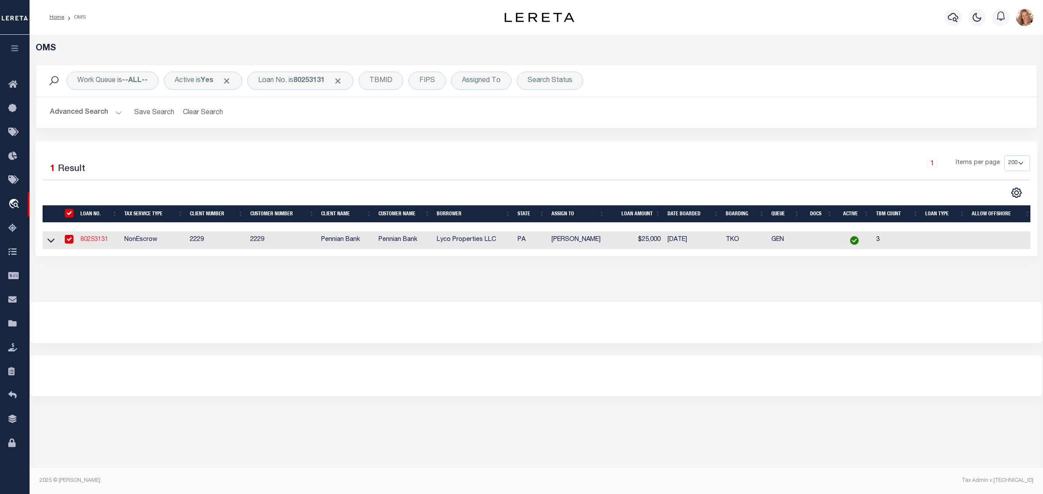
select select
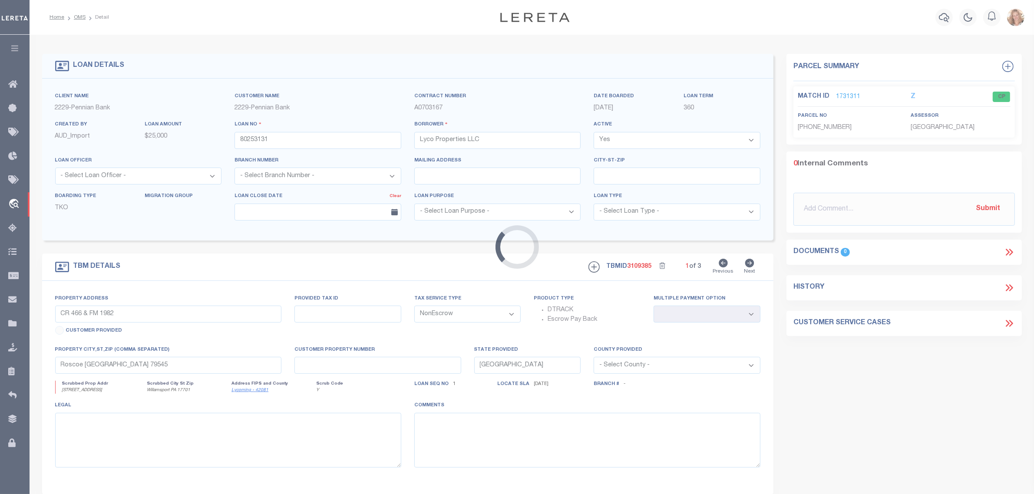
type input "1217 W 4th Street"
select select
type input "Willamsport PA 17701"
type input "PA"
select select
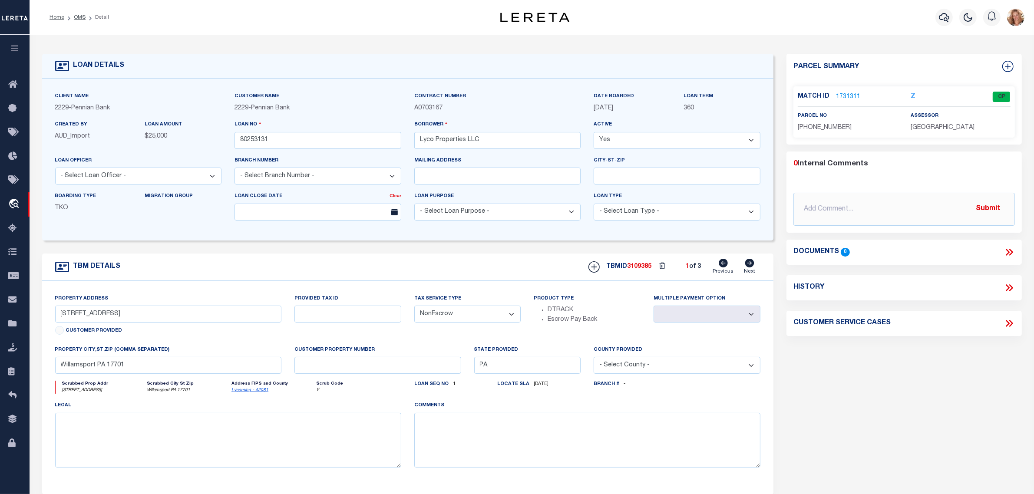
click at [847, 98] on link "1731311" at bounding box center [848, 97] width 24 height 9
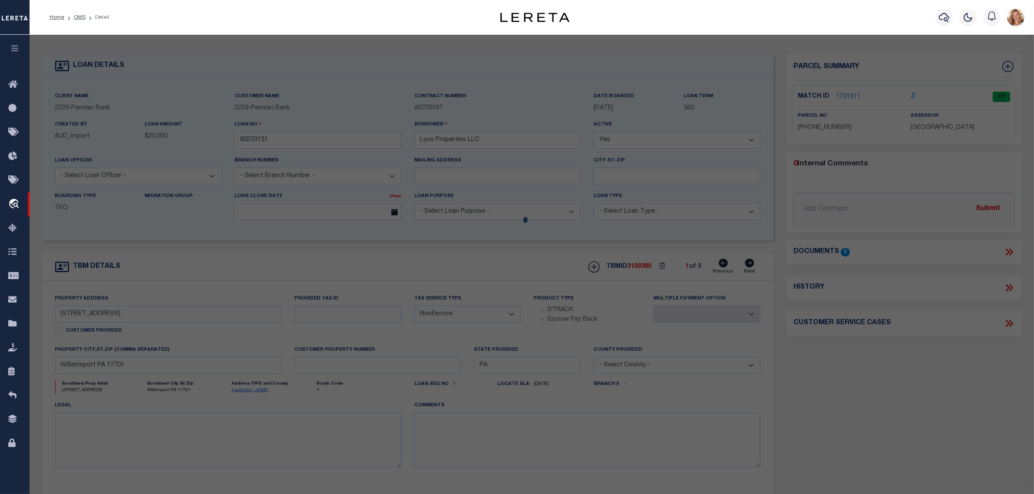
select select "AS"
select select
checkbox input "false"
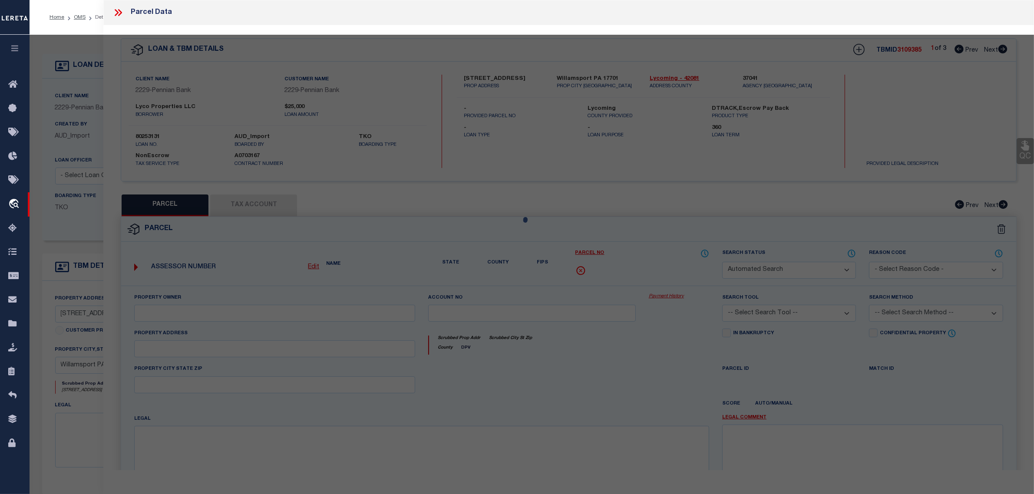
select select "CP"
type input "LYCO PROPERTIES LLC"
select select
type input "1217 W FOURTH ST"
type input "WILLIAMSPORT PA"
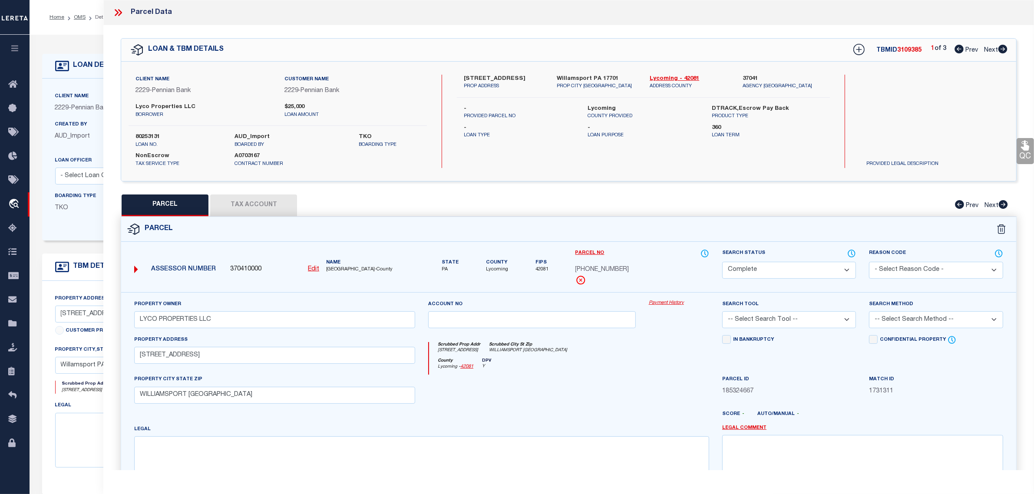
click at [245, 205] on button "Tax Account" at bounding box center [253, 206] width 87 height 22
select select "100"
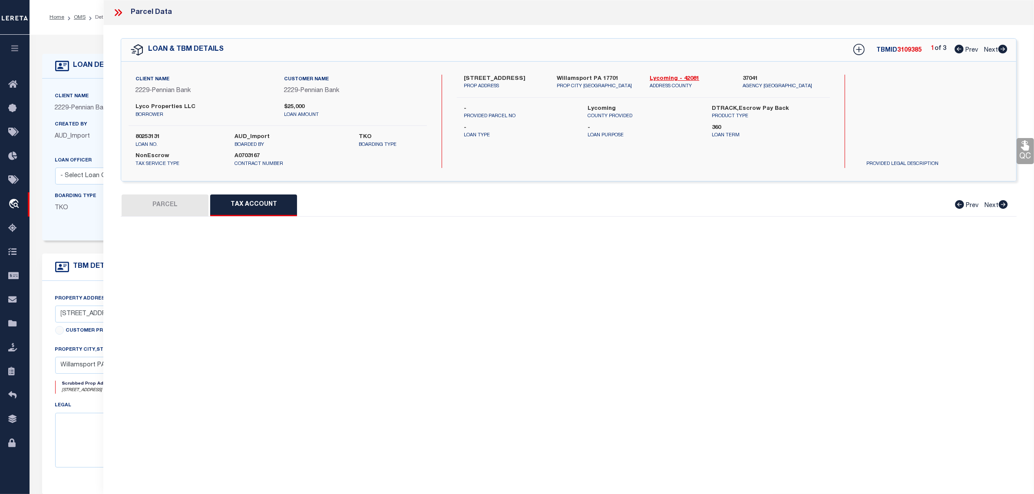
select select "100"
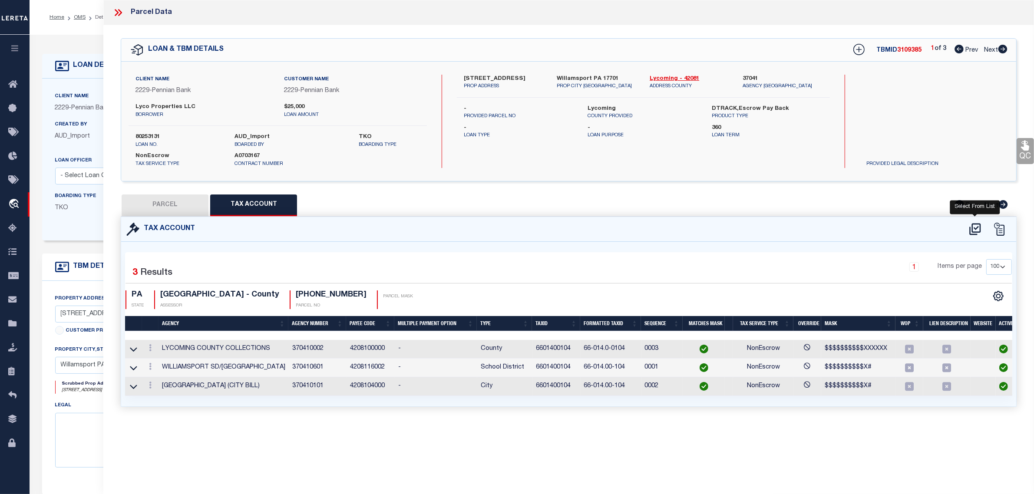
click at [971, 226] on icon at bounding box center [975, 229] width 11 height 12
select select "100"
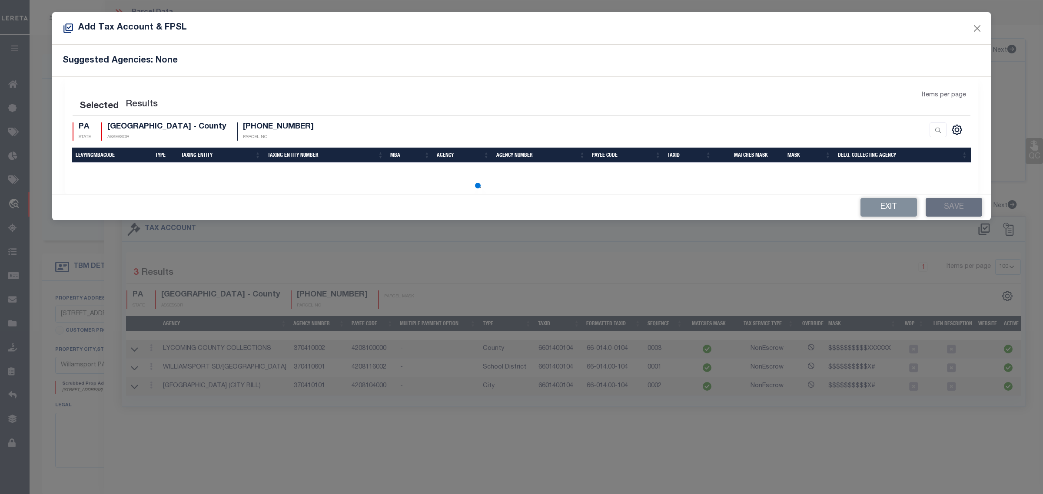
select select "100"
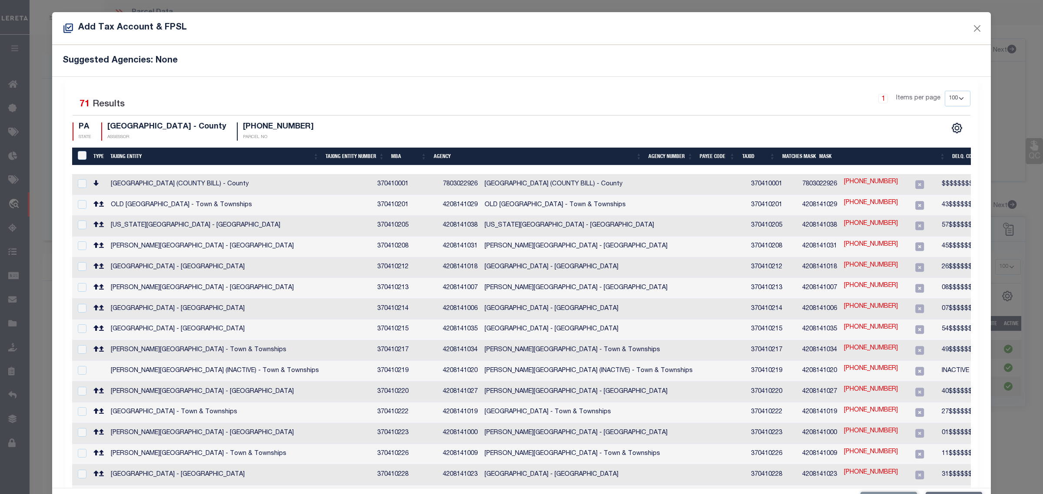
click at [146, 150] on th "Taxing Entity" at bounding box center [214, 157] width 215 height 18
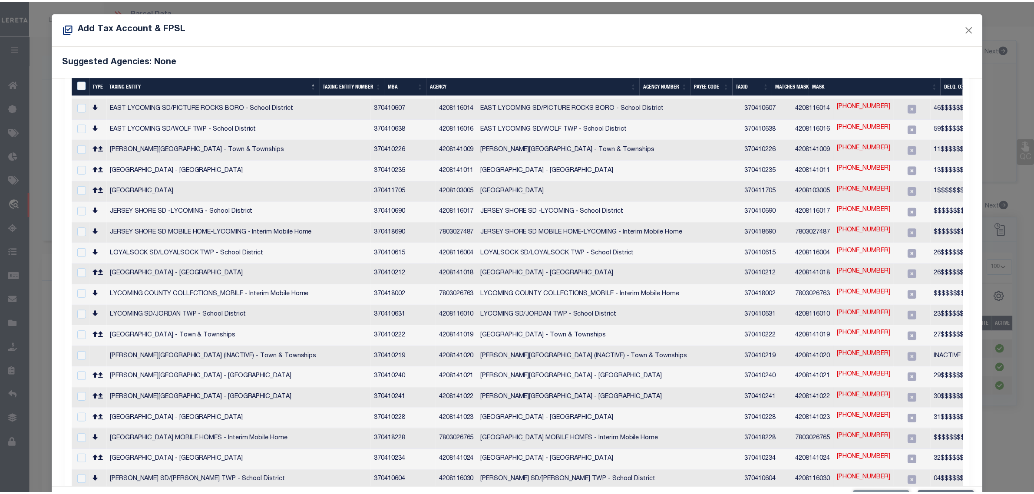
scroll to position [1080, 0]
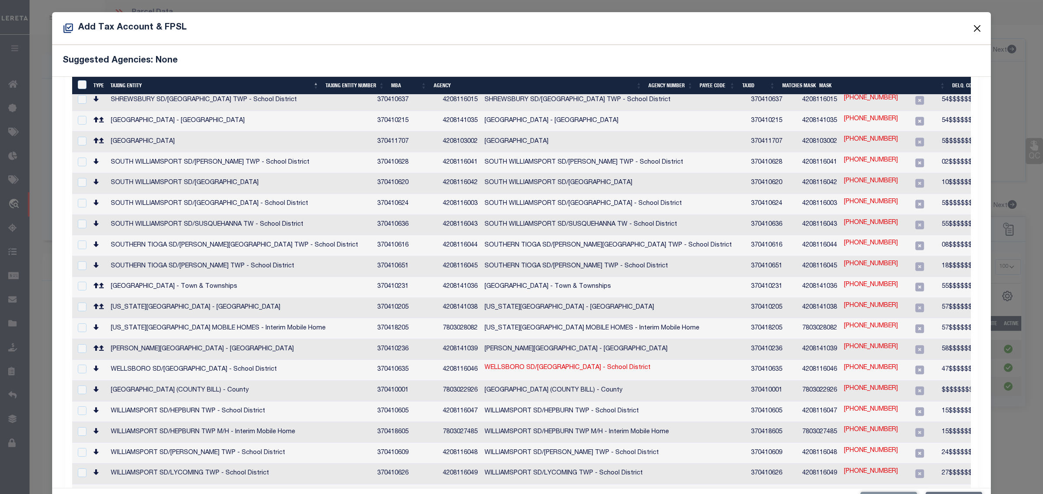
click at [971, 27] on button "Close" at bounding box center [976, 28] width 11 height 11
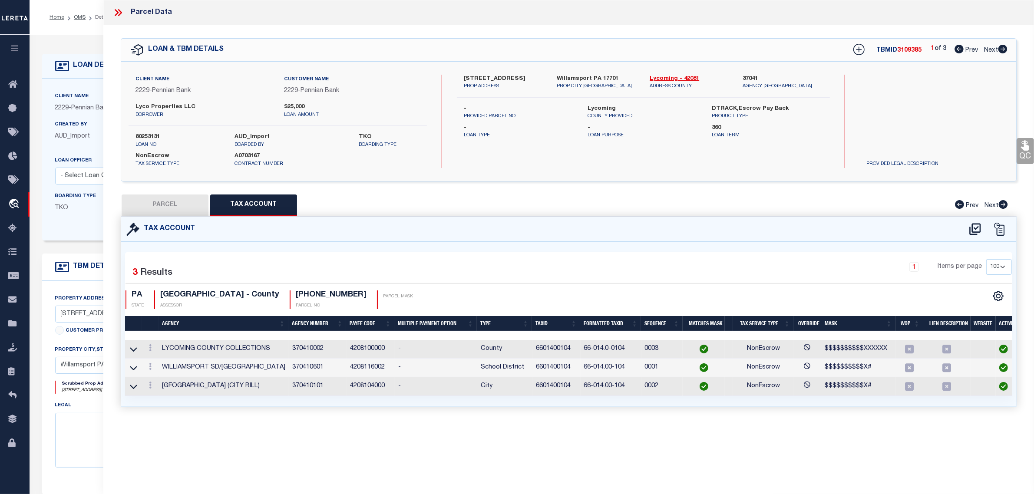
click at [970, 27] on div "QC QC QC" at bounding box center [568, 226] width 931 height 403
click at [64, 64] on icon at bounding box center [62, 66] width 14 height 14
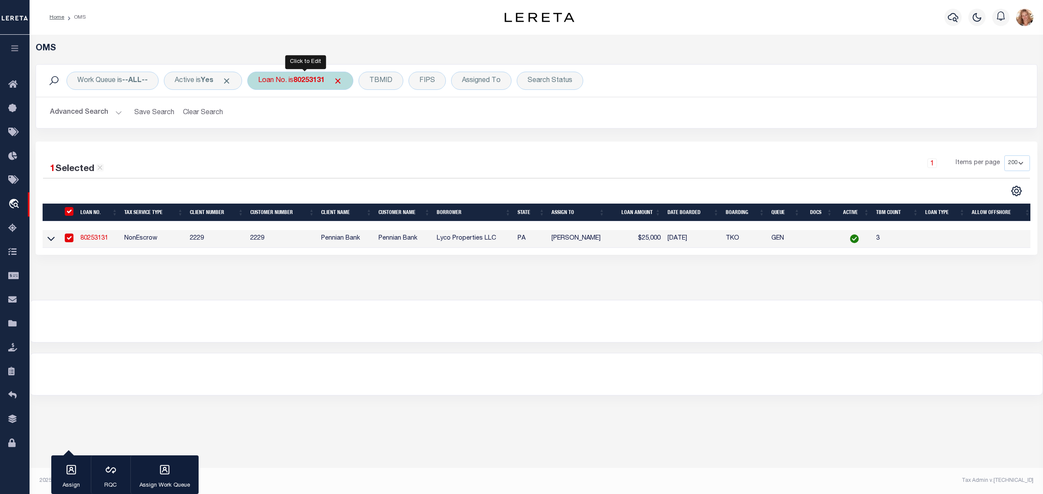
click at [312, 85] on div "Loan No. is 80253131" at bounding box center [300, 81] width 106 height 18
type input "9042089131"
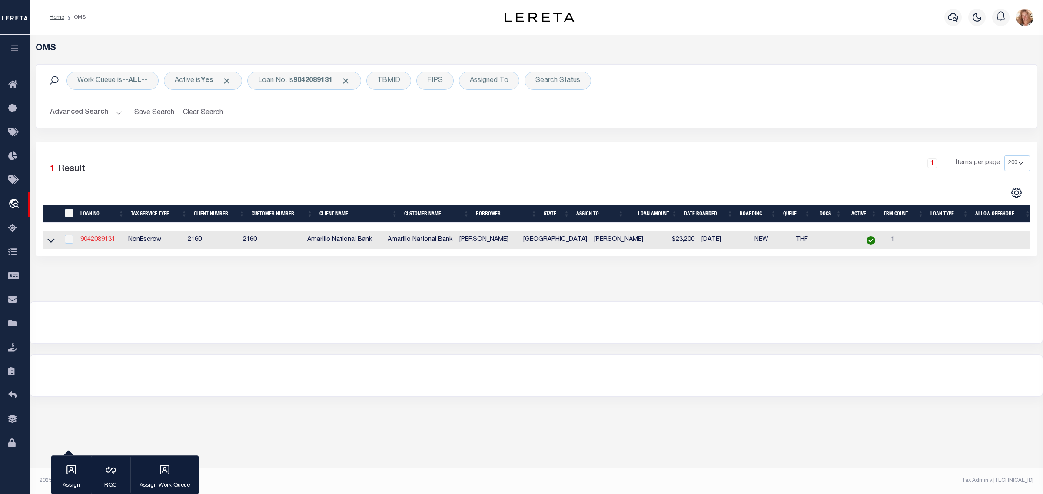
click at [103, 243] on link "9042089131" at bounding box center [97, 240] width 35 height 6
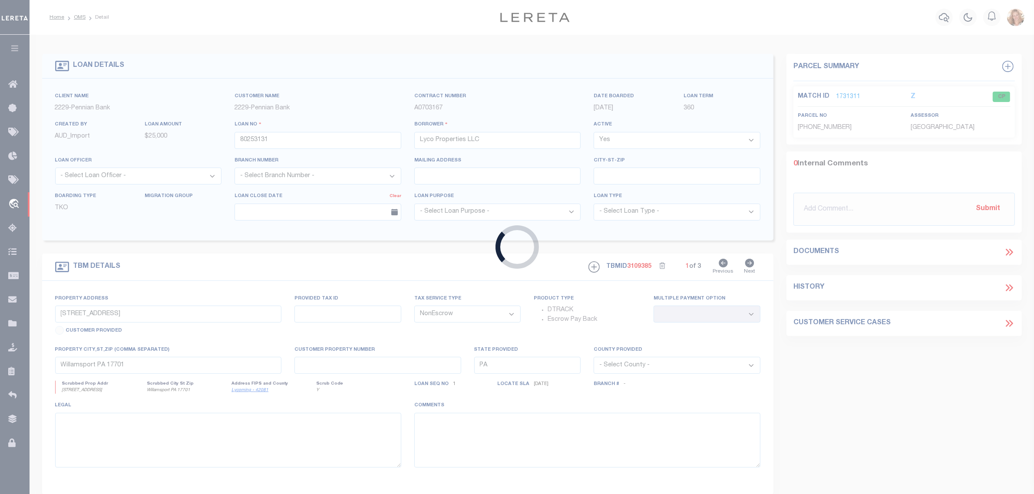
type input "9042089131"
type input "ALBERT ALFARO"
select select
select select "100"
type input "2713 92ND ST"
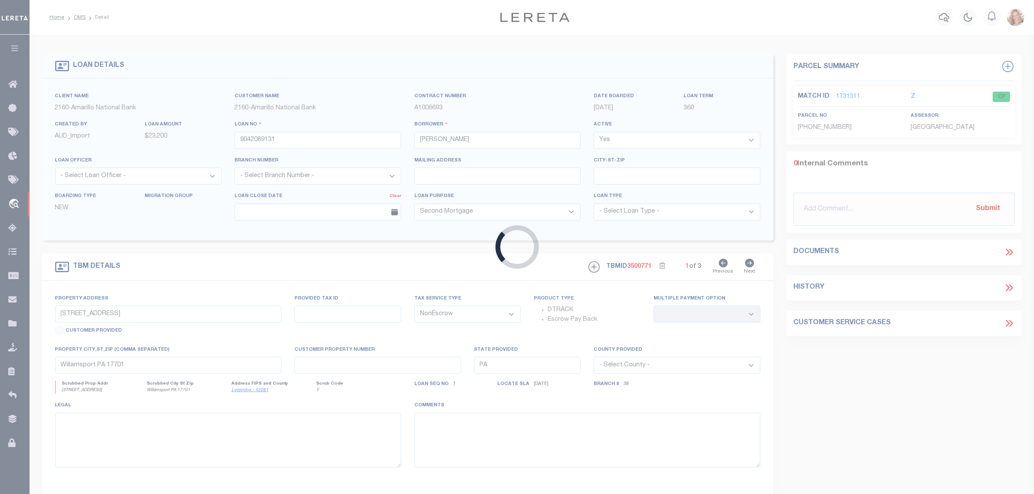
select select
type input "LUBBOCK TX 79423-4201"
type input "TX"
select select
select select "25065"
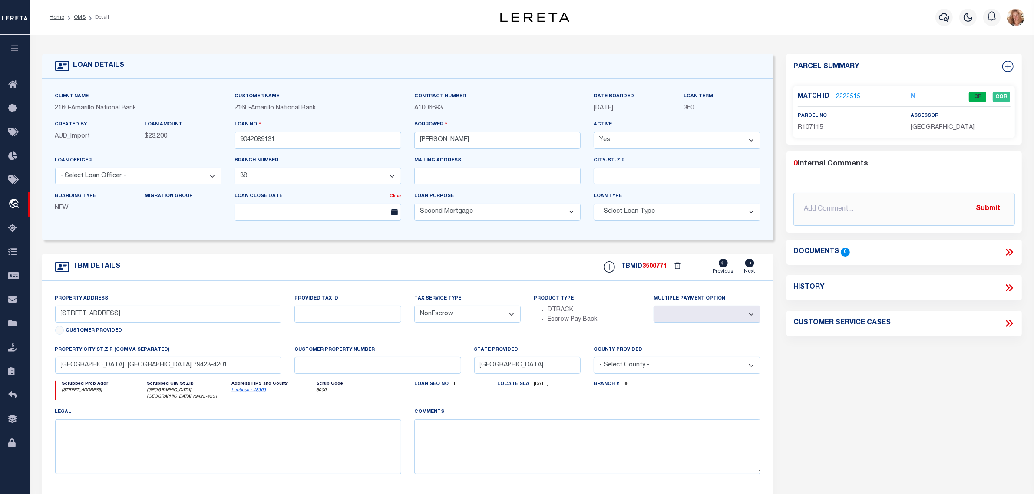
click at [848, 94] on link "2222515" at bounding box center [848, 97] width 24 height 9
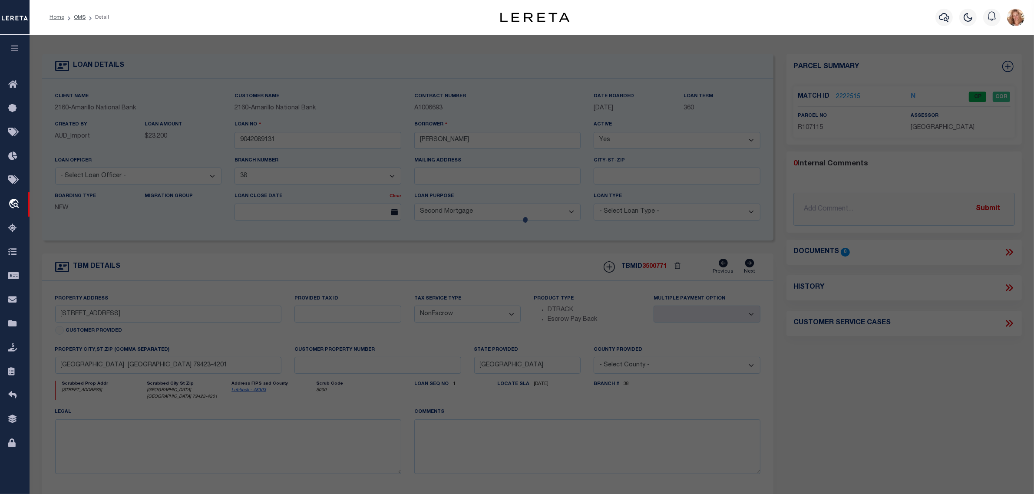
select select "AS"
checkbox input "false"
select select "CP"
type input "ALFARO, ALBERT"
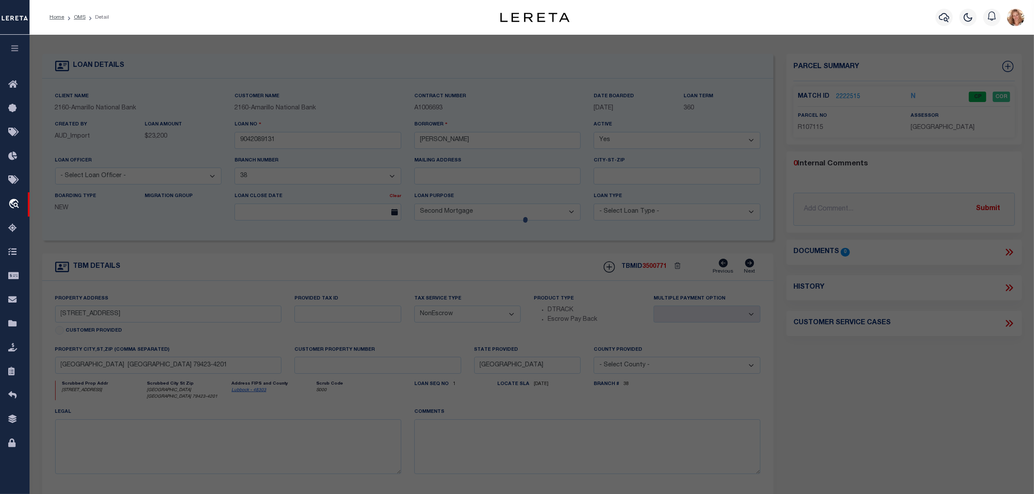
select select "AGW"
select select
type input "2713 92ND ST"
type input "LUBBOCK, TX 79423"
type textarea "UNIVERSITY PINES L 107"
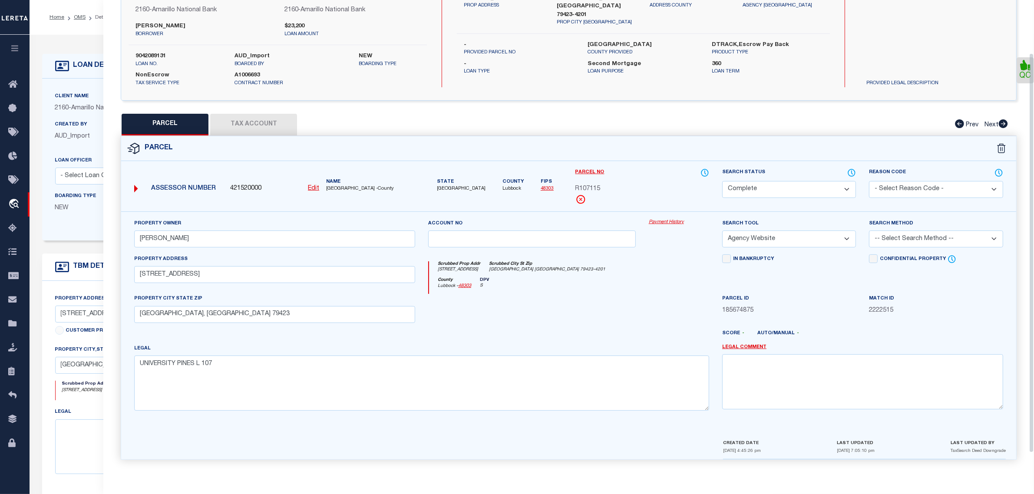
scroll to position [83, 0]
click at [850, 169] on icon at bounding box center [852, 173] width 9 height 10
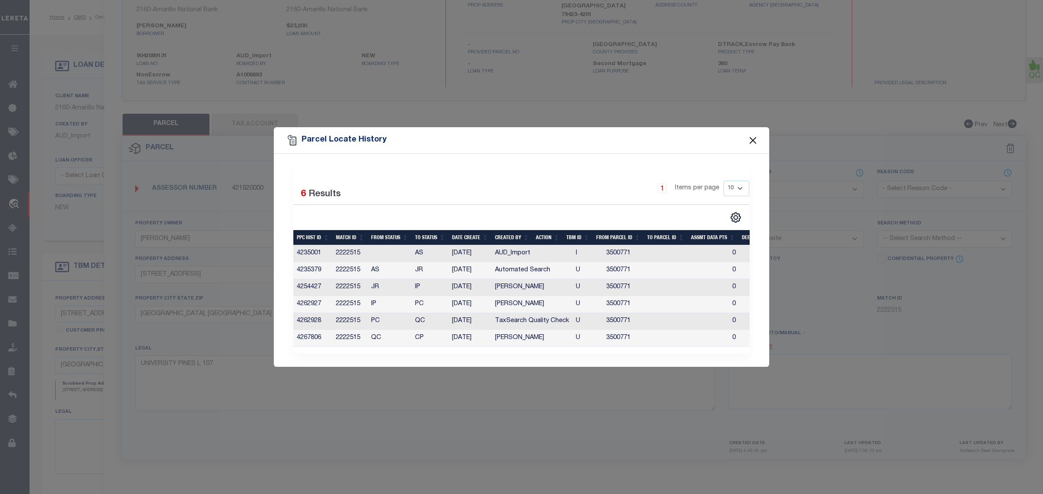
click at [755, 138] on button "Close" at bounding box center [752, 140] width 11 height 11
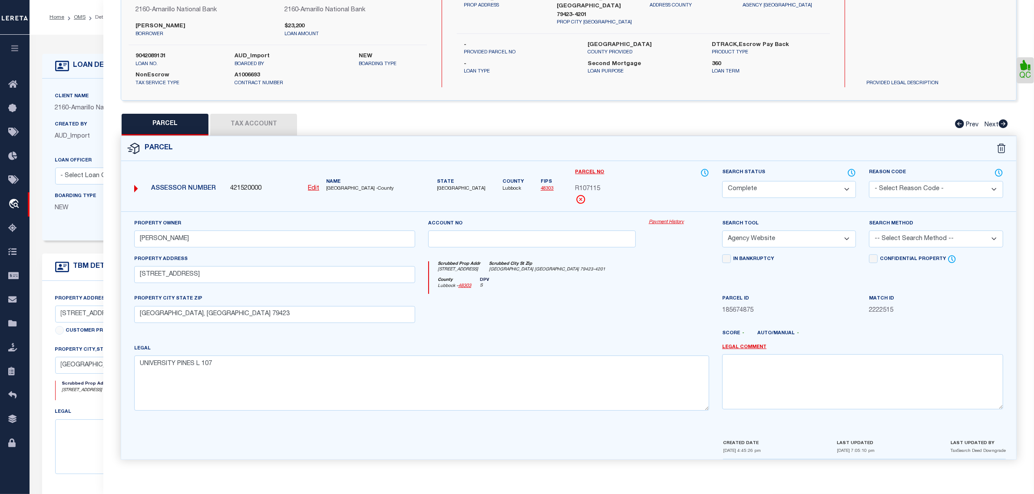
click at [269, 119] on button "Tax Account" at bounding box center [253, 125] width 87 height 22
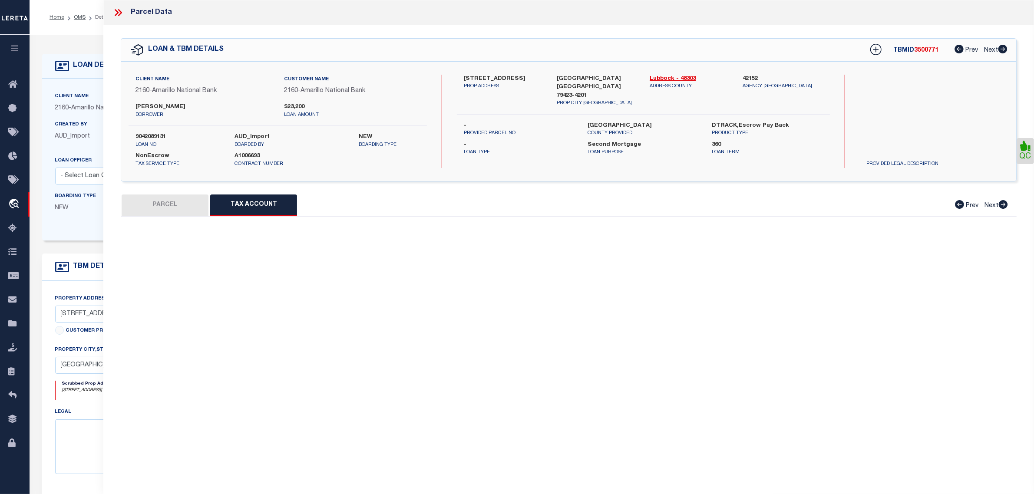
scroll to position [0, 0]
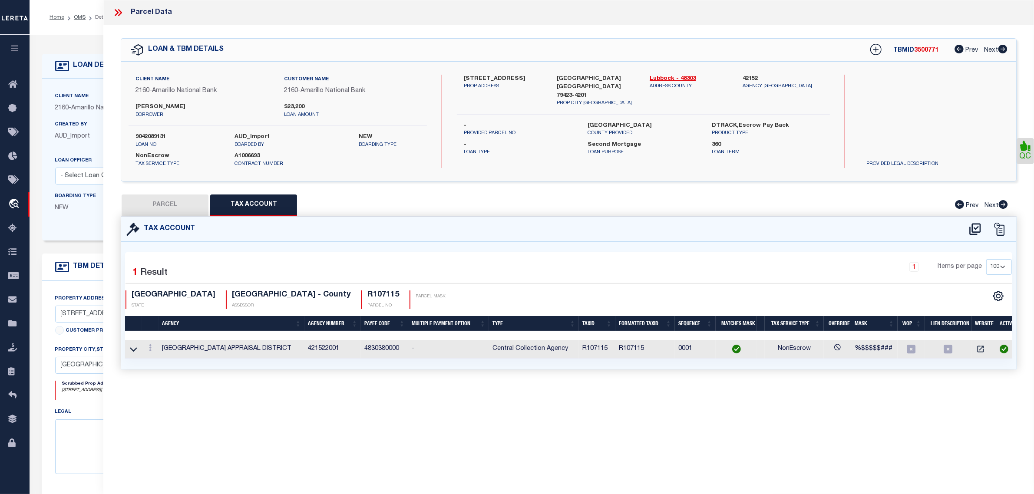
click at [76, 247] on form "LOAN DETAILS Client Name 2160 - Customer Name" at bounding box center [408, 294] width 732 height 481
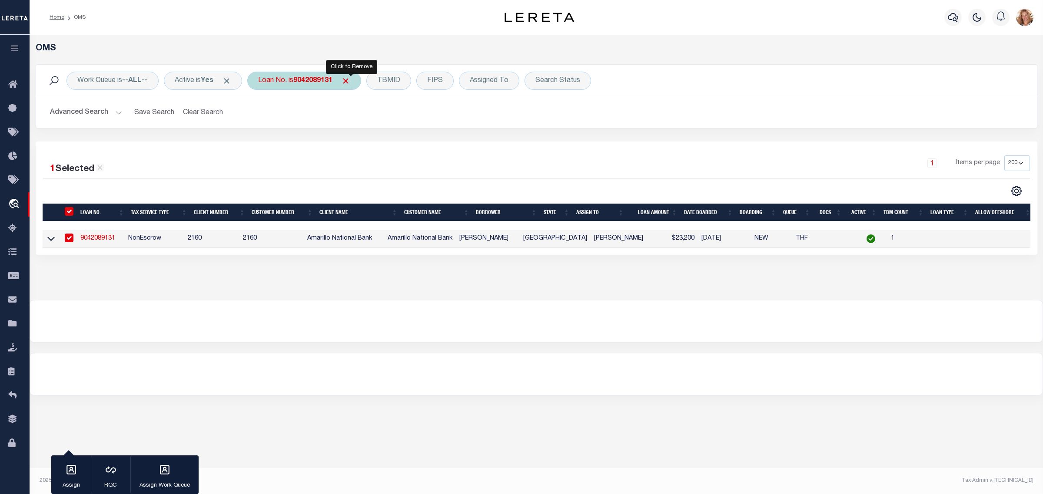
click at [350, 79] on span "Click to Remove" at bounding box center [345, 80] width 9 height 9
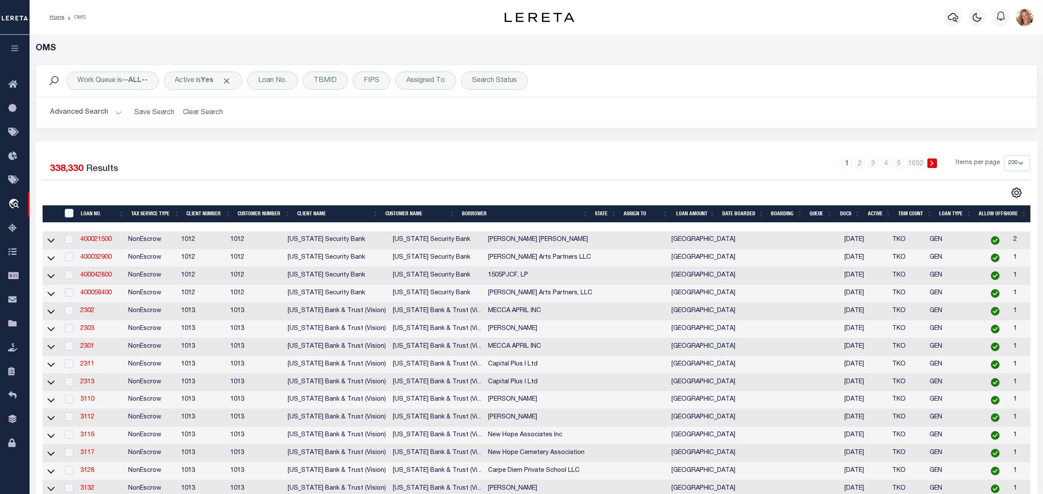
click at [88, 112] on button "Advanced Search" at bounding box center [86, 112] width 72 height 17
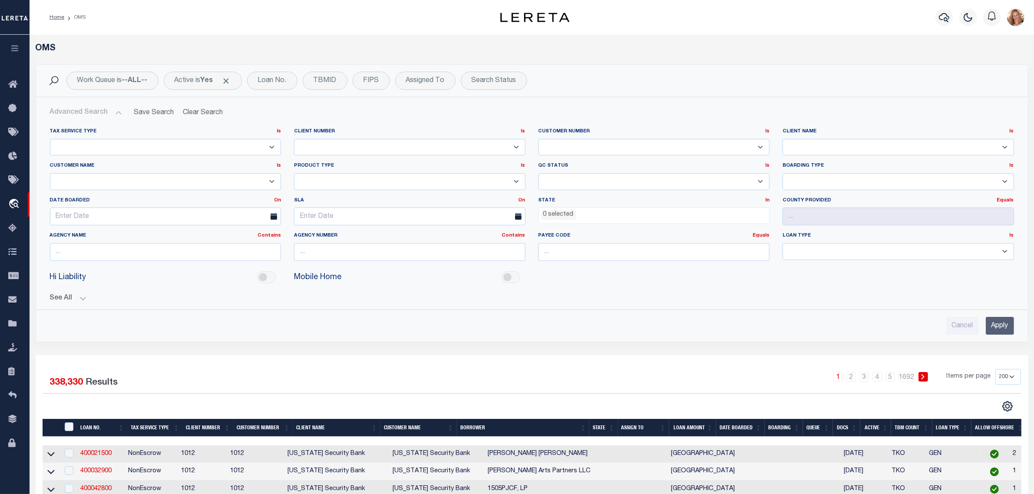
click at [836, 149] on select "Accumatch - Refunds All In Credit Union Alma Bank Alpha Flow Inc Amarillo Natio…" at bounding box center [899, 147] width 232 height 17
click at [783, 139] on select "Accumatch - Refunds All In Credit Union Alma Bank Alpha Flow Inc Amarillo Natio…" at bounding box center [899, 147] width 232 height 17
click at [1002, 328] on input "Apply" at bounding box center [1000, 326] width 28 height 18
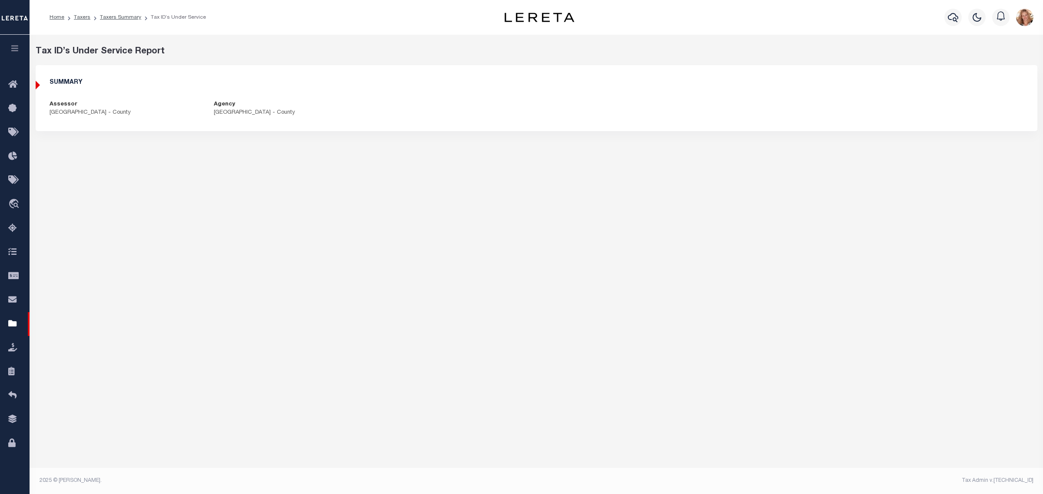
select select "100"
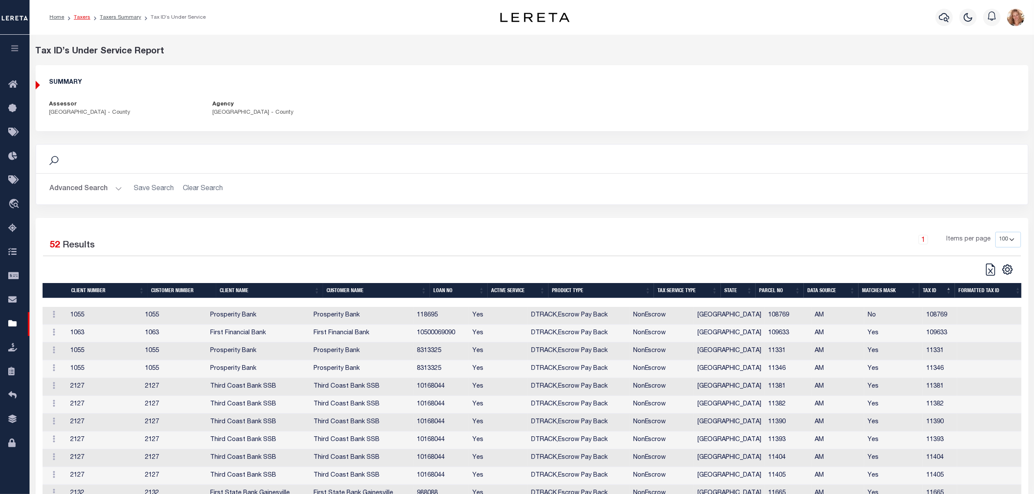
click at [84, 16] on link "Taxers" at bounding box center [82, 17] width 17 height 5
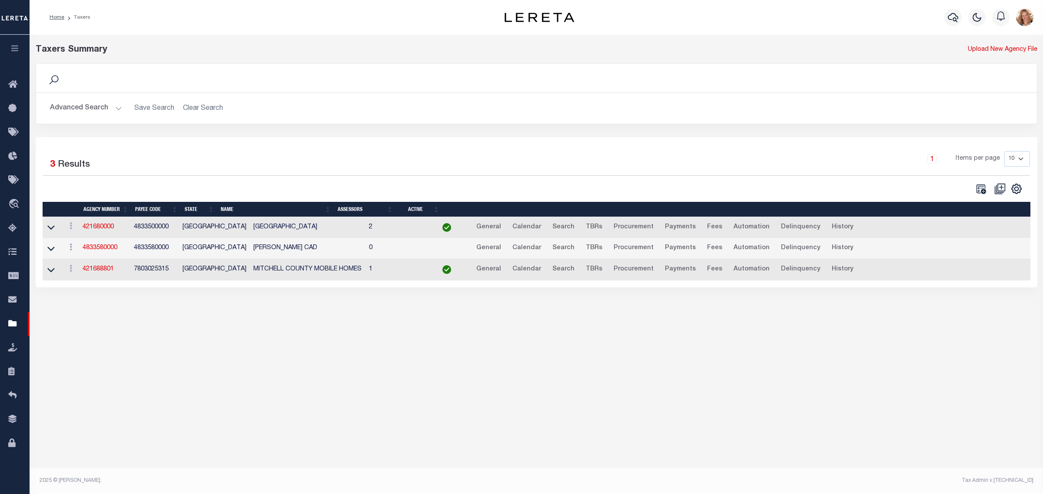
click at [81, 110] on button "Advanced Search" at bounding box center [86, 108] width 72 height 17
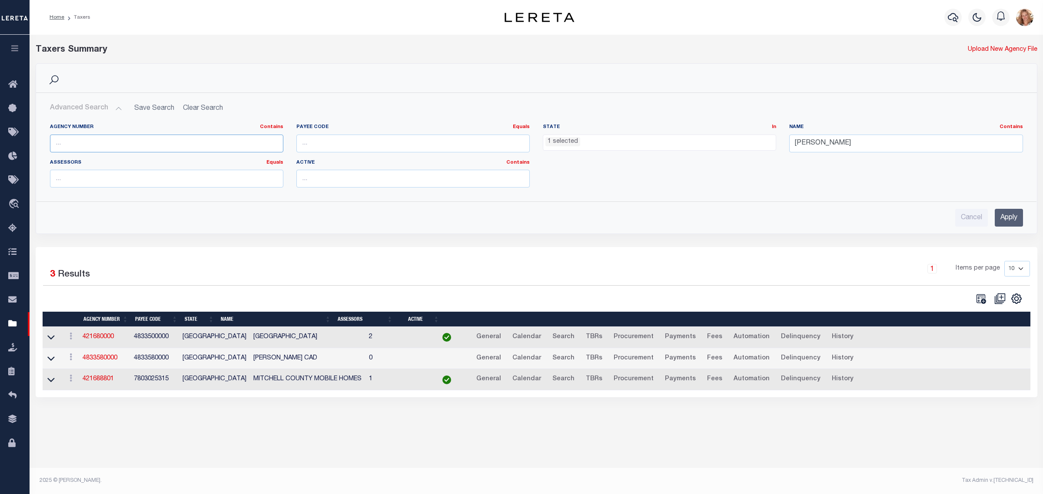
click at [161, 142] on input "text" at bounding box center [166, 144] width 233 height 18
type input "370410207"
click at [648, 139] on ul "1 selected" at bounding box center [659, 141] width 232 height 12
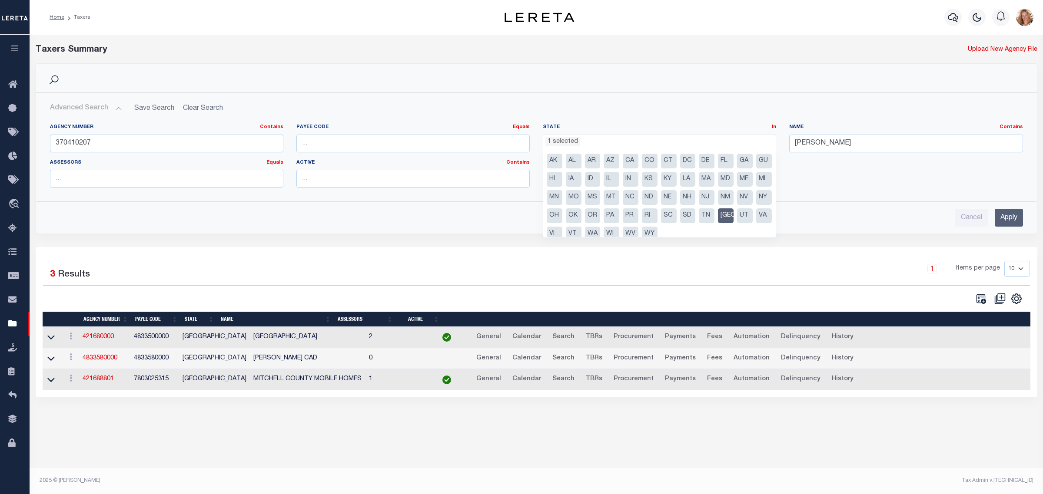
click at [718, 223] on li "[GEOGRAPHIC_DATA]" at bounding box center [726, 216] width 16 height 15
select select
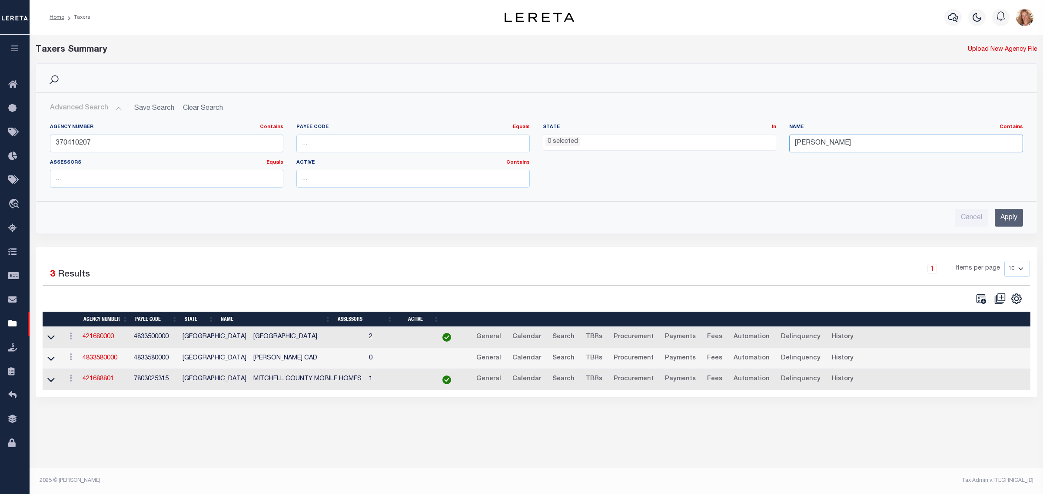
click at [811, 144] on input "mitchell" at bounding box center [905, 144] width 233 height 18
click at [1004, 223] on input "Apply" at bounding box center [1008, 218] width 28 height 18
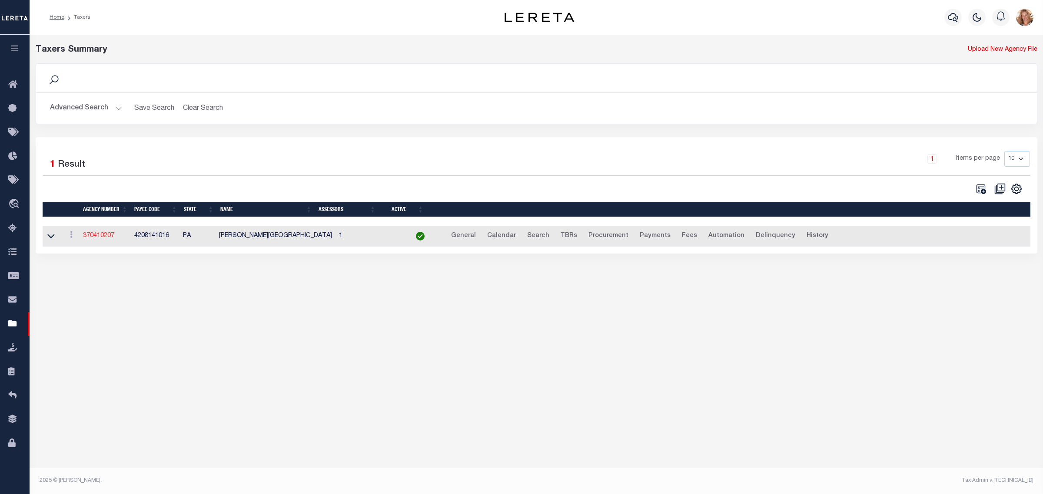
click at [92, 238] on link "370410207" at bounding box center [98, 236] width 31 height 6
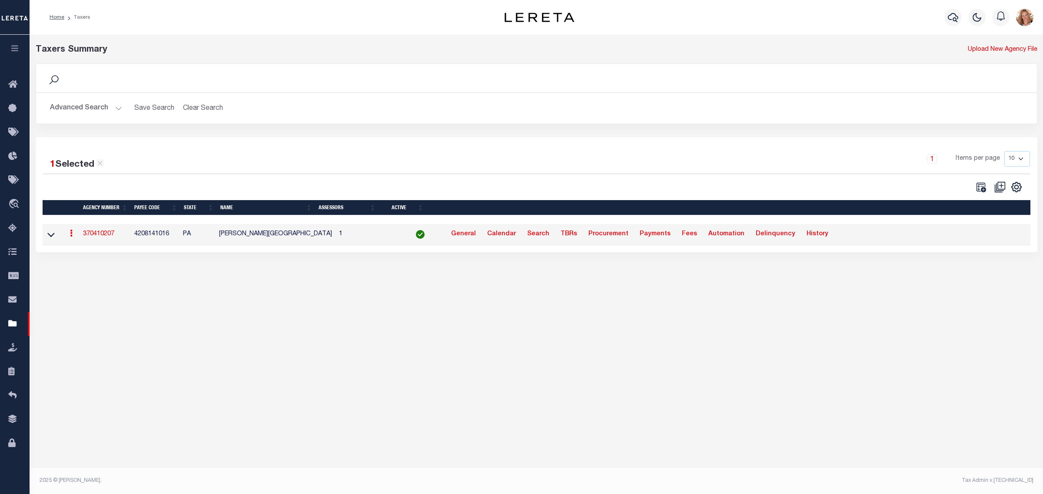
click at [81, 110] on button "Advanced Search" at bounding box center [86, 108] width 72 height 17
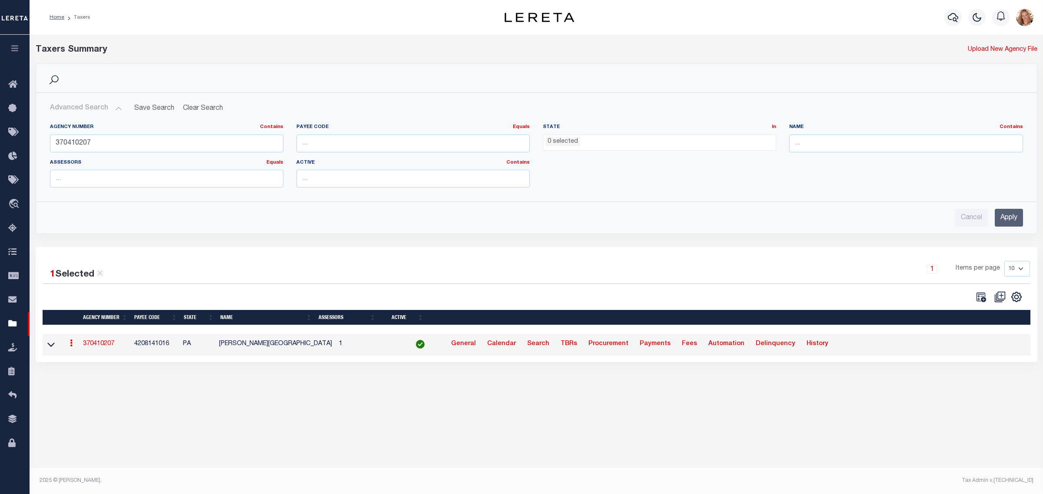
click at [1015, 216] on input "Apply" at bounding box center [1008, 218] width 28 height 18
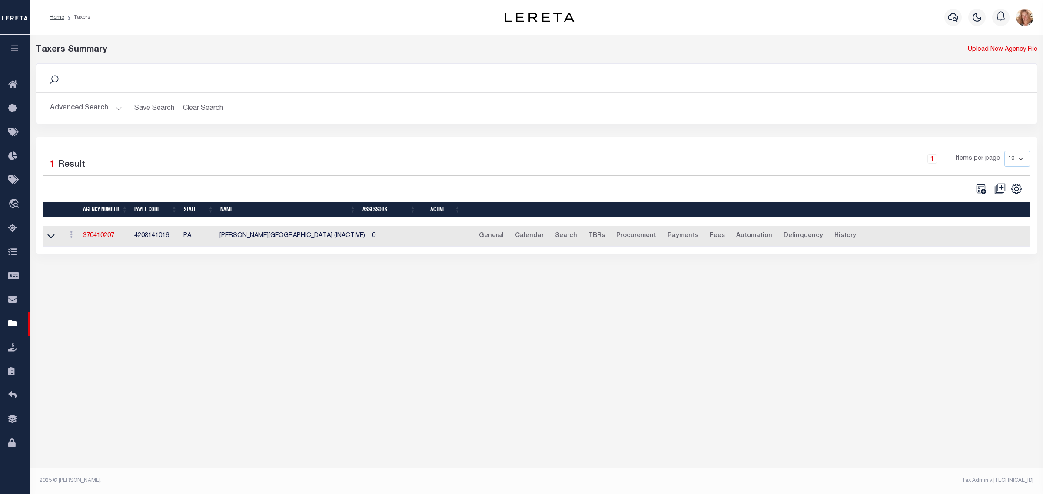
click at [89, 105] on button "Advanced Search" at bounding box center [86, 108] width 72 height 17
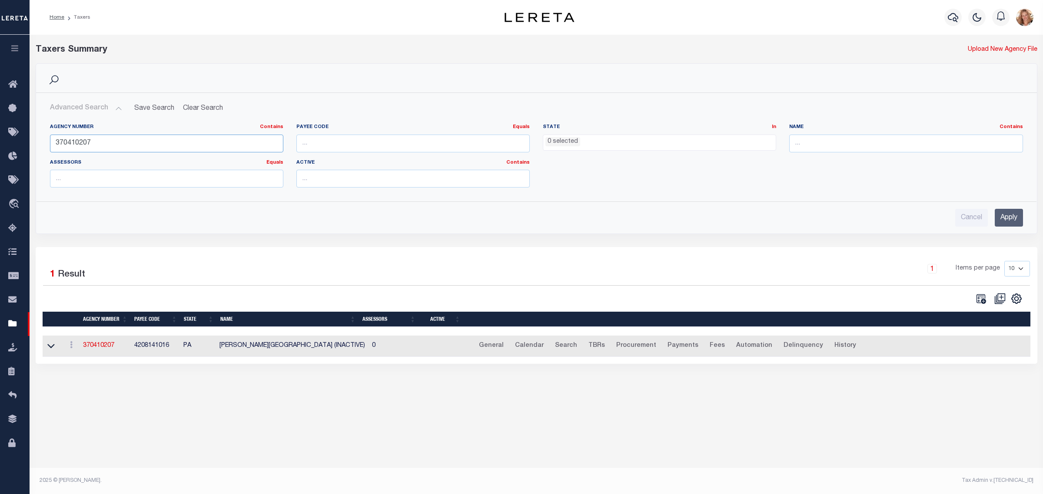
click at [81, 142] on input "370410207" at bounding box center [166, 144] width 233 height 18
type input "370410002"
click at [1006, 219] on input "Apply" at bounding box center [1008, 218] width 28 height 18
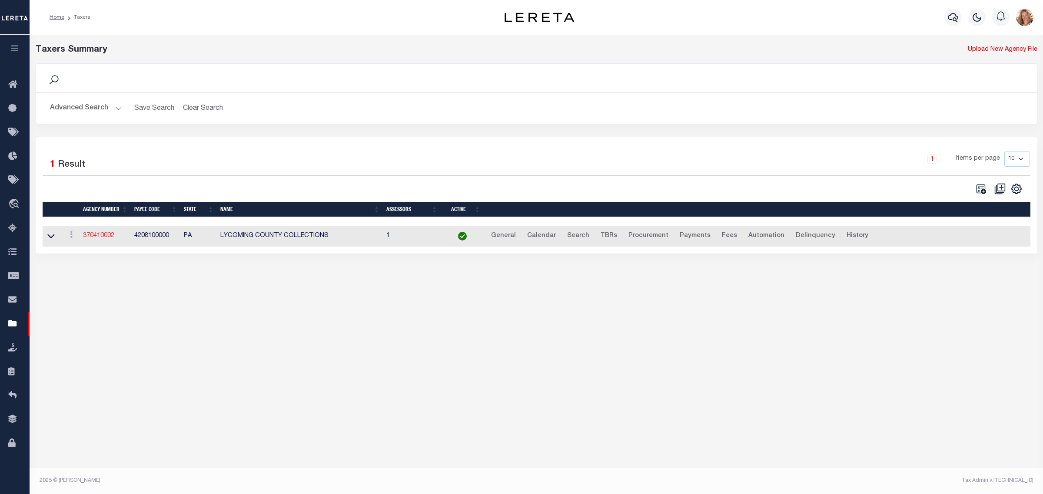
click at [99, 235] on link "370410002" at bounding box center [98, 236] width 31 height 6
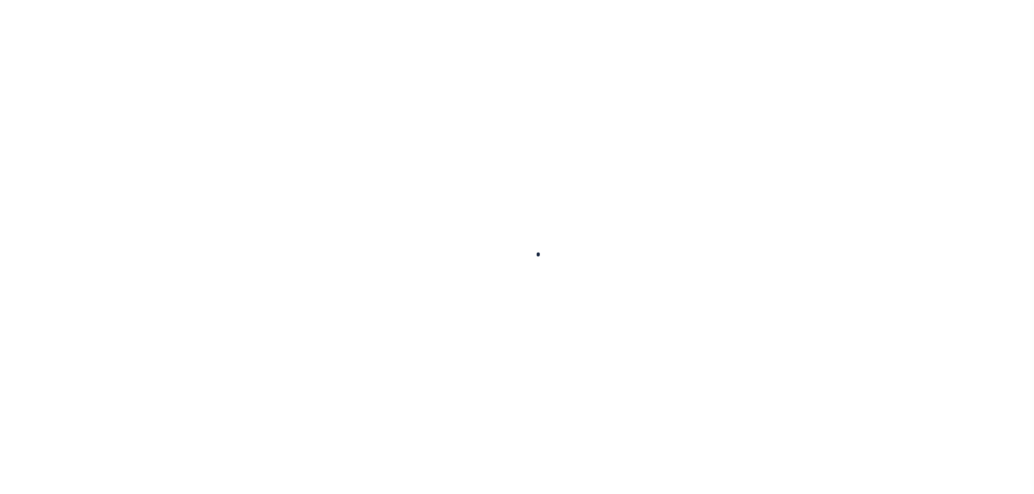
select select
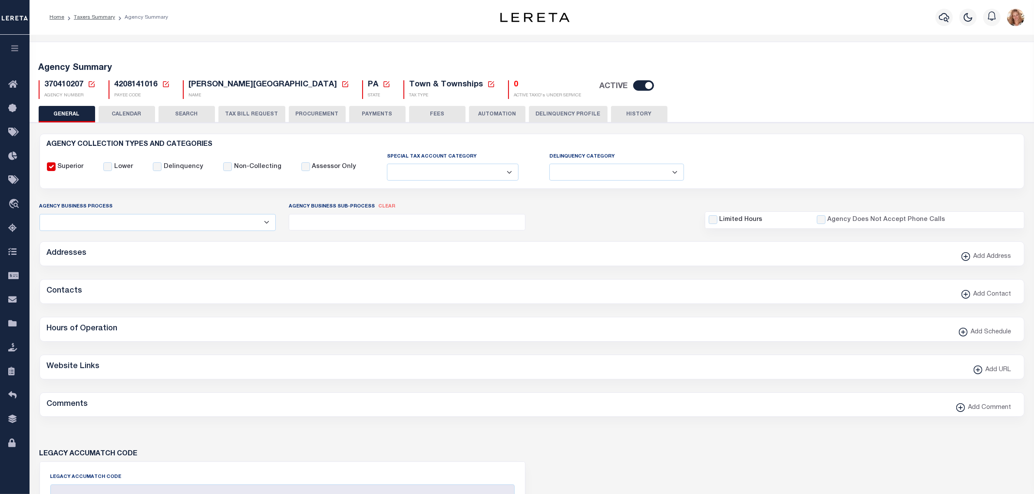
checkbox input "false"
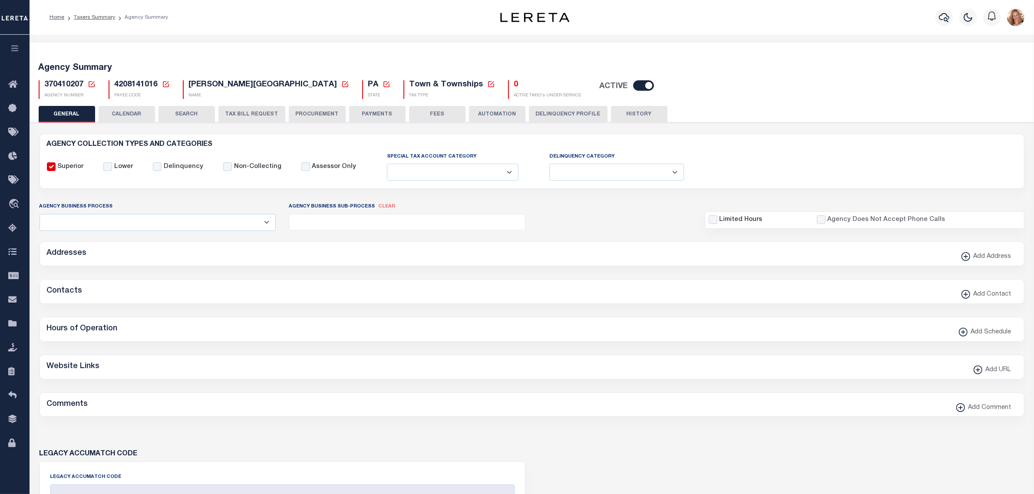
type input "4208141016"
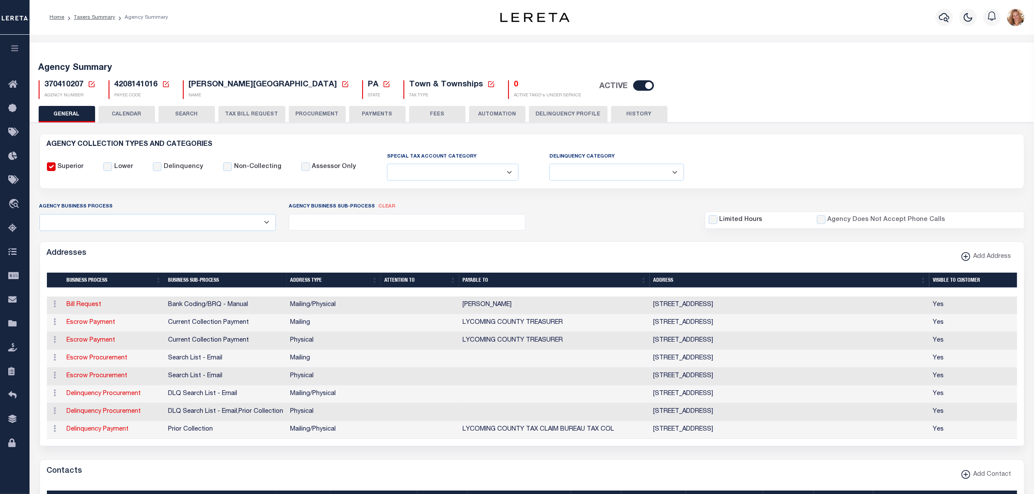
click at [633, 83] on input "checkbox" at bounding box center [643, 85] width 21 height 10
checkbox input "false"
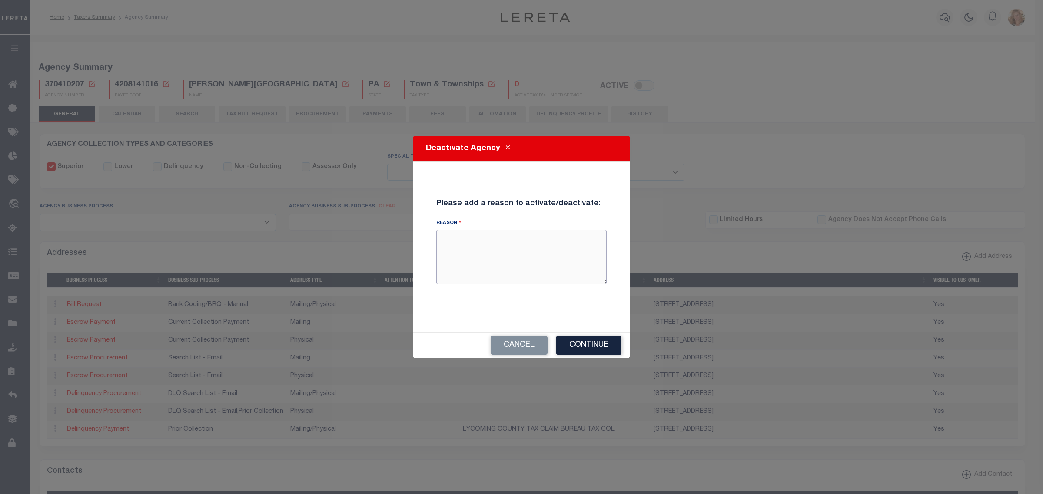
click at [483, 247] on textarea "Reason" at bounding box center [521, 257] width 170 height 55
click at [490, 242] on textarea "Lycoming County is now collecting both current and delinquent taxes for [PERSON…" at bounding box center [521, 257] width 170 height 55
type textarea "Lycoming County is now collecting both current and delinquent taxes for [PERSON…"
click at [600, 344] on button "Continue" at bounding box center [588, 345] width 65 height 19
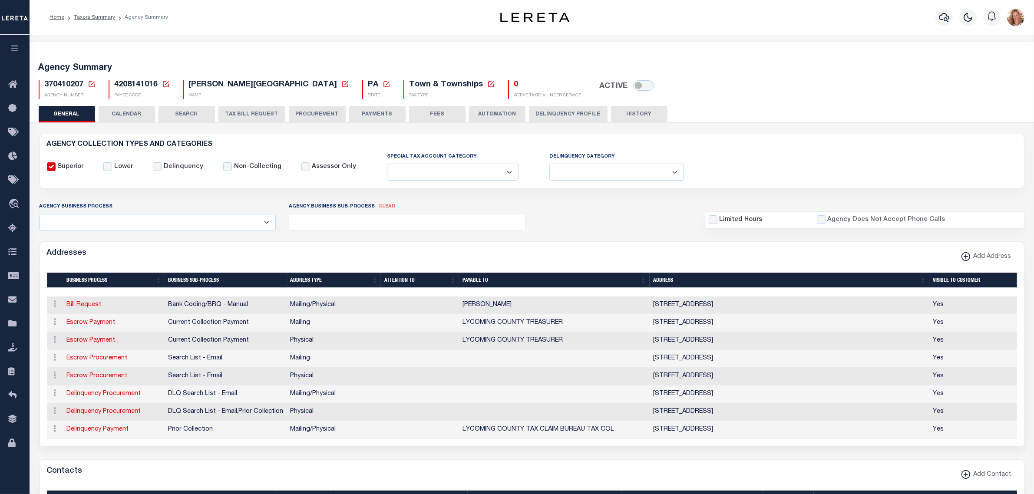
click at [341, 85] on icon at bounding box center [345, 84] width 8 height 8
click at [355, 116] on input "New Agency Name" at bounding box center [332, 115] width 103 height 17
type input "LEWIS TOWNSHIP (INACTIVE)"
click at [361, 135] on button "Save" at bounding box center [362, 139] width 43 height 16
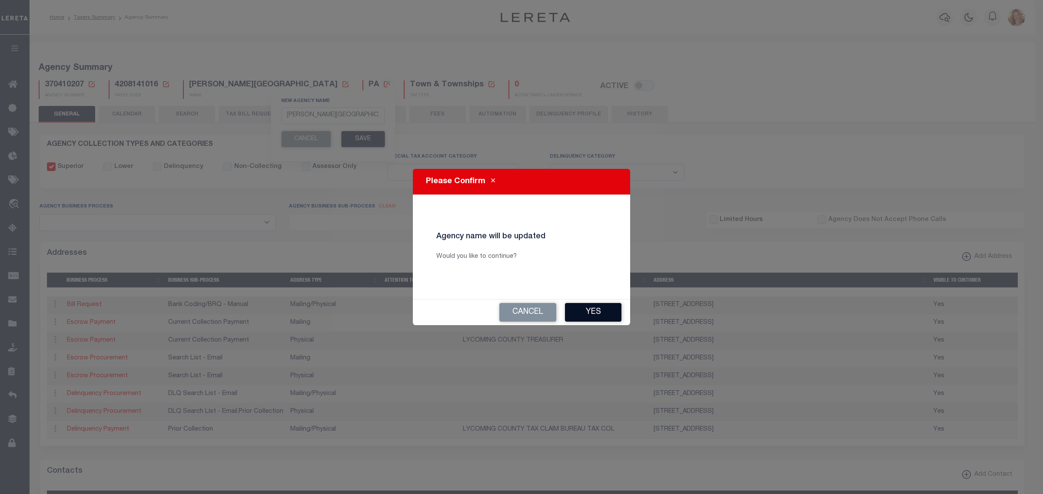
click at [605, 311] on button "Yes" at bounding box center [593, 312] width 56 height 19
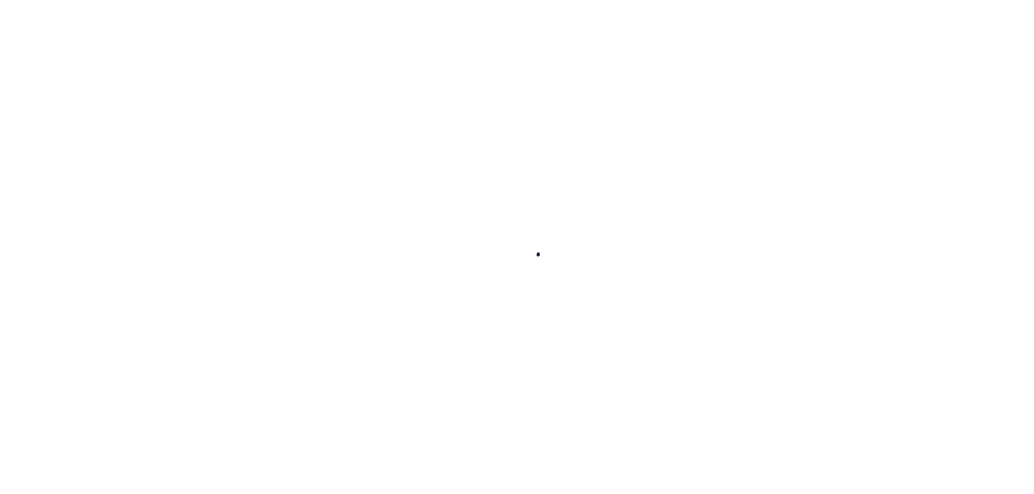
select select
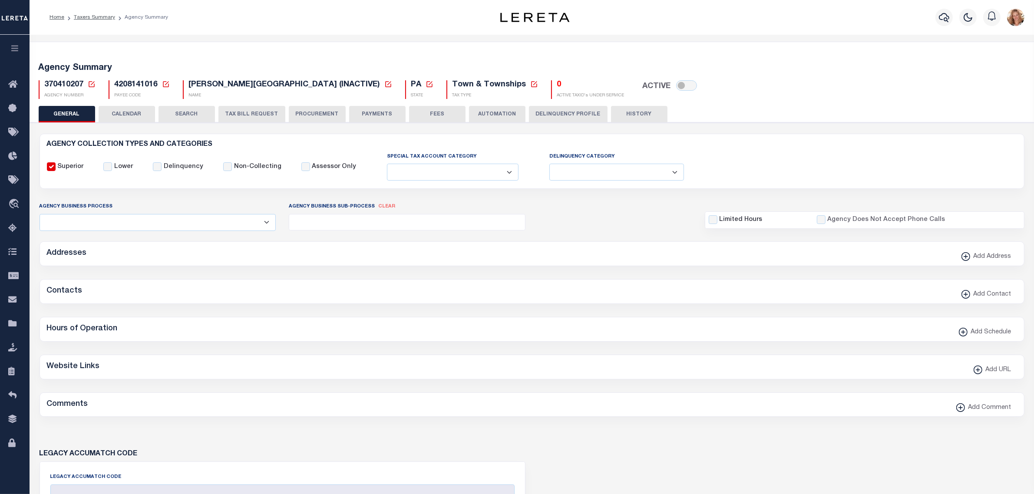
checkbox input "false"
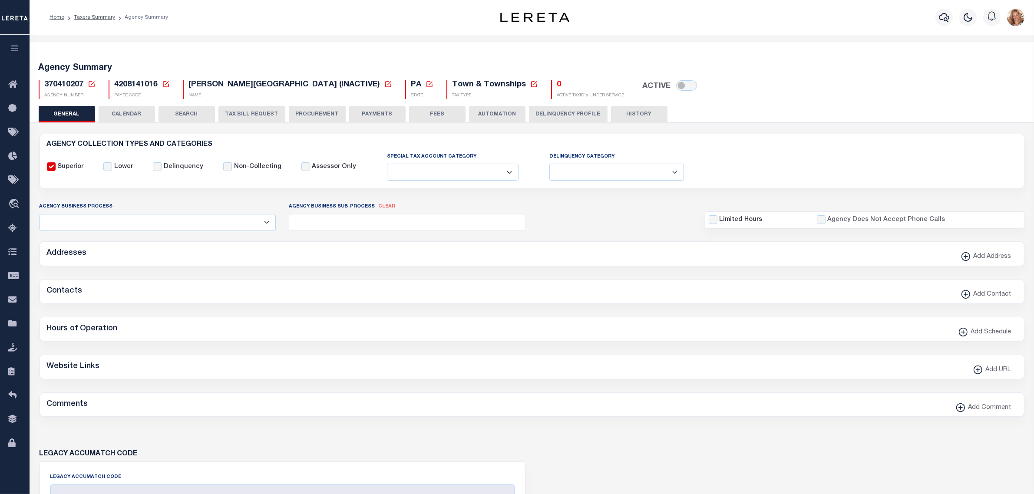
checkbox input "false"
type input "4208141016"
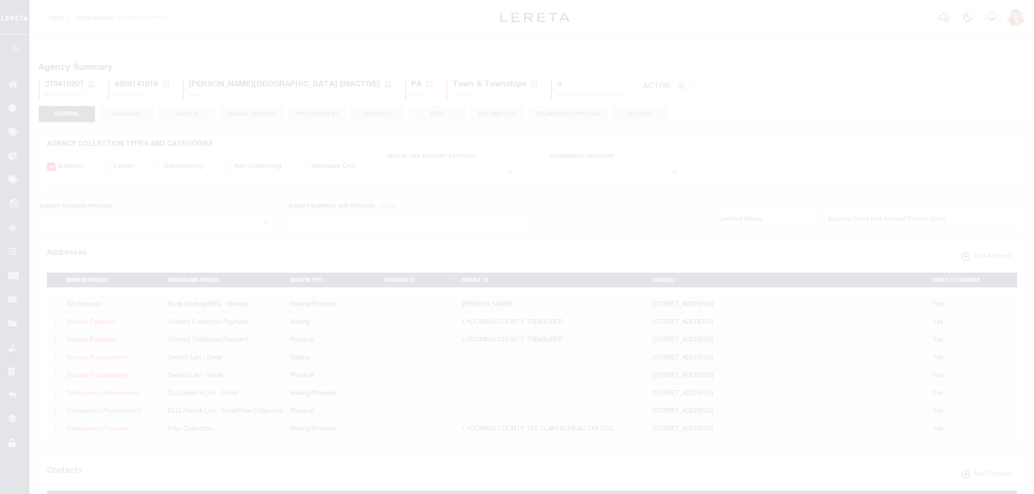
select select
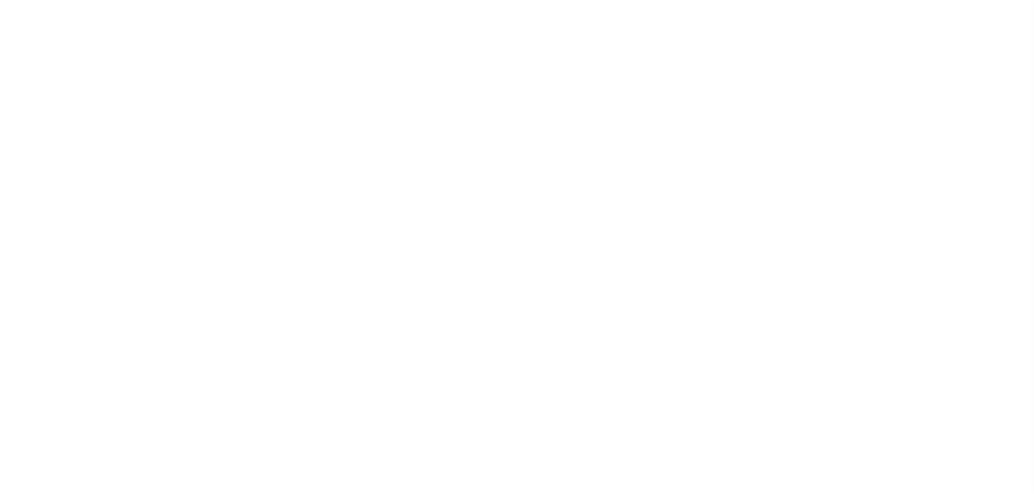
select select
checkbox input "false"
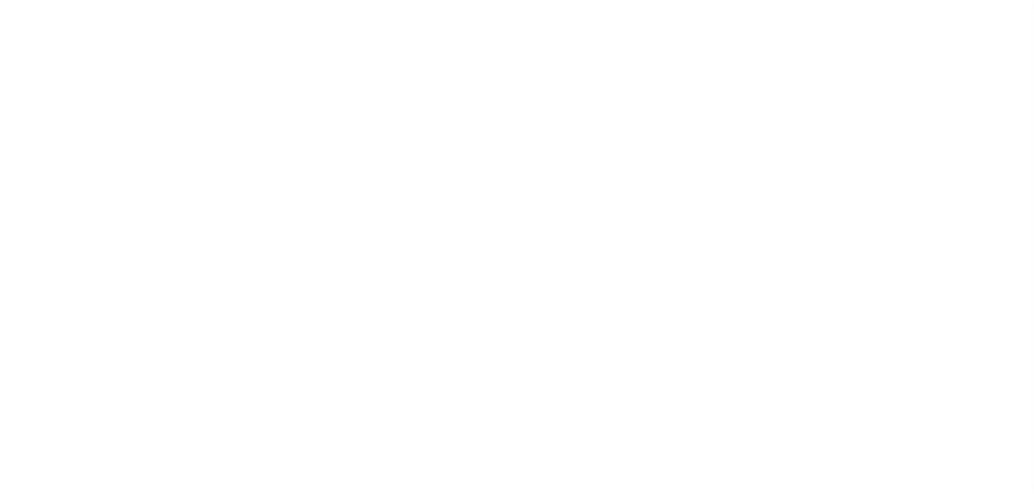
checkbox input "false"
type input "4208100000"
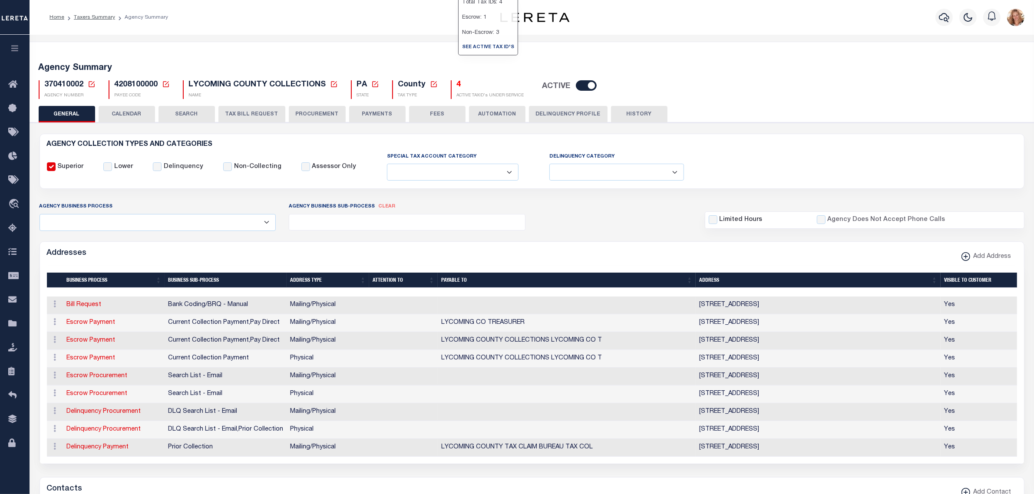
click at [457, 86] on h5 "4" at bounding box center [490, 85] width 67 height 10
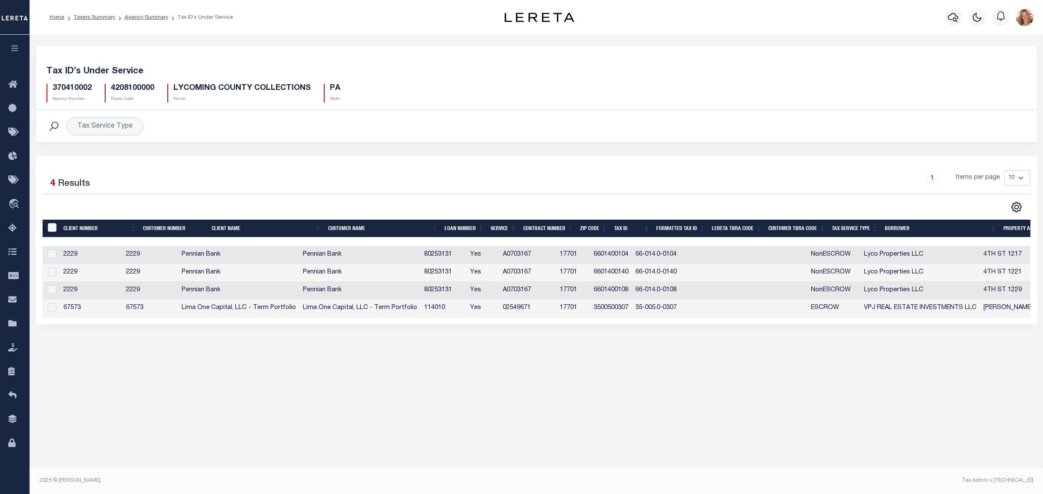
click at [454, 291] on td "80253131" at bounding box center [444, 291] width 46 height 18
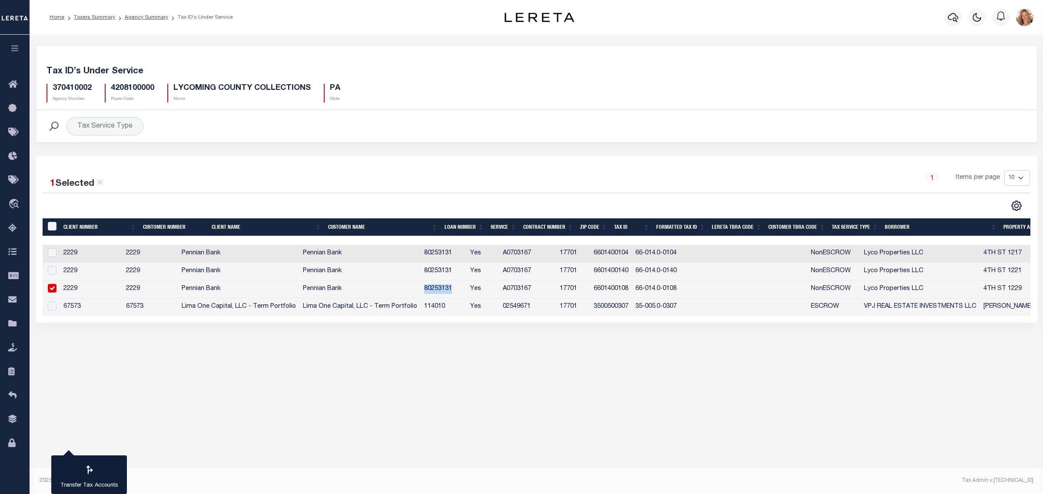
click at [454, 291] on td "80253131" at bounding box center [444, 290] width 46 height 18
checkbox input "false"
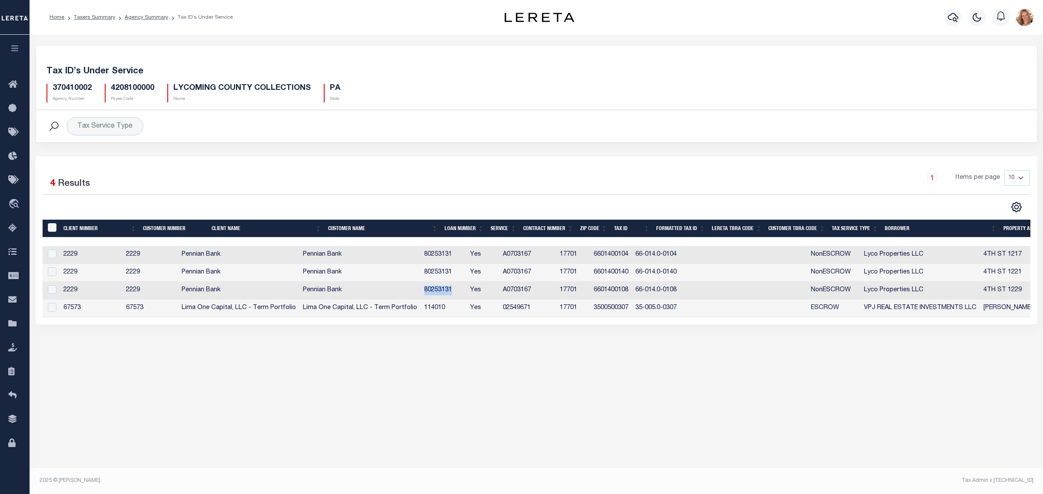
copy td "80253131"
